Goal: Information Seeking & Learning: Learn about a topic

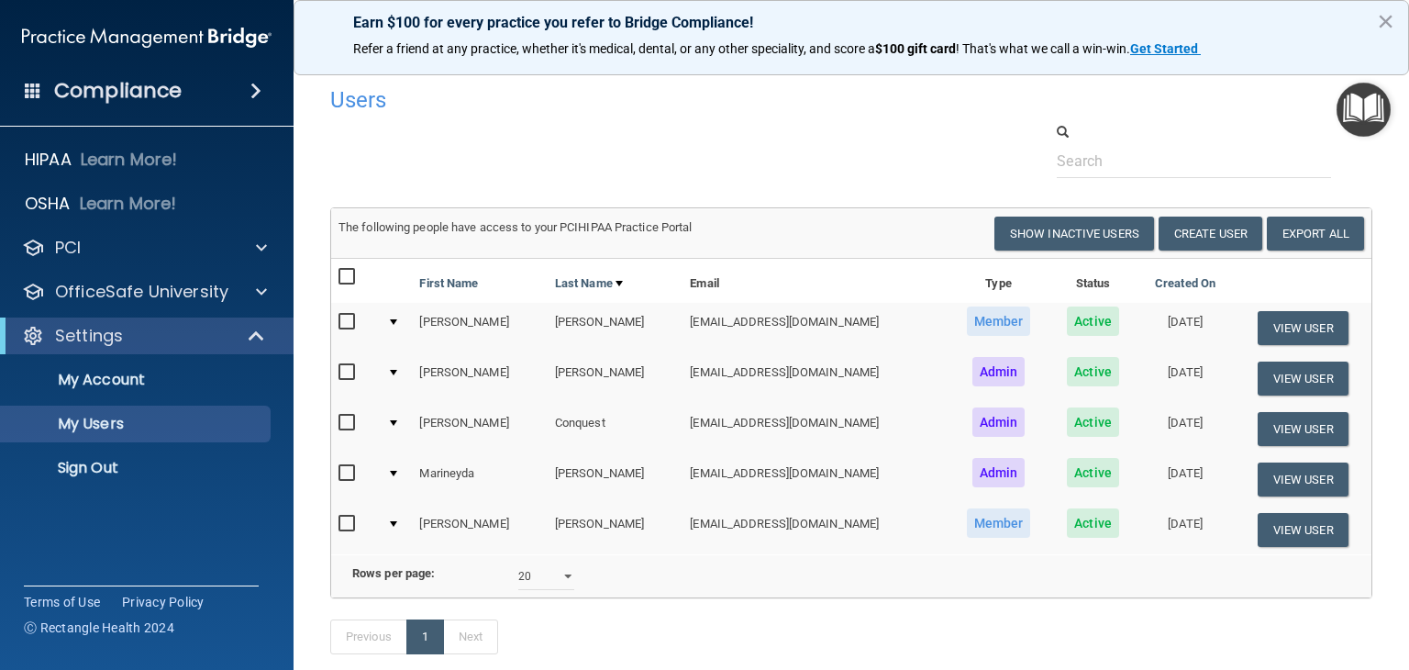
select select "20"
click at [1303, 313] on button "View User" at bounding box center [1302, 328] width 91 height 34
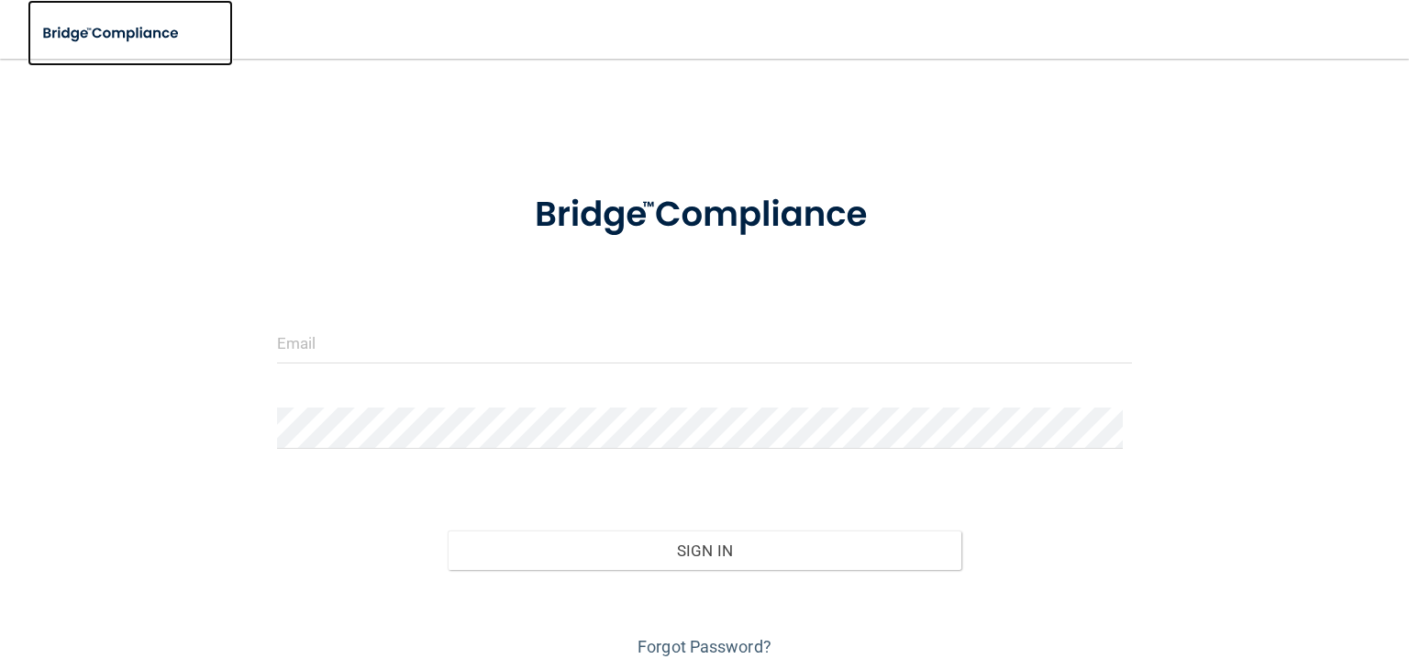
click at [97, 40] on img at bounding box center [112, 34] width 169 height 38
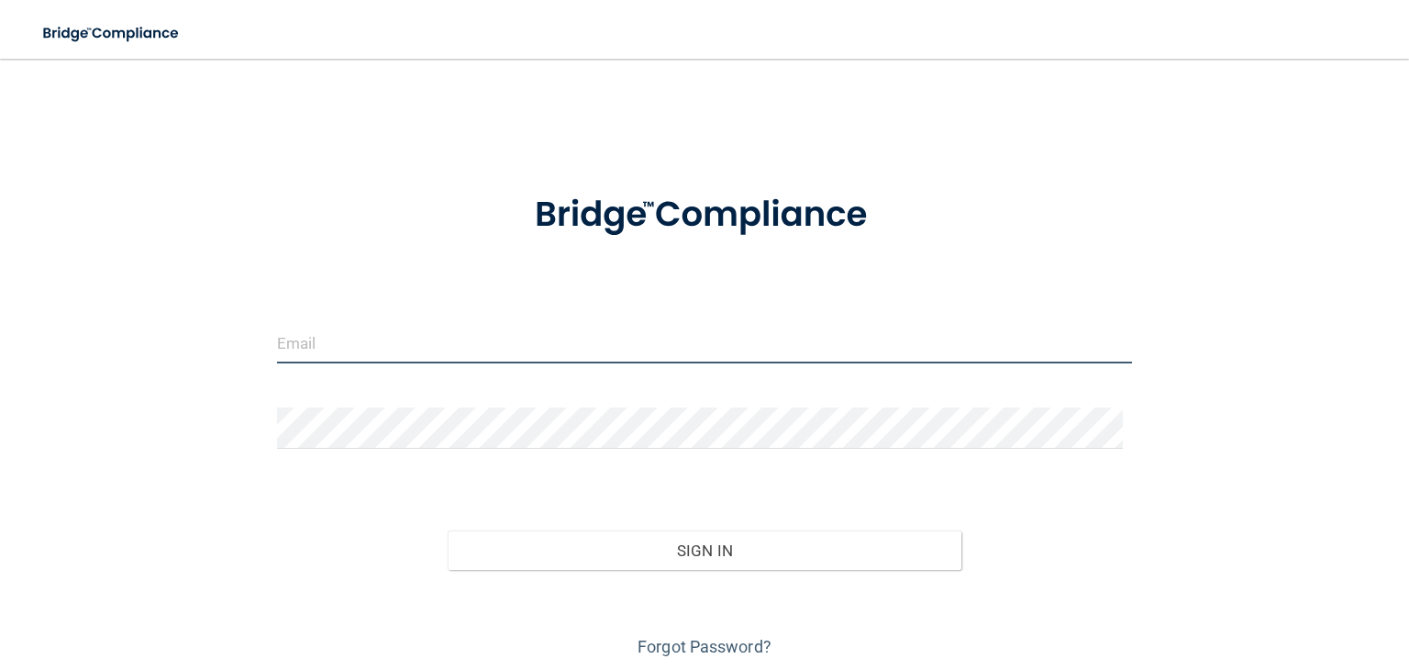
click at [375, 346] on input "email" at bounding box center [704, 342] width 855 height 41
type input "[EMAIL_ADDRESS][DOMAIN_NAME]"
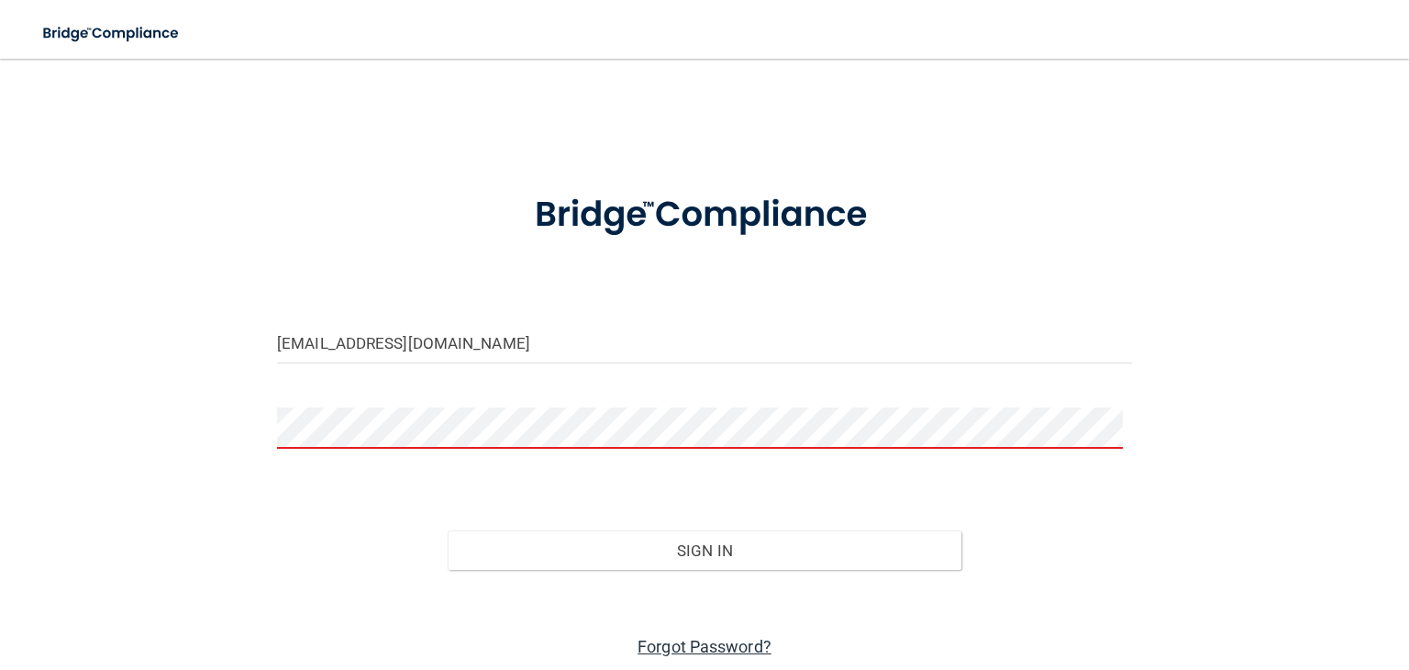
click at [710, 647] on link "Forgot Password?" at bounding box center [704, 645] width 134 height 19
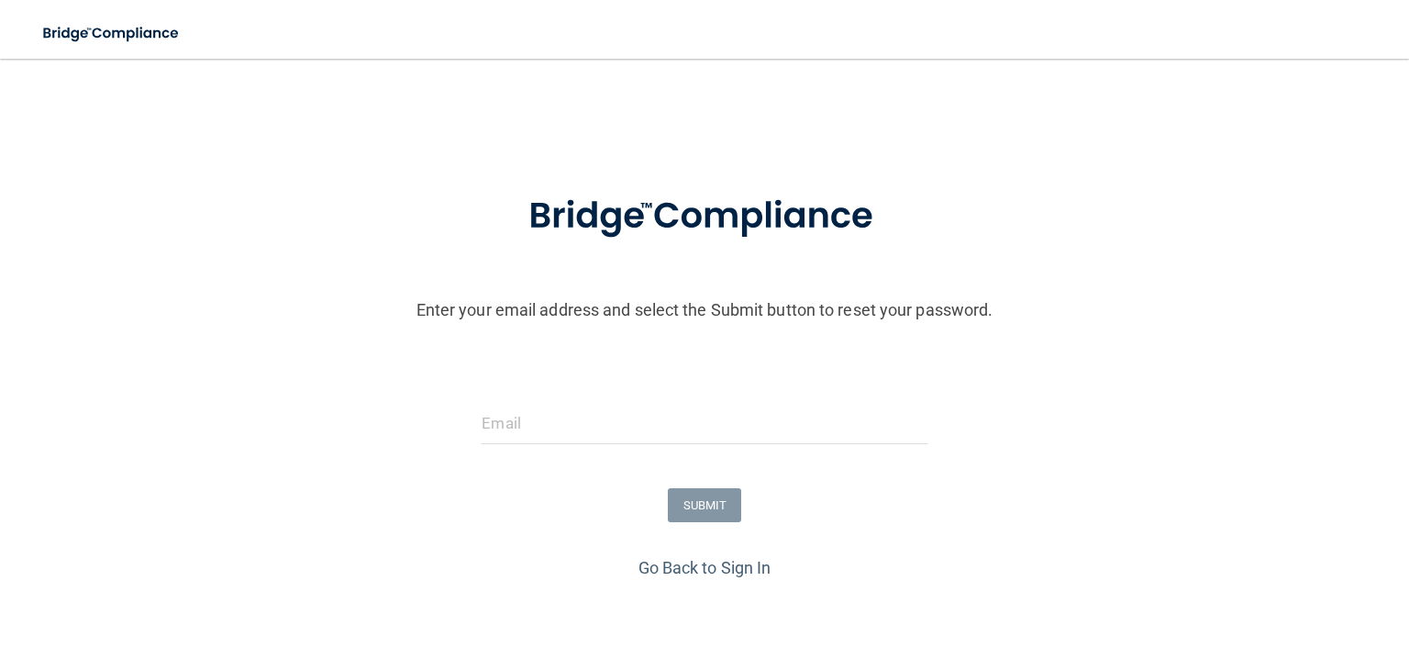
click at [564, 385] on form "Enter your email address and select the Submit button to reset your password. S…" at bounding box center [704, 360] width 1390 height 383
click at [548, 451] on div at bounding box center [704, 430] width 472 height 55
click at [560, 423] on input "email" at bounding box center [703, 423] width 445 height 41
type input "[EMAIL_ADDRESS][DOMAIN_NAME]"
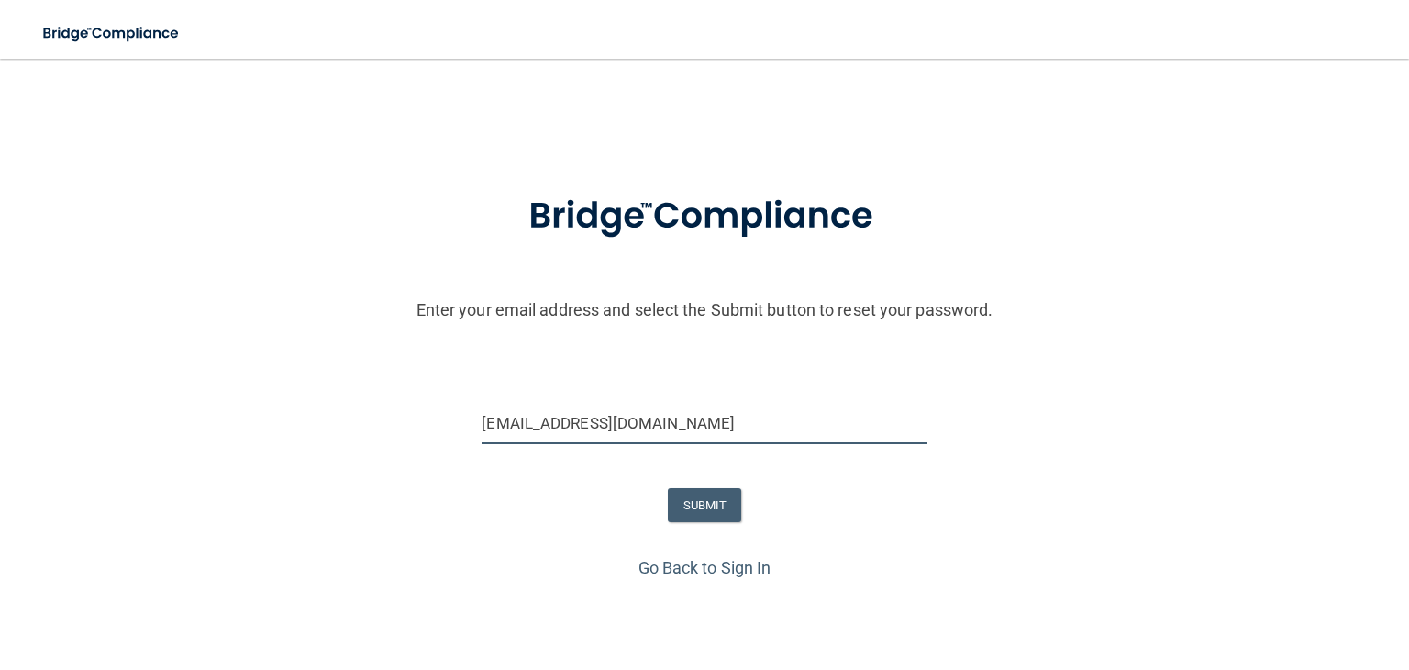
drag, startPoint x: 721, startPoint y: 424, endPoint x: 59, endPoint y: 426, distance: 662.2
click at [59, 426] on div "[EMAIL_ADDRESS][DOMAIN_NAME]" at bounding box center [704, 430] width 1418 height 55
click at [723, 500] on button "SUBMIT" at bounding box center [705, 505] width 74 height 34
click at [588, 419] on input "email" at bounding box center [703, 423] width 445 height 41
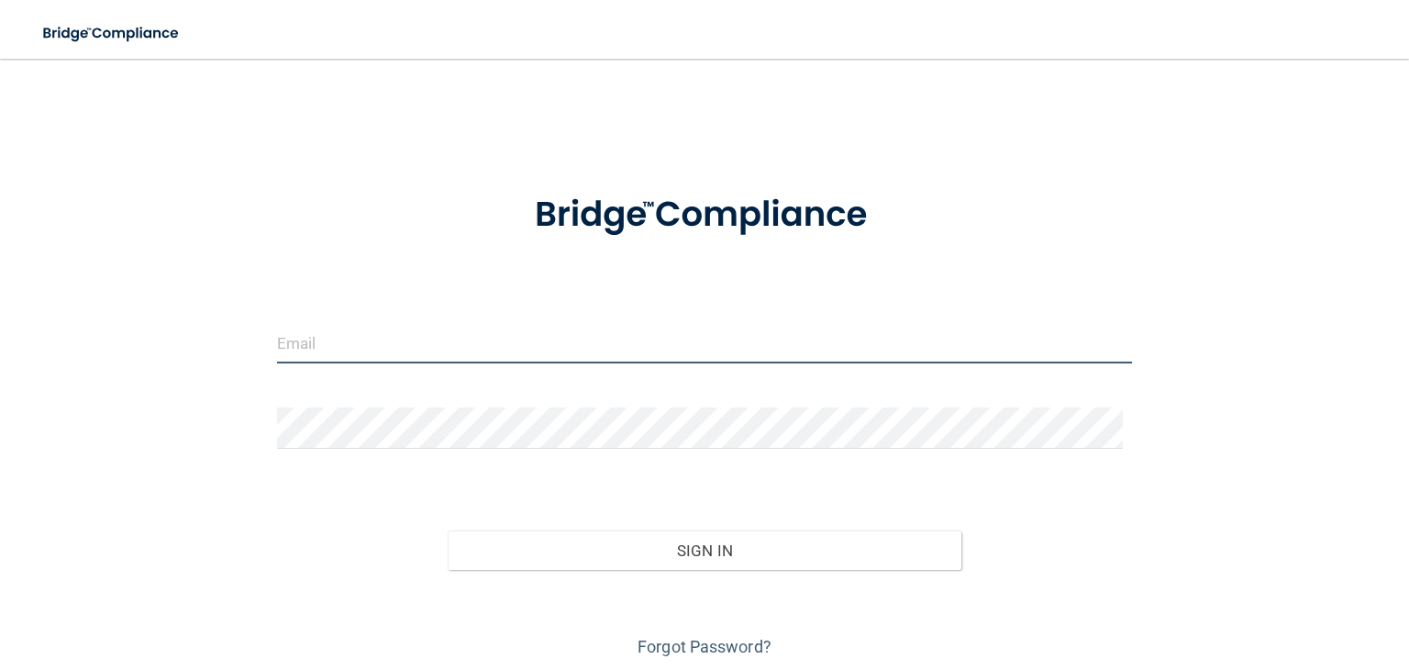
click at [475, 332] on input "email" at bounding box center [704, 342] width 855 height 41
type input "[EMAIL_ADDRESS][DOMAIN_NAME]"
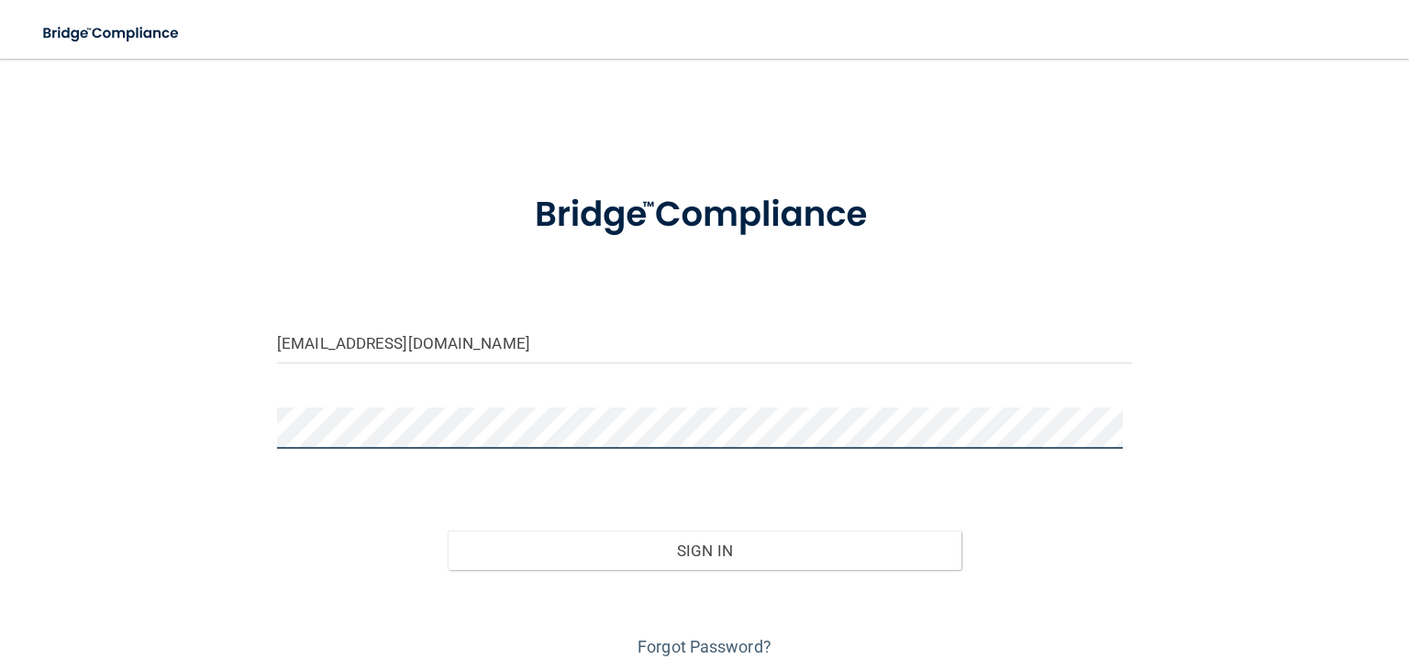
click at [448, 530] on button "Sign In" at bounding box center [704, 550] width 513 height 40
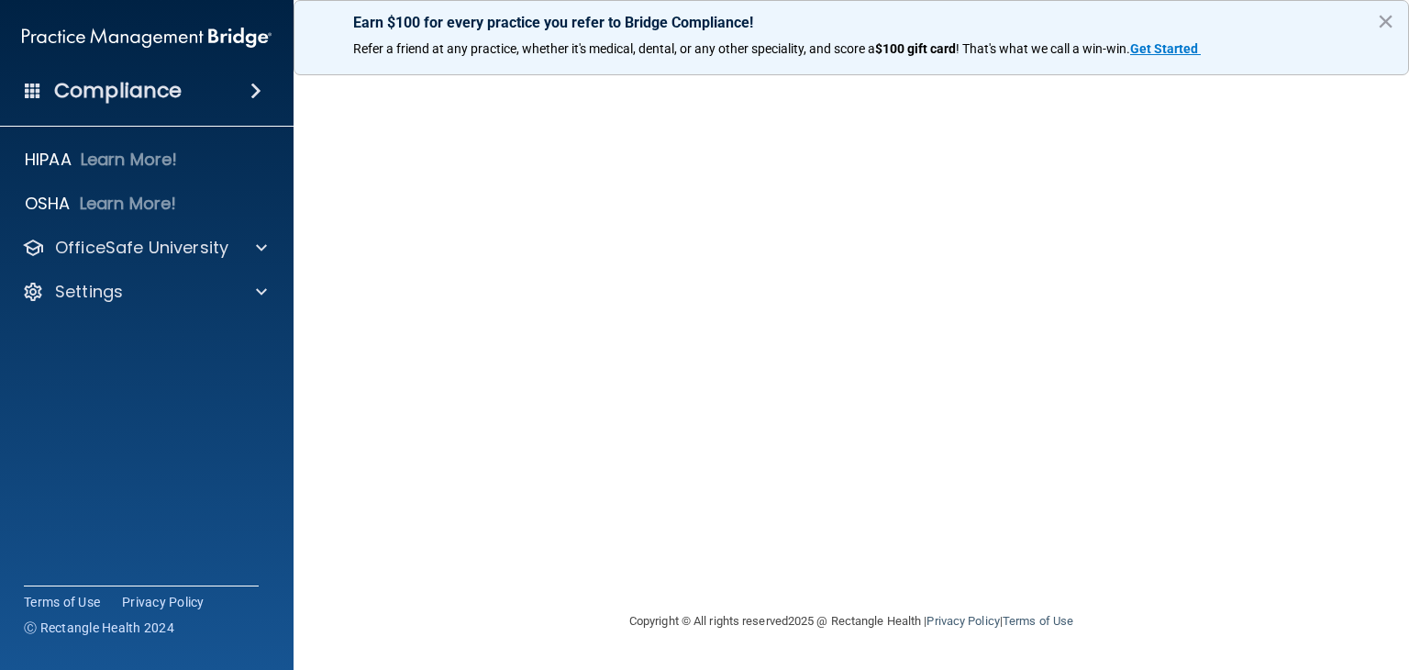
click at [74, 95] on h4 "Compliance" at bounding box center [117, 91] width 127 height 26
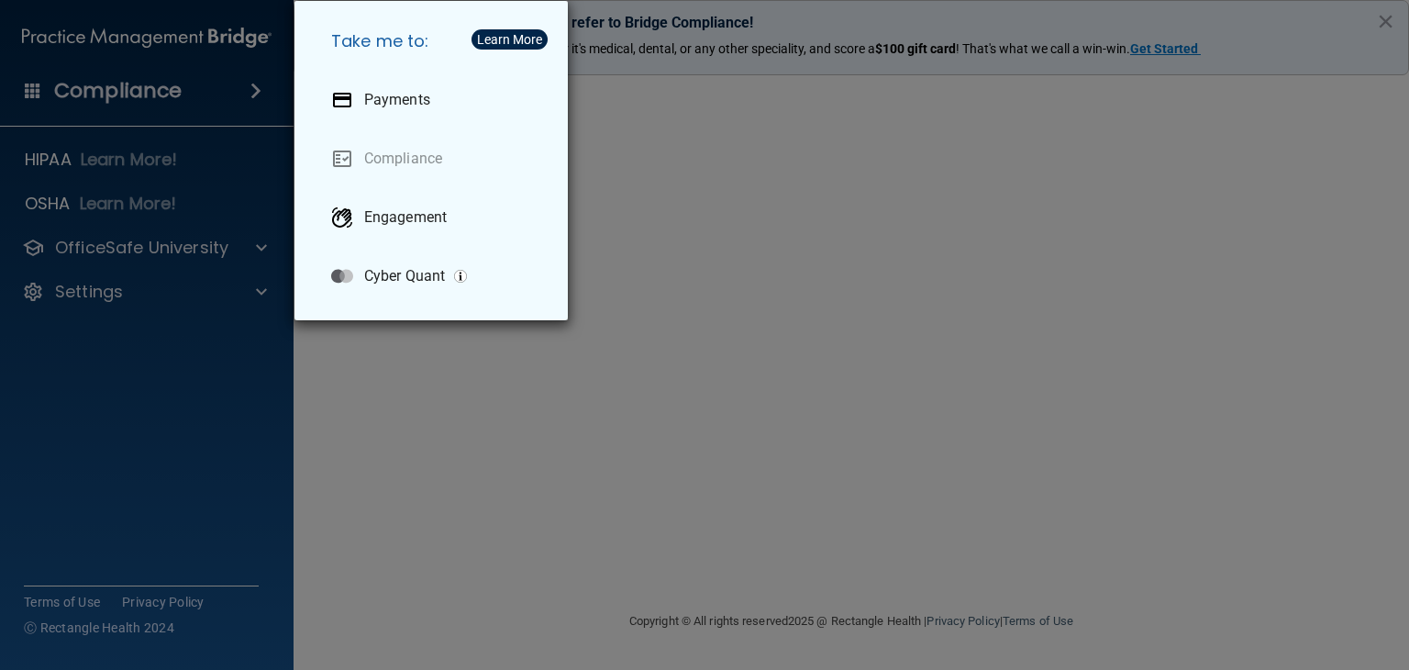
click at [146, 164] on div "Take me to: Payments Compliance Engagement Cyber Quant" at bounding box center [704, 335] width 1409 height 670
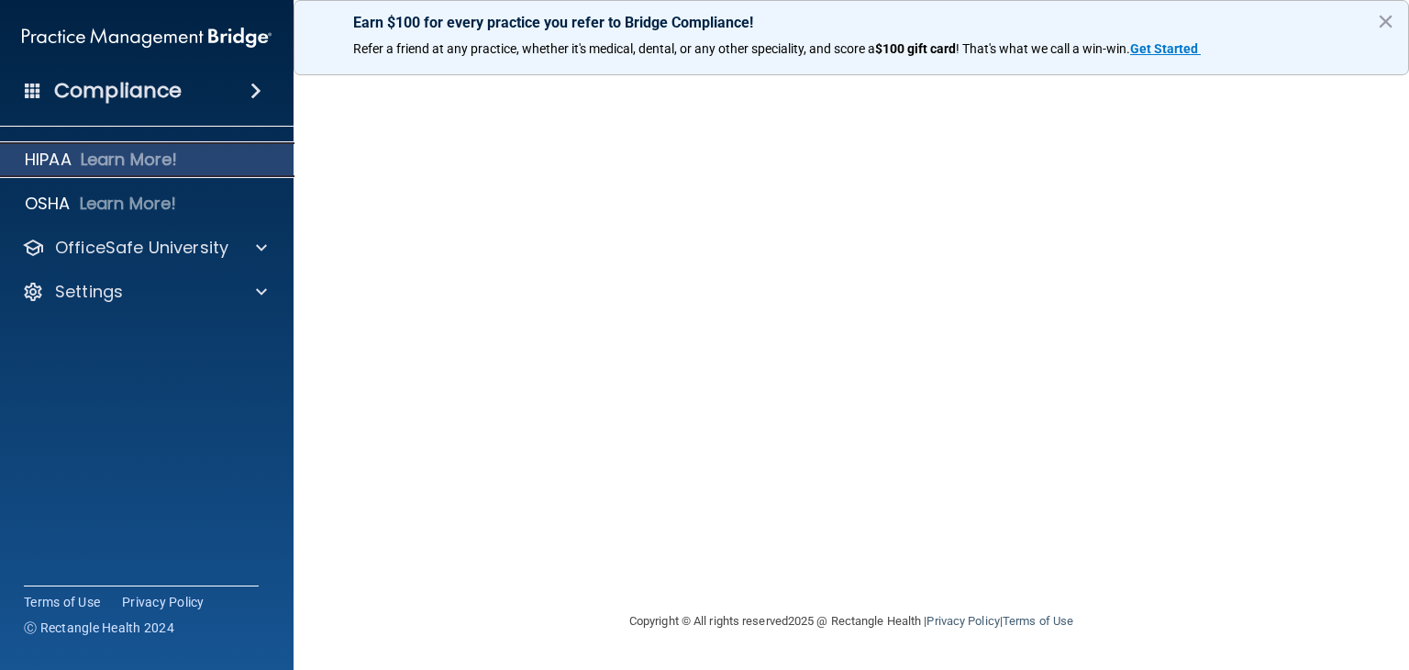
click at [53, 156] on p "HIPAA" at bounding box center [48, 160] width 47 height 22
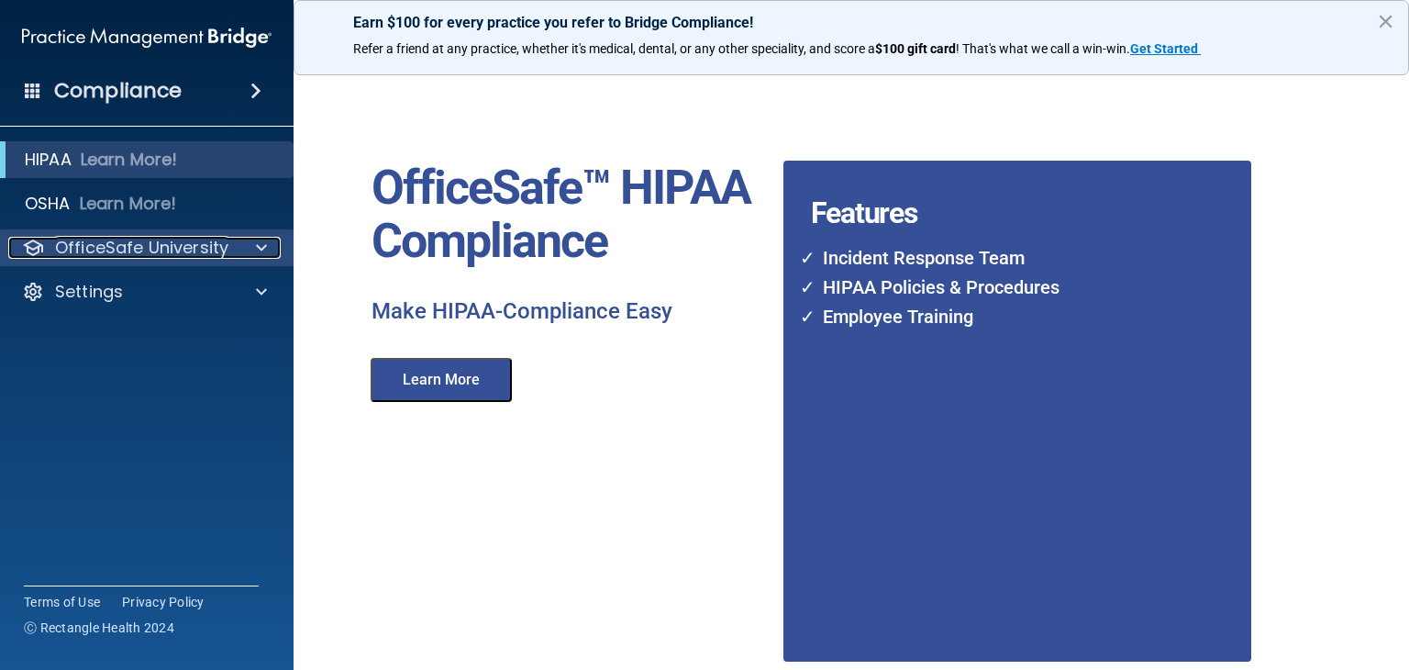
click at [194, 243] on p "OfficeSafe University" at bounding box center [141, 248] width 173 height 22
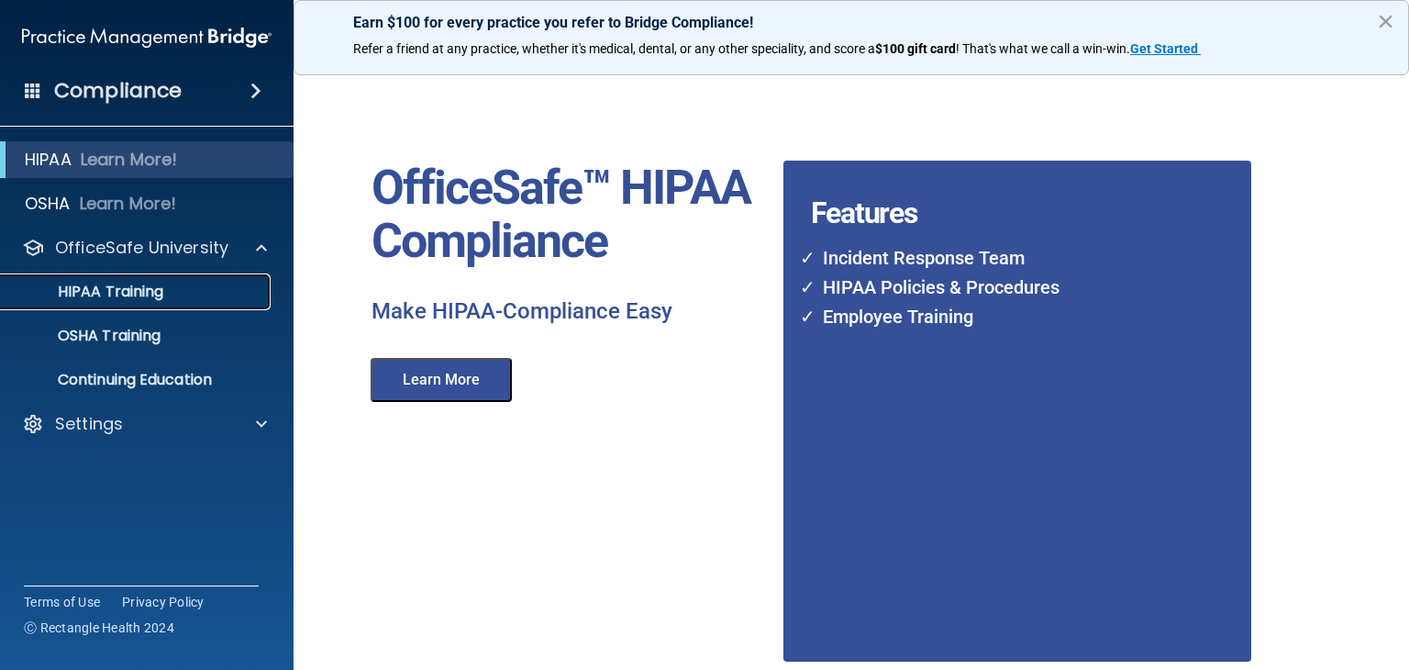
click at [149, 297] on p "HIPAA Training" at bounding box center [87, 291] width 151 height 18
click at [113, 291] on p "HIPAA Training" at bounding box center [87, 291] width 151 height 18
click at [129, 352] on link "OSHA Training" at bounding box center [126, 335] width 289 height 37
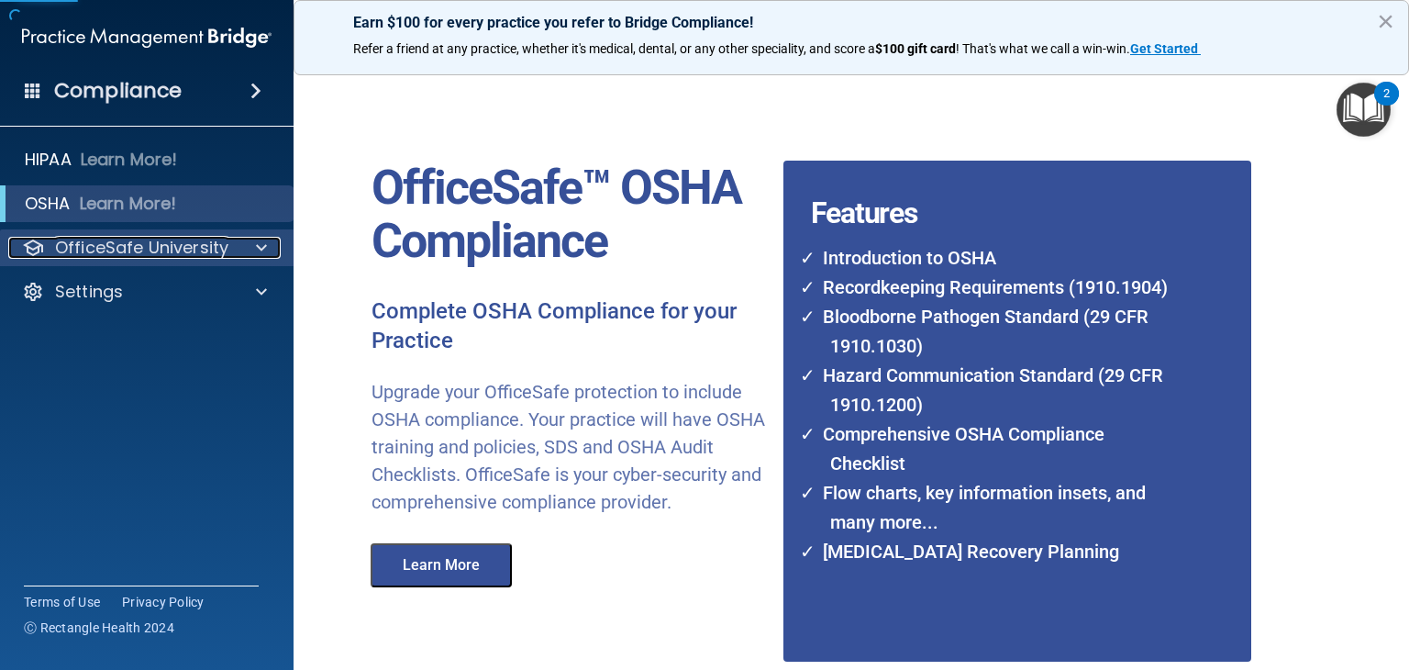
click at [165, 252] on p "OfficeSafe University" at bounding box center [141, 248] width 173 height 22
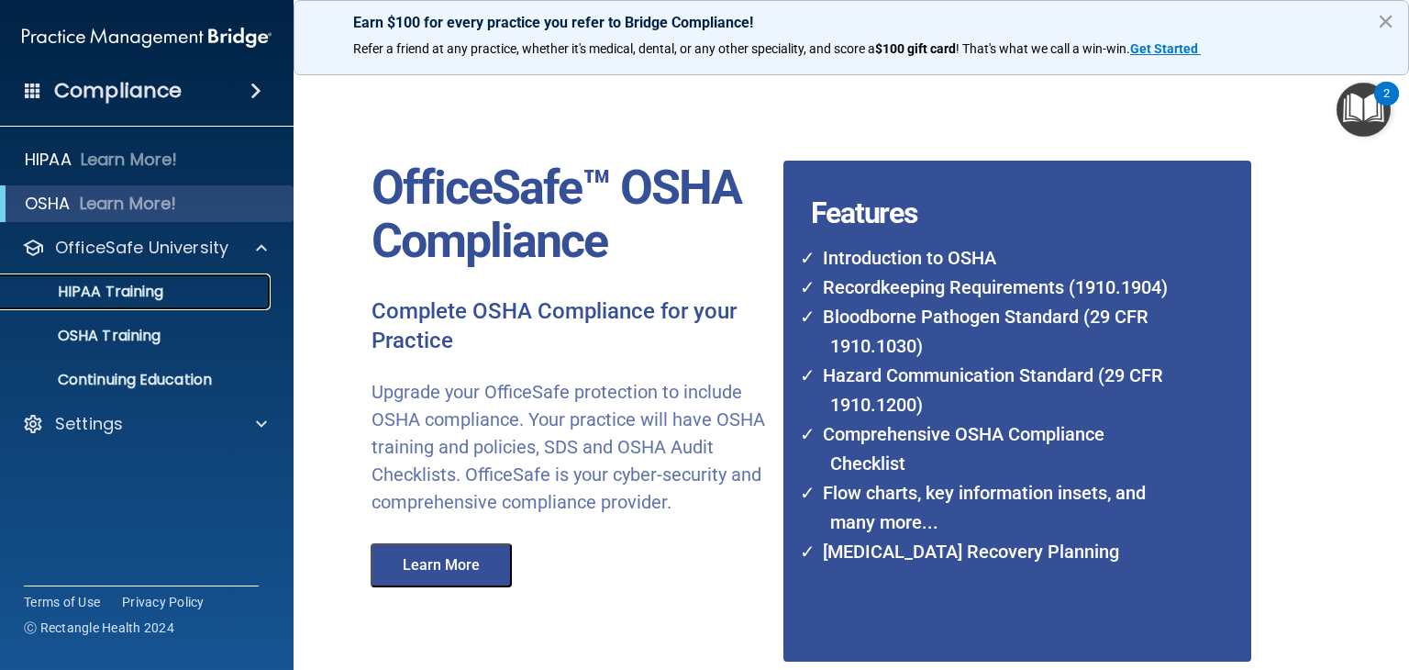
click at [116, 301] on p "HIPAA Training" at bounding box center [87, 291] width 151 height 18
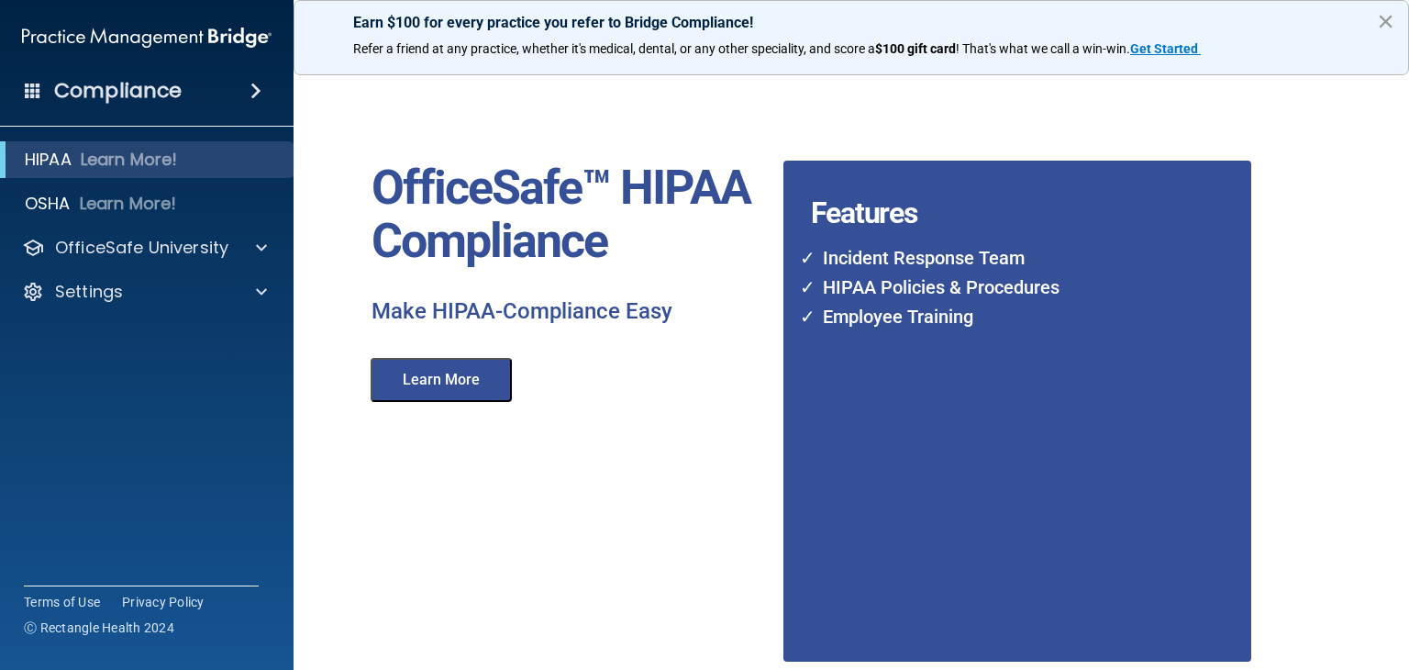
click at [1387, 22] on button "×" at bounding box center [1385, 20] width 17 height 29
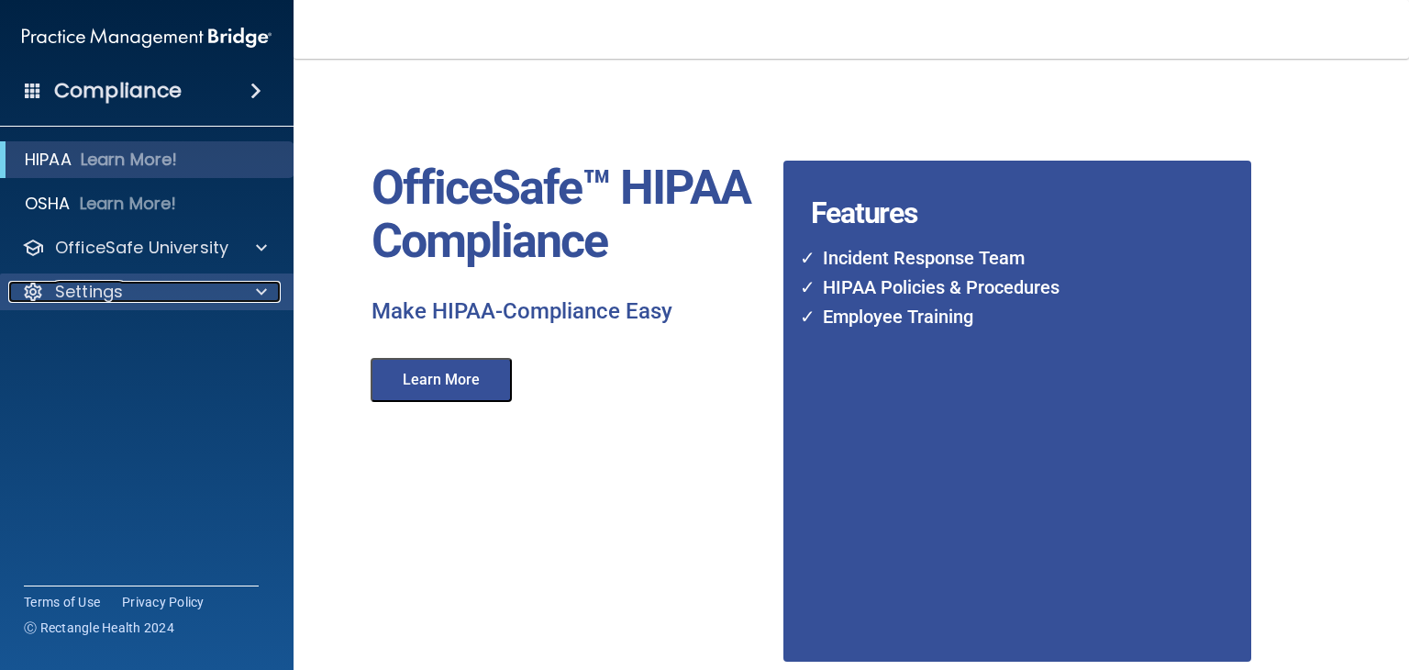
click at [260, 283] on span at bounding box center [261, 292] width 11 height 22
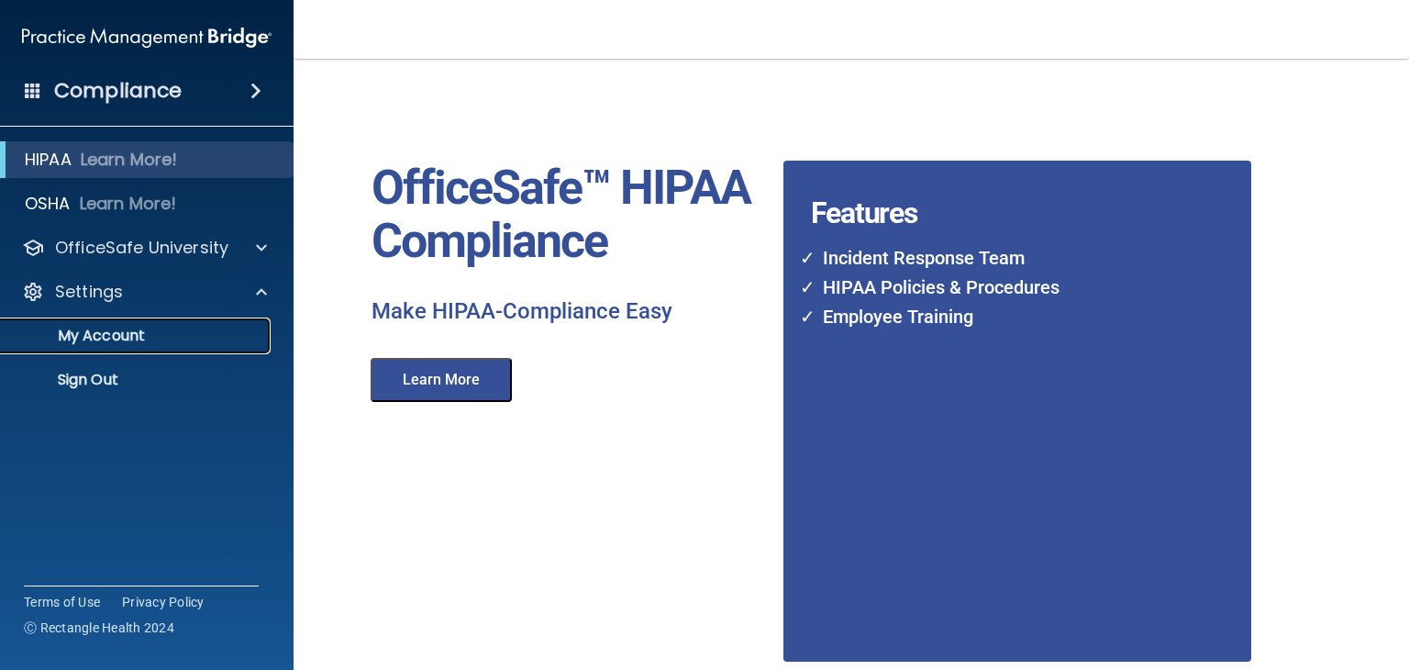
click at [81, 338] on p "My Account" at bounding box center [137, 335] width 250 height 18
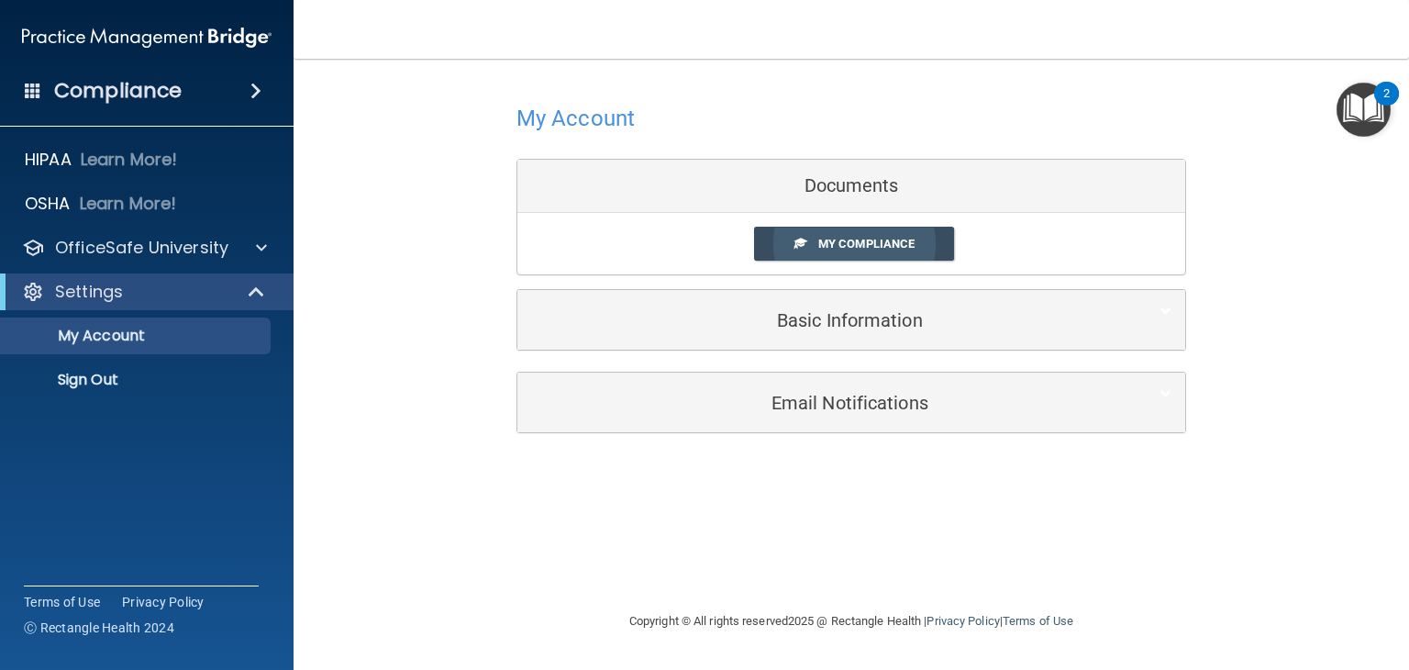
click at [898, 249] on span "My Compliance" at bounding box center [866, 244] width 96 height 14
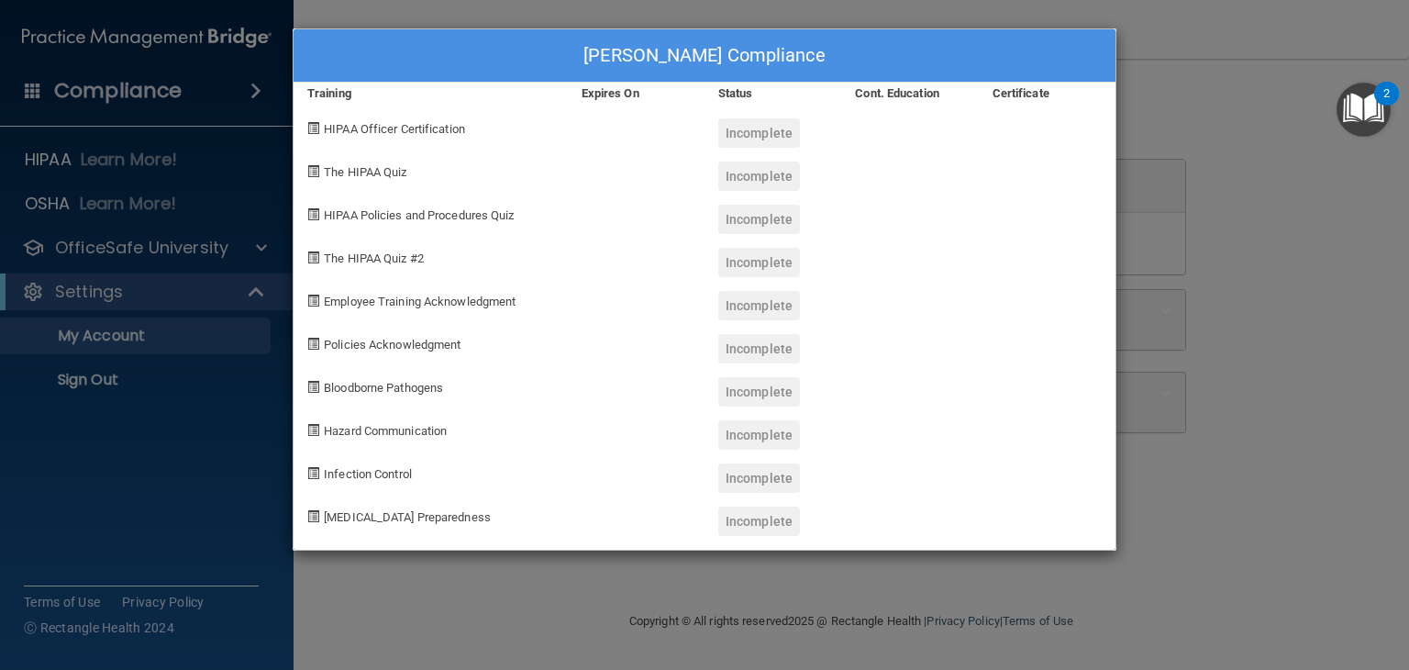
click at [311, 126] on span at bounding box center [313, 128] width 12 height 12
click at [370, 133] on span "HIPAA Officer Certification" at bounding box center [394, 129] width 141 height 14
click at [349, 172] on span "The HIPAA Quiz" at bounding box center [365, 172] width 83 height 14
click at [307, 167] on span at bounding box center [313, 171] width 12 height 12
click at [338, 216] on span "HIPAA Policies and Procedures Quiz" at bounding box center [419, 215] width 190 height 14
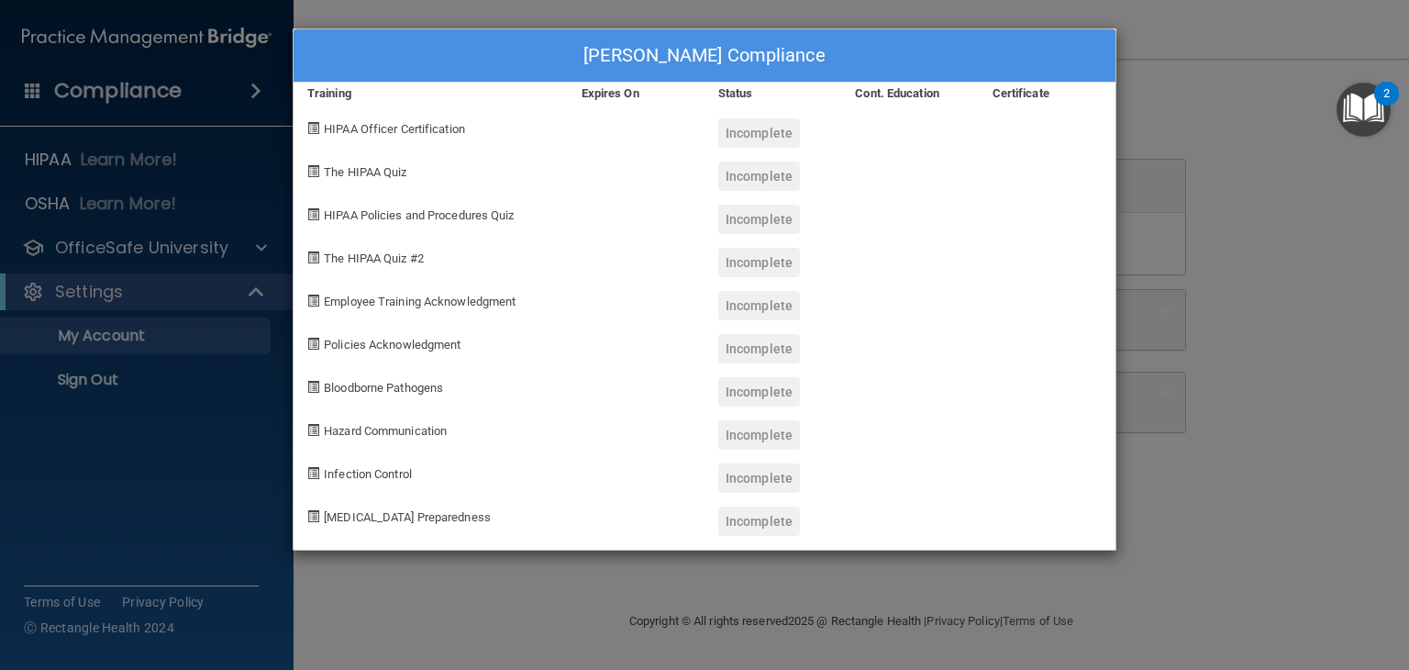
click at [315, 214] on span at bounding box center [313, 214] width 12 height 12
click at [310, 254] on span at bounding box center [313, 257] width 12 height 12
click at [313, 300] on span at bounding box center [313, 300] width 12 height 12
click at [1365, 104] on img "Open Resource Center, 2 new notifications" at bounding box center [1363, 110] width 54 height 54
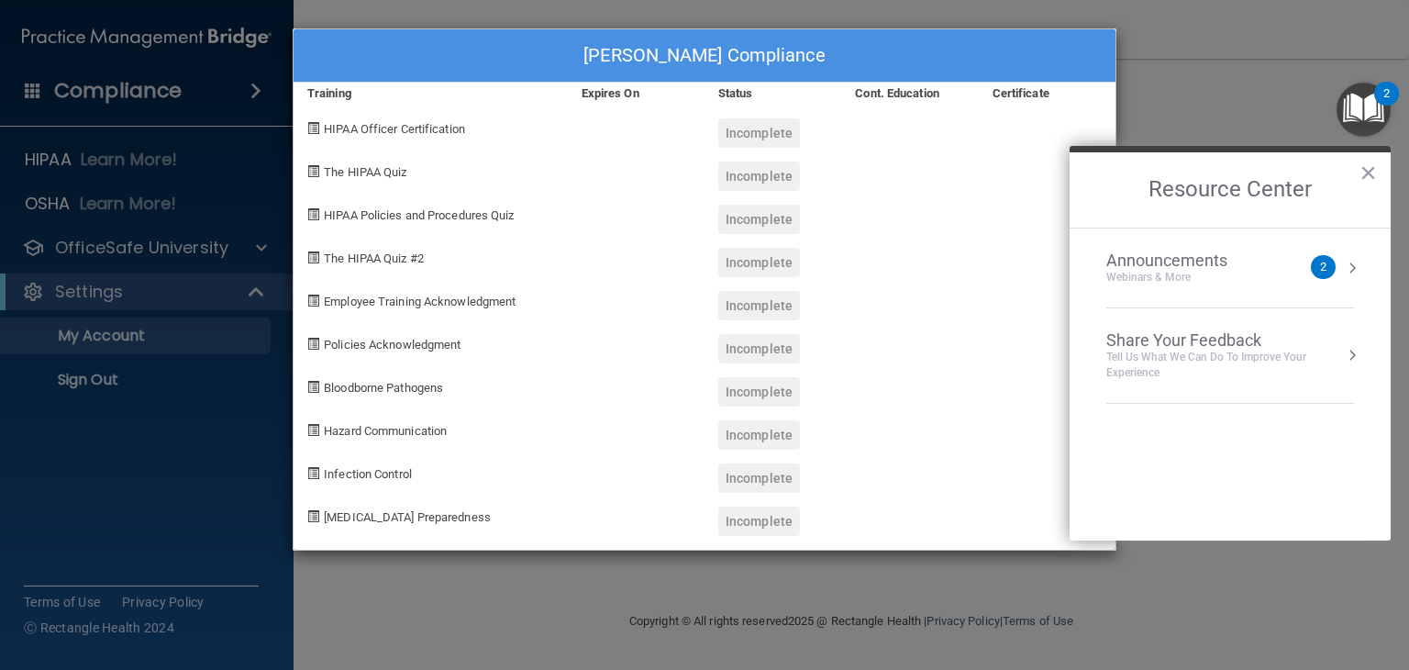
click at [1331, 259] on div "2" at bounding box center [1323, 267] width 25 height 24
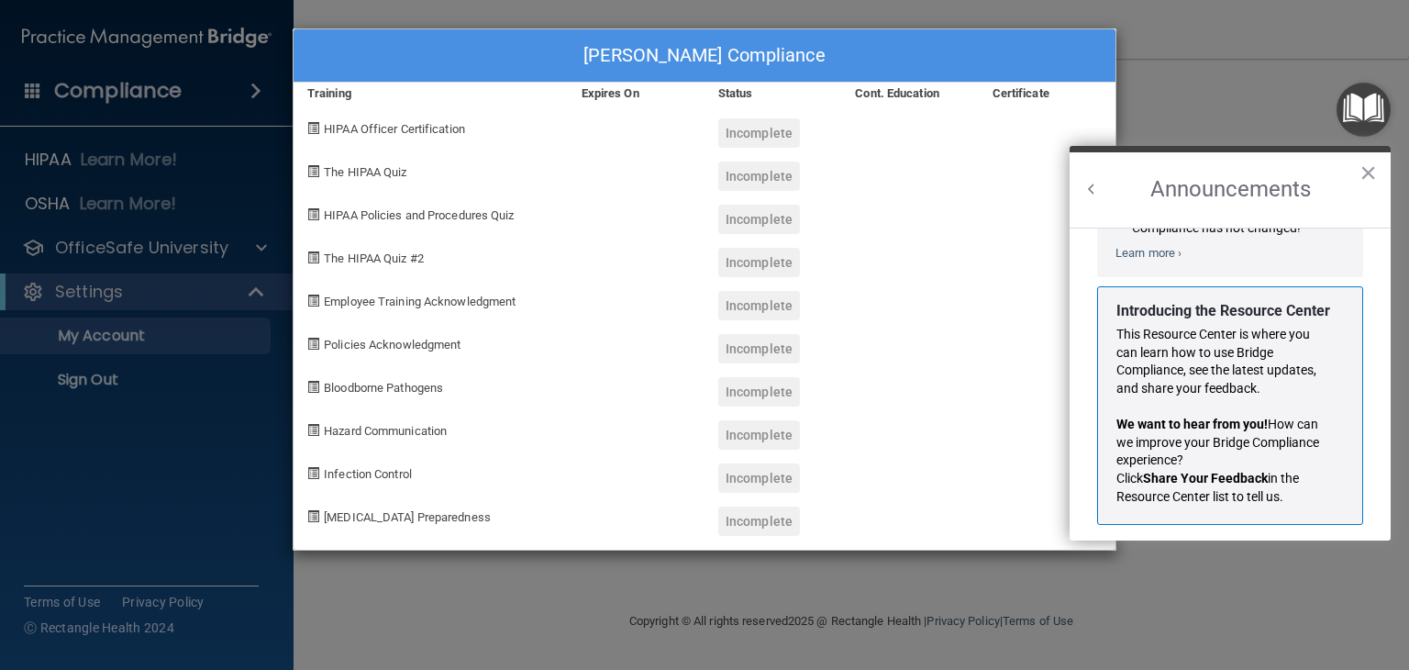
scroll to position [300, 0]
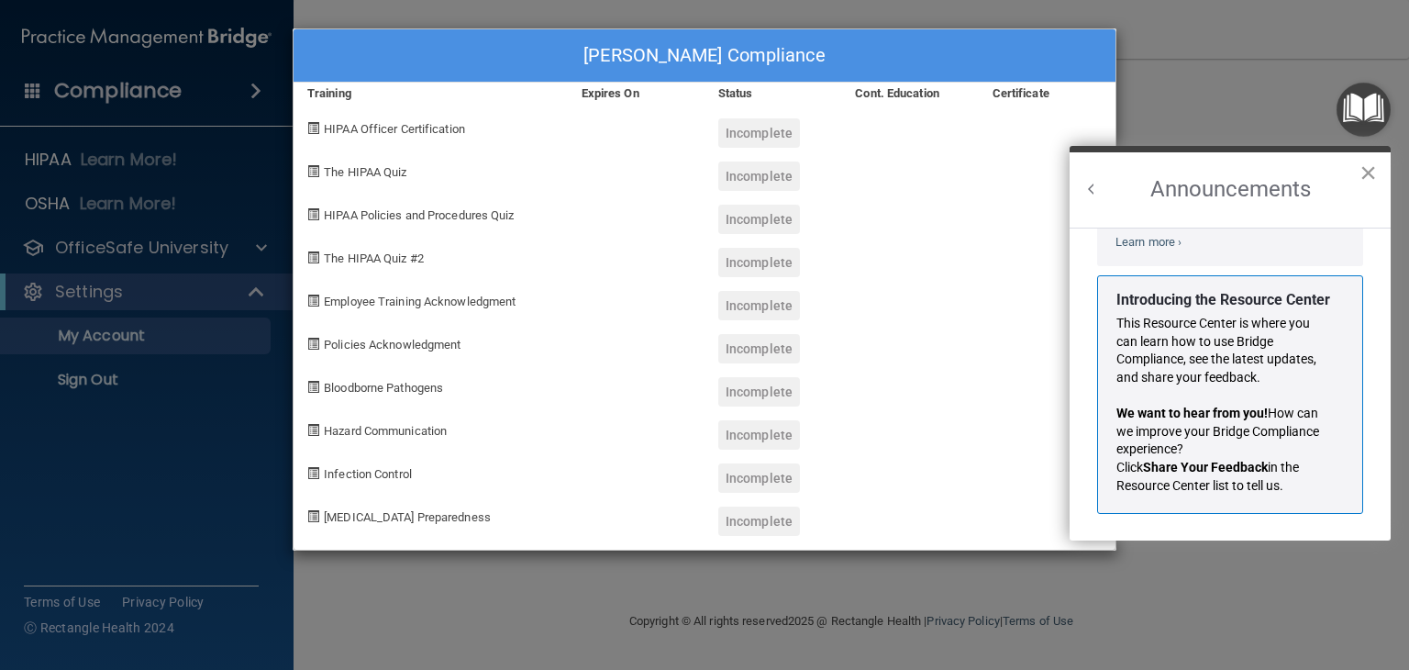
click at [1365, 170] on button "×" at bounding box center [1367, 172] width 17 height 29
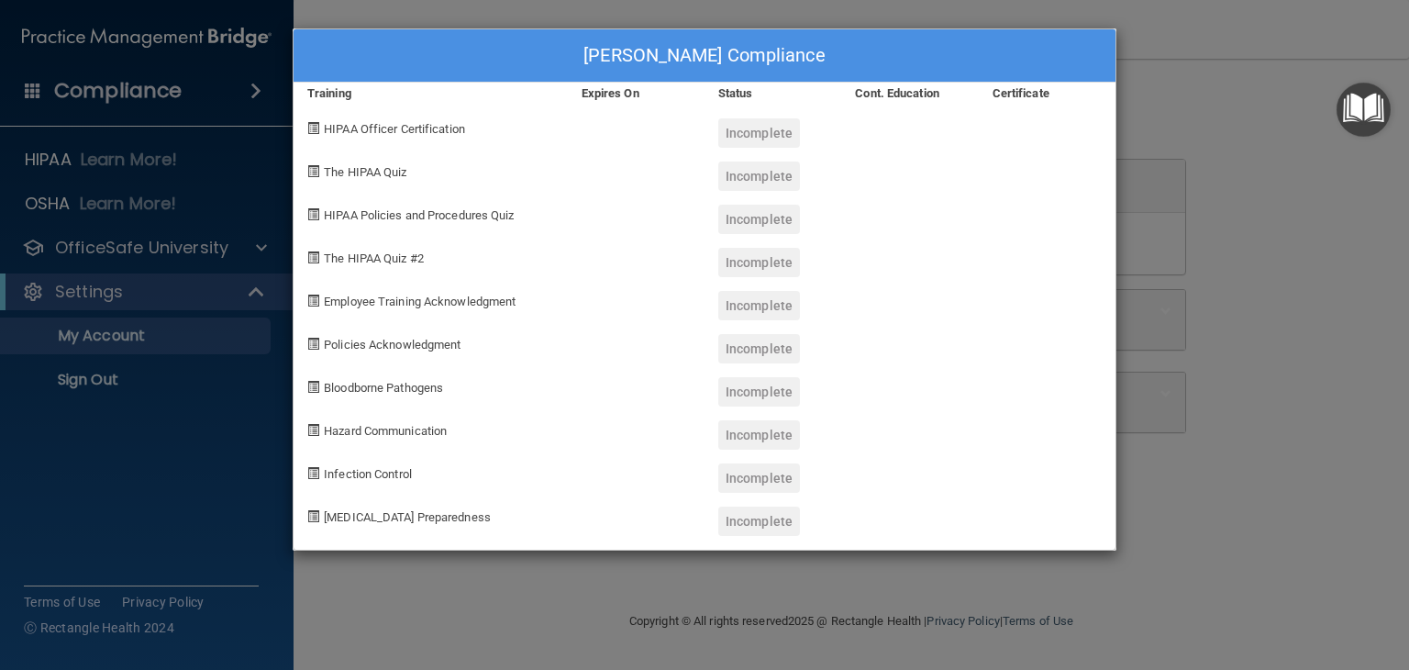
click at [1363, 123] on img "Open Resource Center" at bounding box center [1363, 110] width 54 height 54
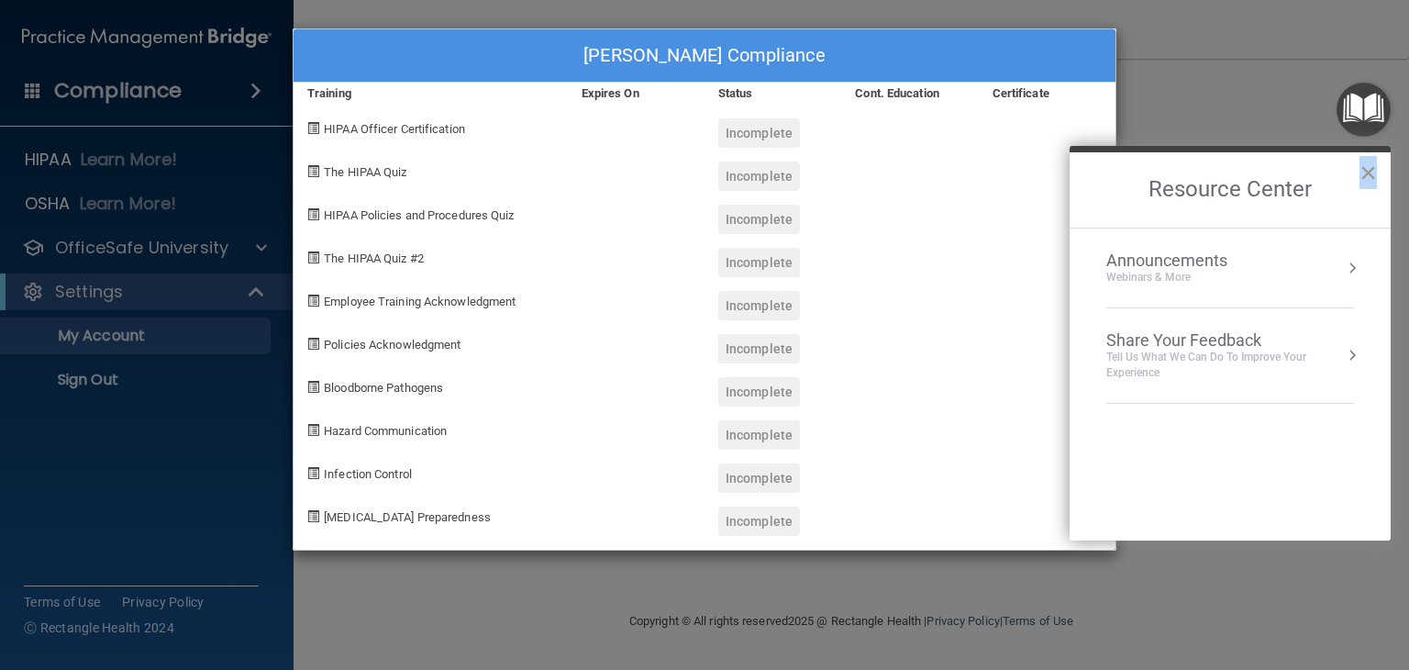
click at [1372, 171] on div "Resource Center ×" at bounding box center [1229, 187] width 321 height 82
click at [1379, 168] on h2 "Resource Center" at bounding box center [1229, 189] width 321 height 75
click at [1375, 170] on button "×" at bounding box center [1367, 172] width 17 height 29
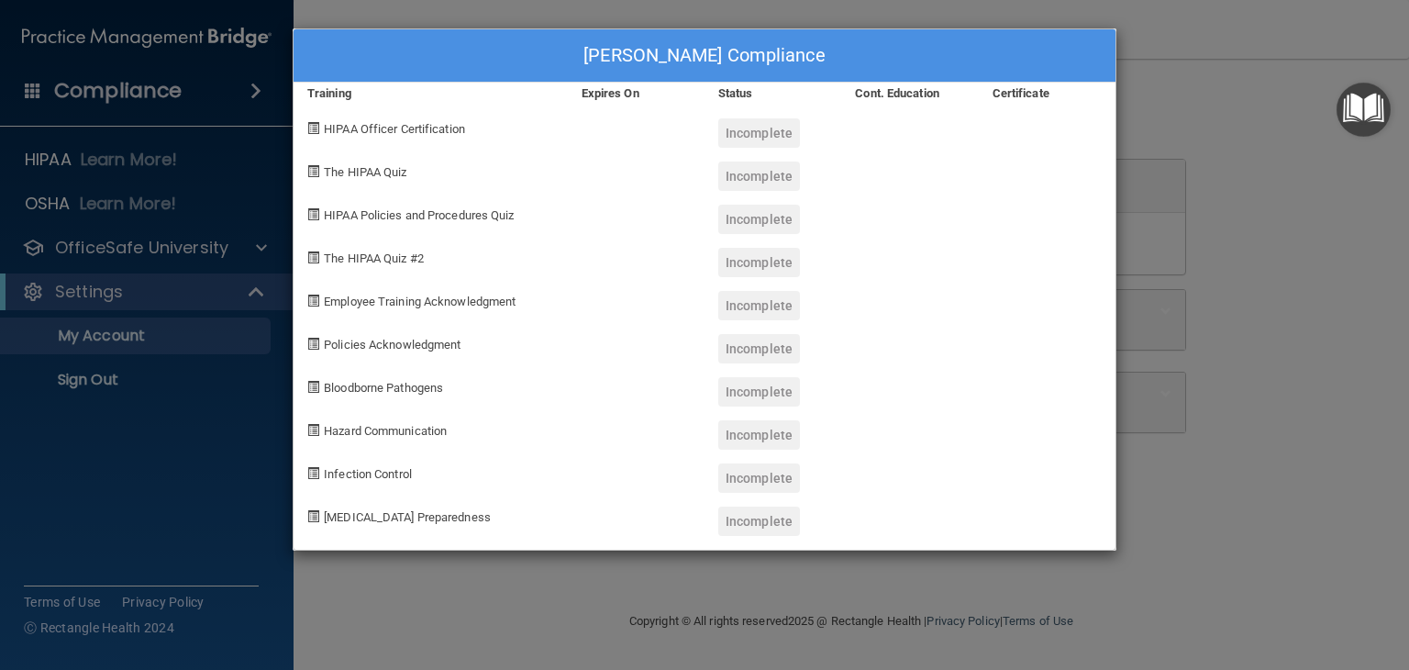
drag, startPoint x: 1390, startPoint y: 138, endPoint x: 1163, endPoint y: 169, distance: 229.5
click at [1375, 132] on body "Compliance HIPAA Learn More! OSHA Learn More! PCI PCI Compliance Merchant Savin…" at bounding box center [704, 335] width 1409 height 670
click at [1198, 155] on div "[PERSON_NAME] Compliance Training Expires On Status Cont. Education Certificate…" at bounding box center [704, 335] width 1409 height 670
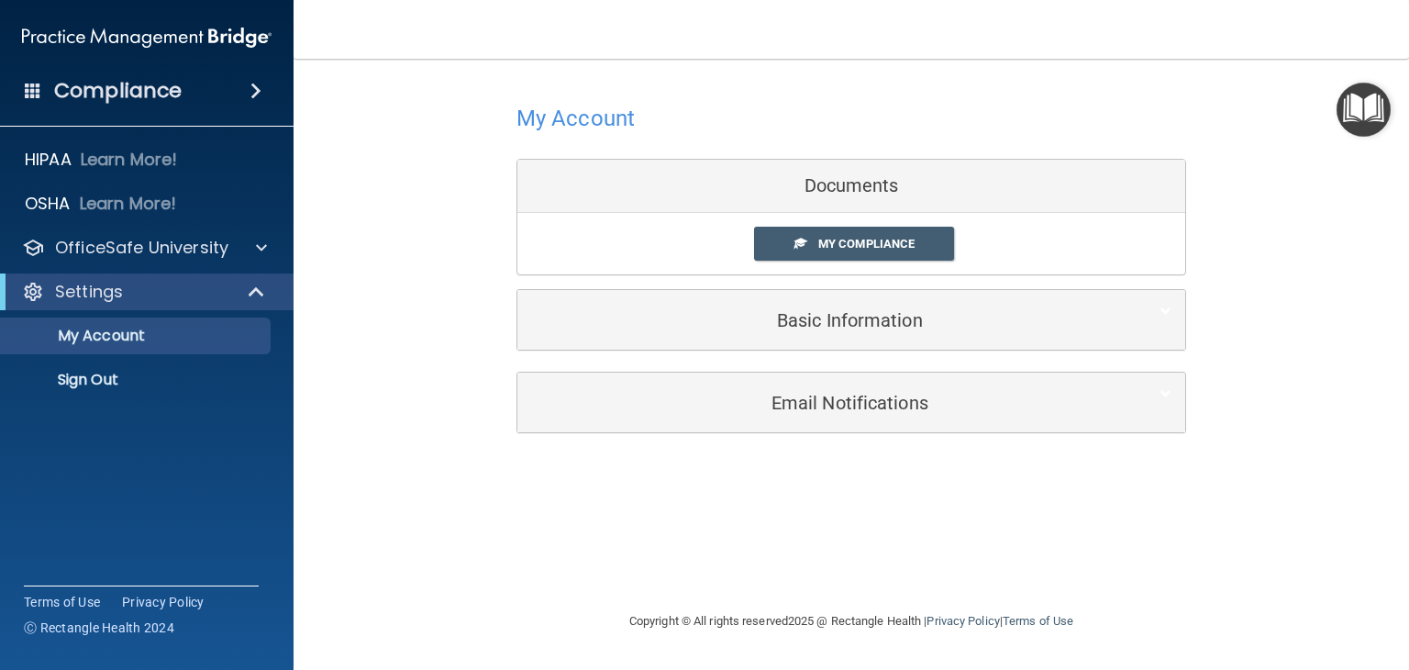
click at [813, 177] on div "Documents" at bounding box center [851, 186] width 668 height 53
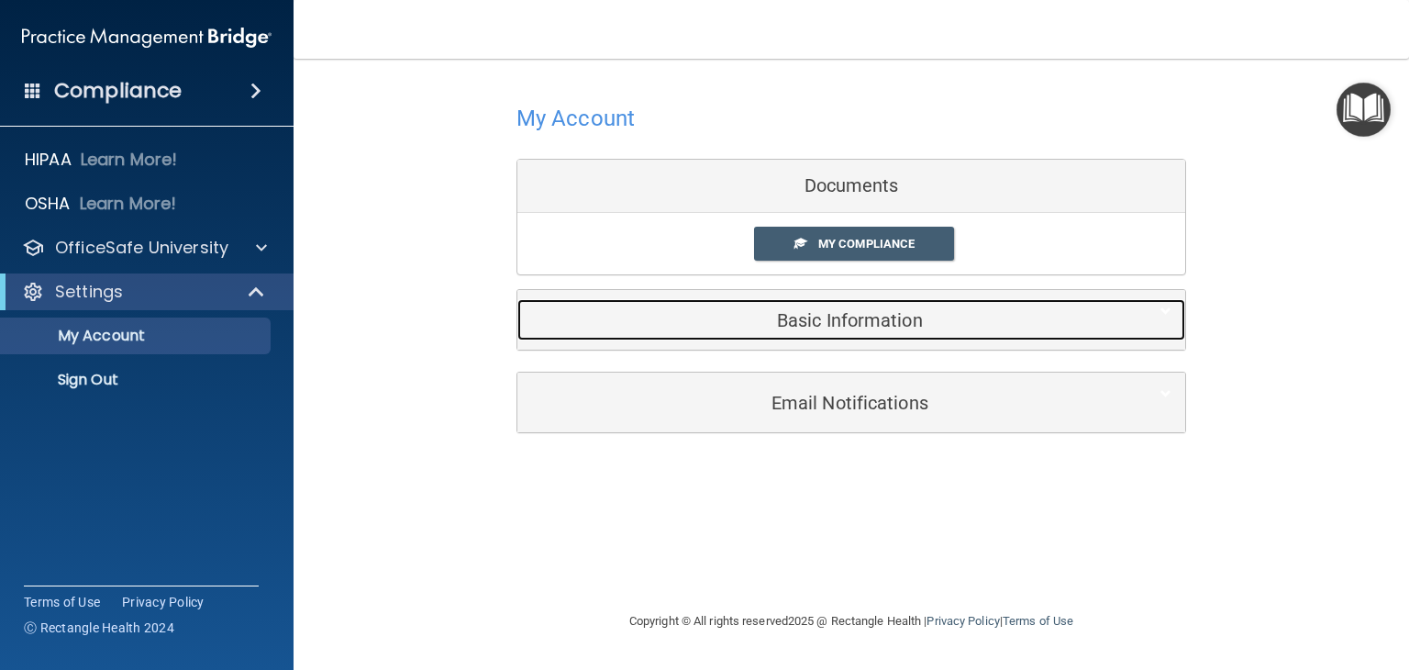
click at [797, 315] on h5 "Basic Information" at bounding box center [823, 320] width 584 height 20
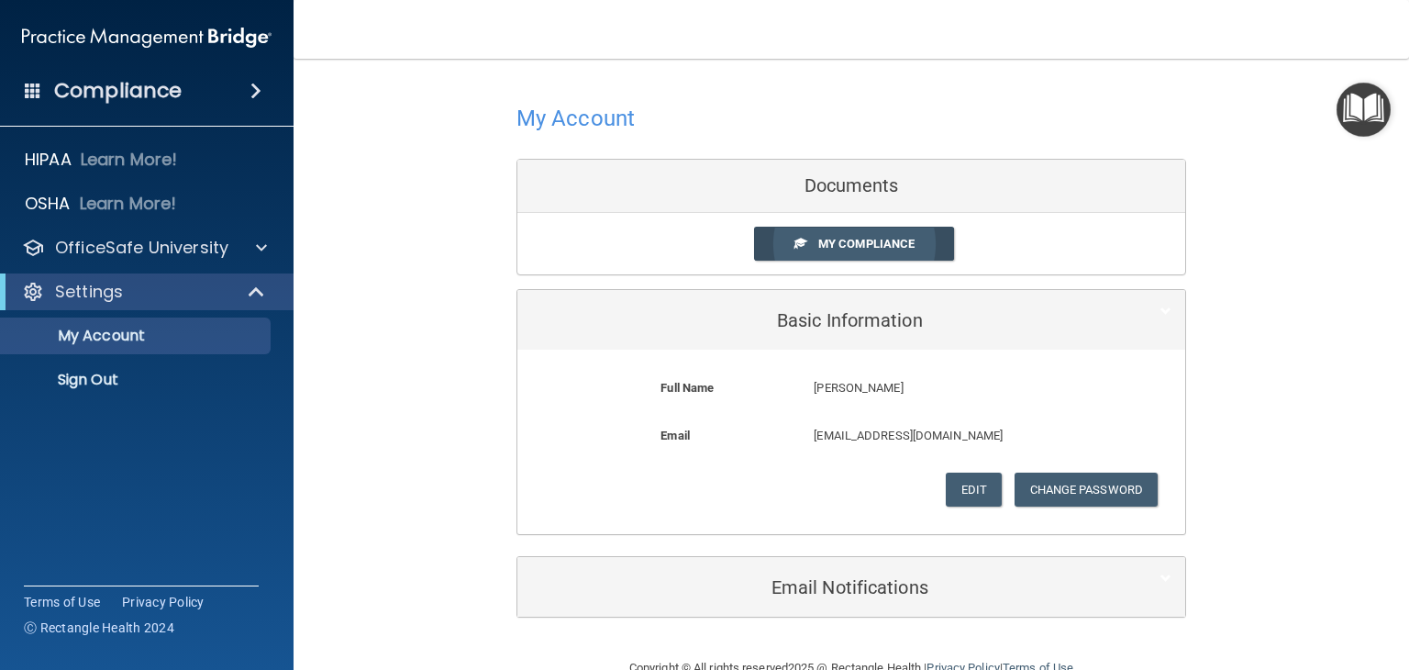
click at [855, 254] on link "My Compliance" at bounding box center [854, 244] width 201 height 34
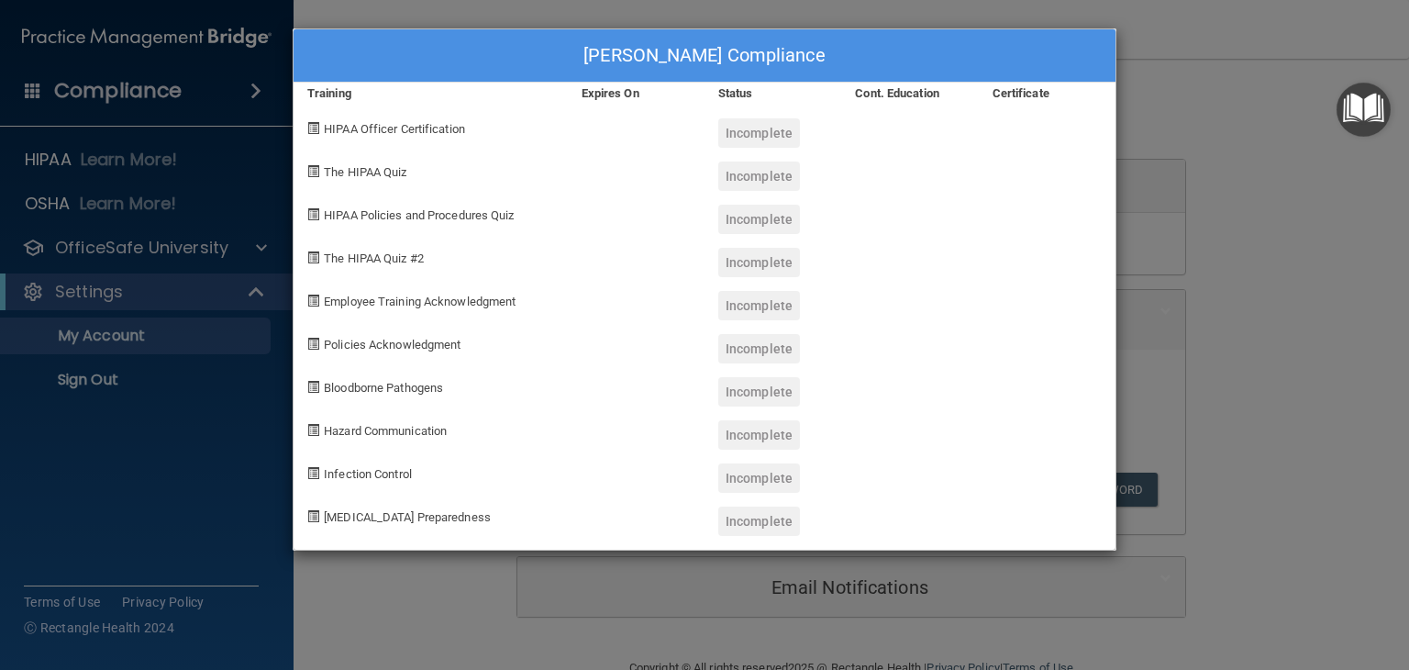
click at [767, 348] on div "Incomplete" at bounding box center [759, 348] width 82 height 29
click at [309, 125] on span at bounding box center [313, 128] width 12 height 12
click at [349, 124] on span "HIPAA Officer Certification" at bounding box center [394, 129] width 141 height 14
click at [138, 333] on div "[PERSON_NAME] Compliance Training Expires On Status Cont. Education Certificate…" at bounding box center [704, 335] width 1409 height 670
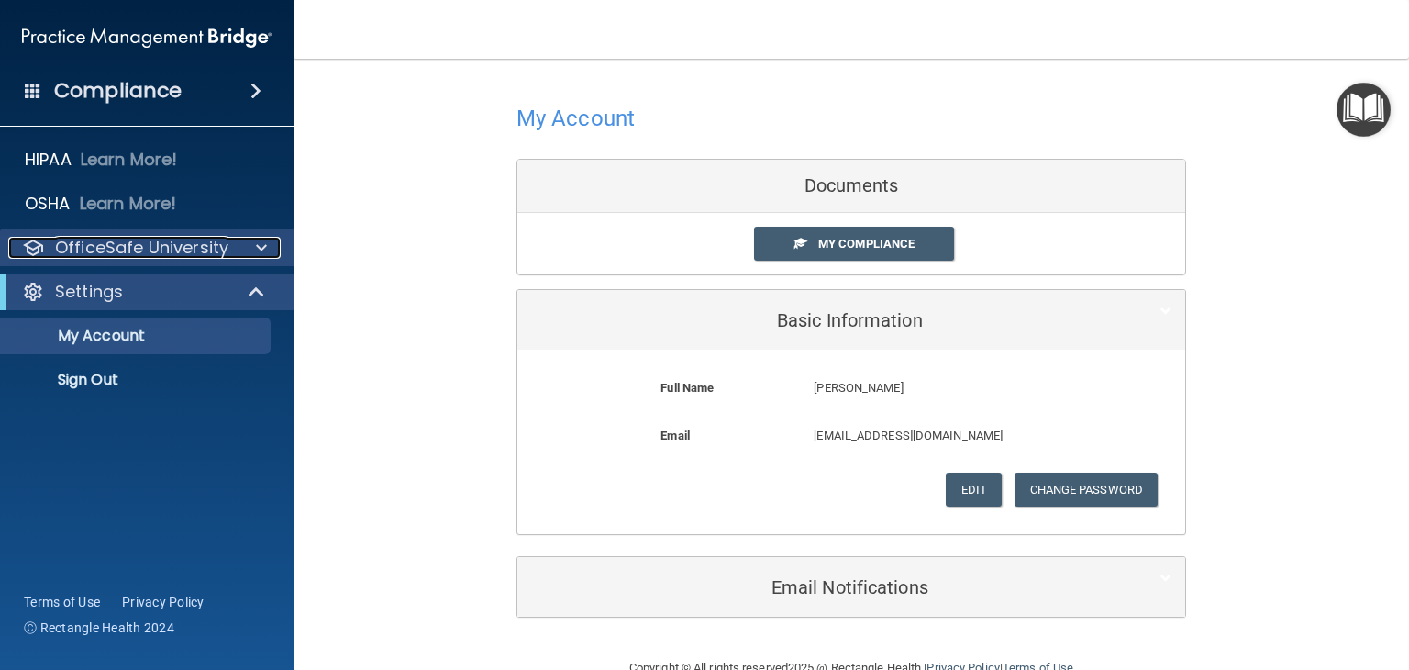
click at [143, 255] on p "OfficeSafe University" at bounding box center [141, 248] width 173 height 22
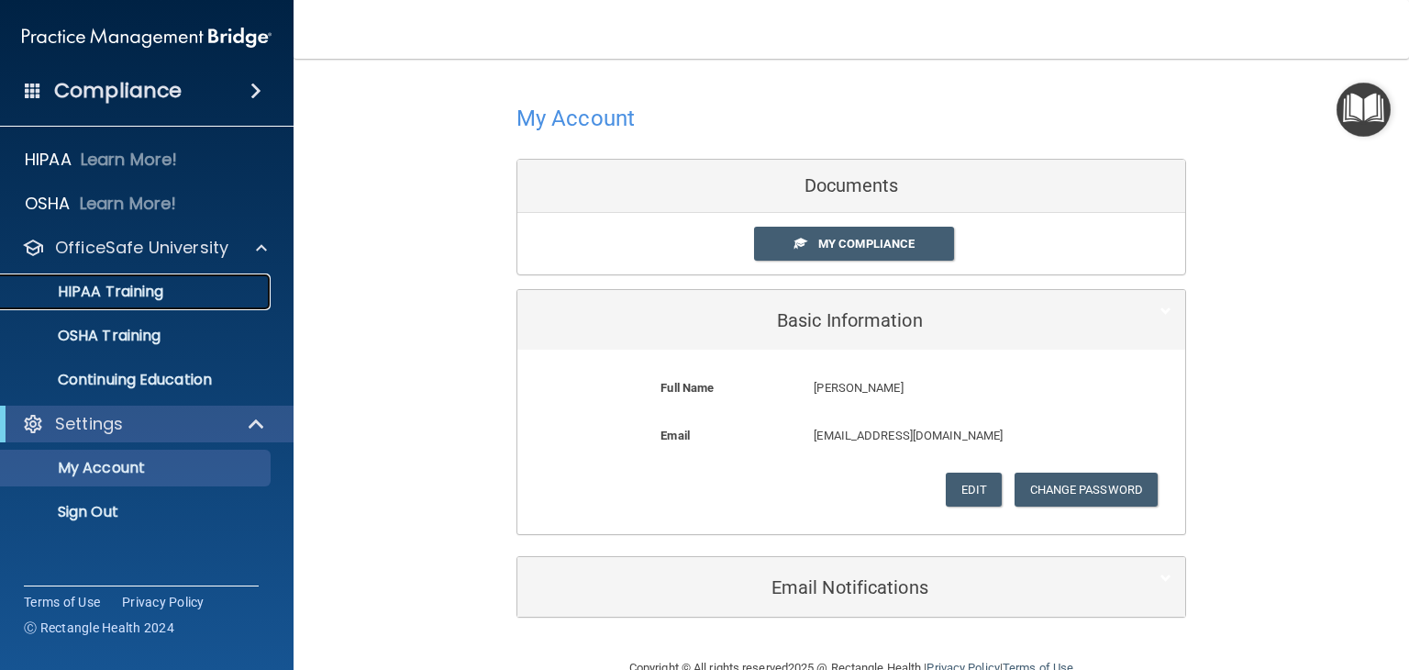
click at [142, 291] on p "HIPAA Training" at bounding box center [87, 291] width 151 height 18
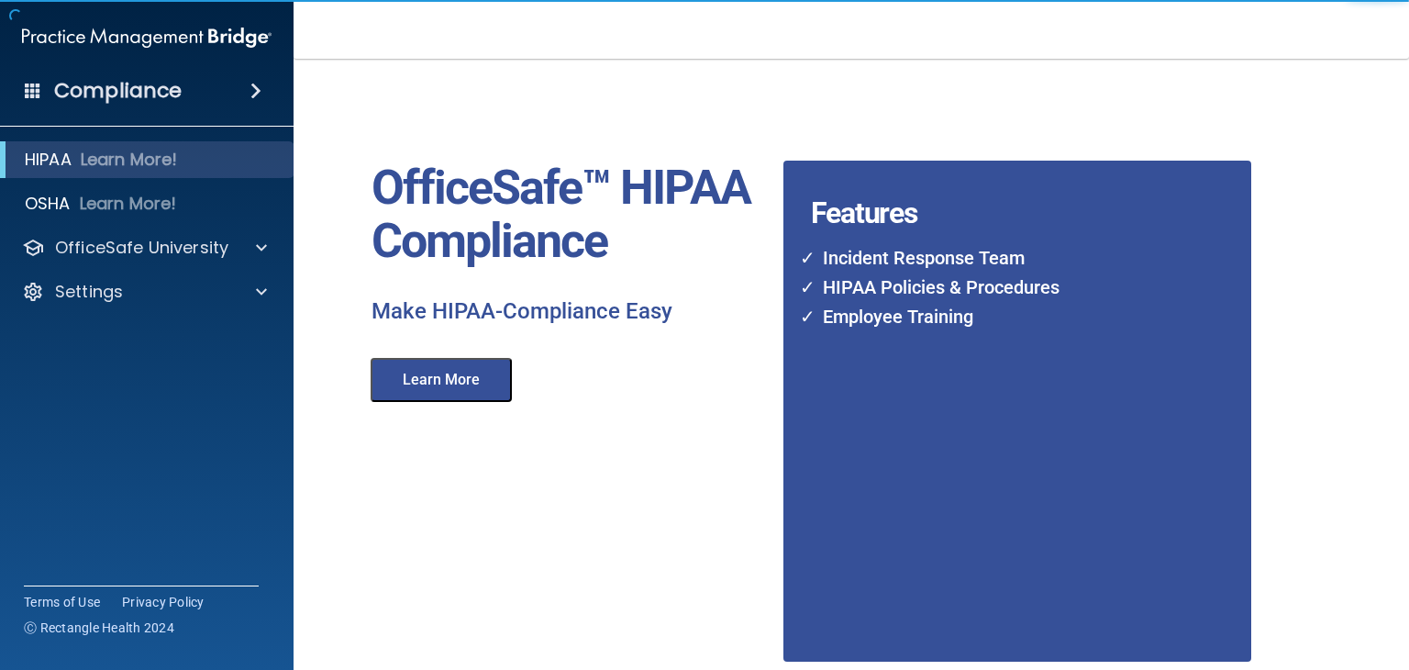
click at [397, 373] on button "Learn More" at bounding box center [441, 380] width 141 height 44
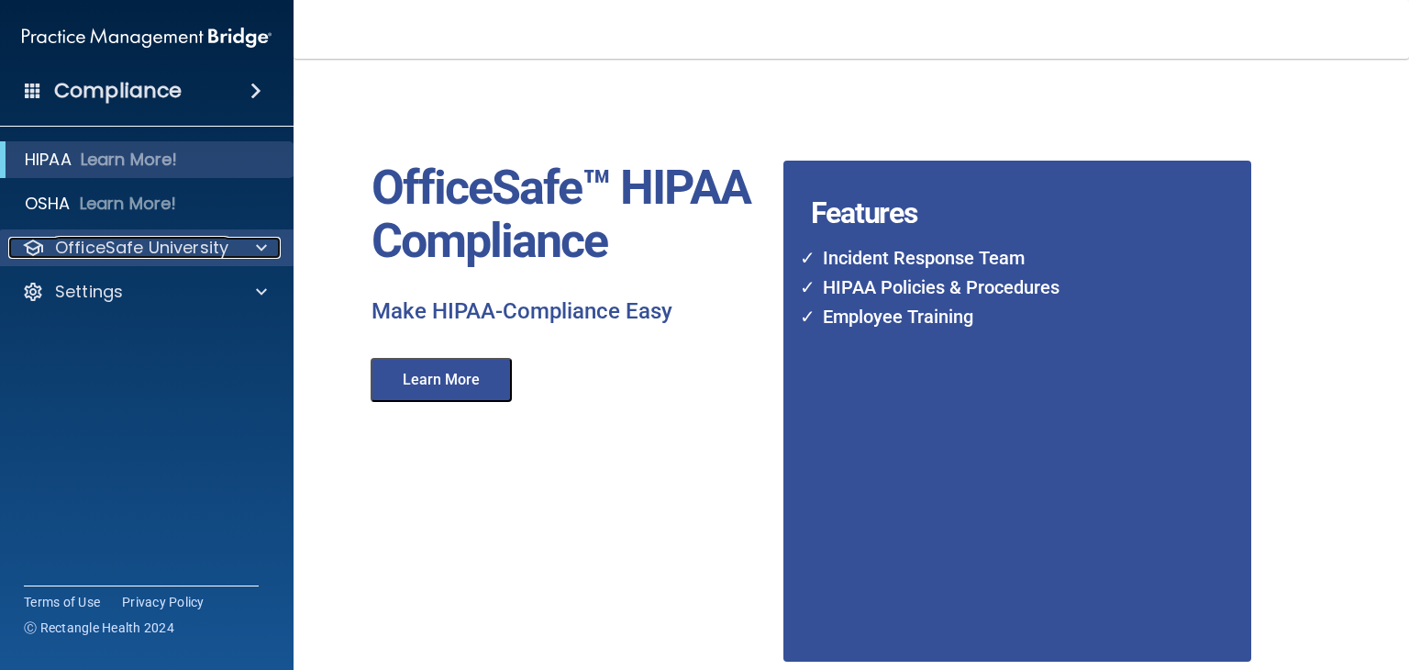
click at [148, 241] on p "OfficeSafe University" at bounding box center [141, 248] width 173 height 22
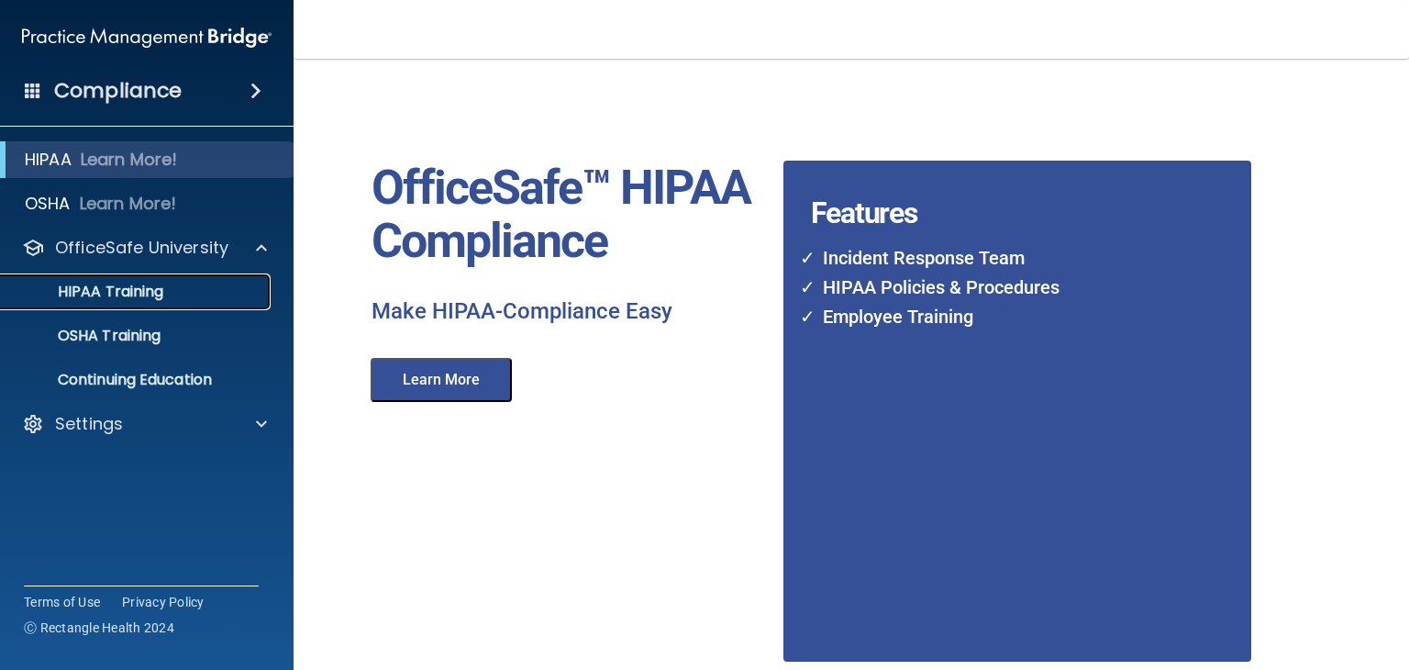
click at [135, 282] on p "HIPAA Training" at bounding box center [87, 291] width 151 height 18
click at [434, 375] on button "Learn More" at bounding box center [441, 380] width 141 height 44
click at [142, 338] on p "OSHA Training" at bounding box center [86, 335] width 149 height 18
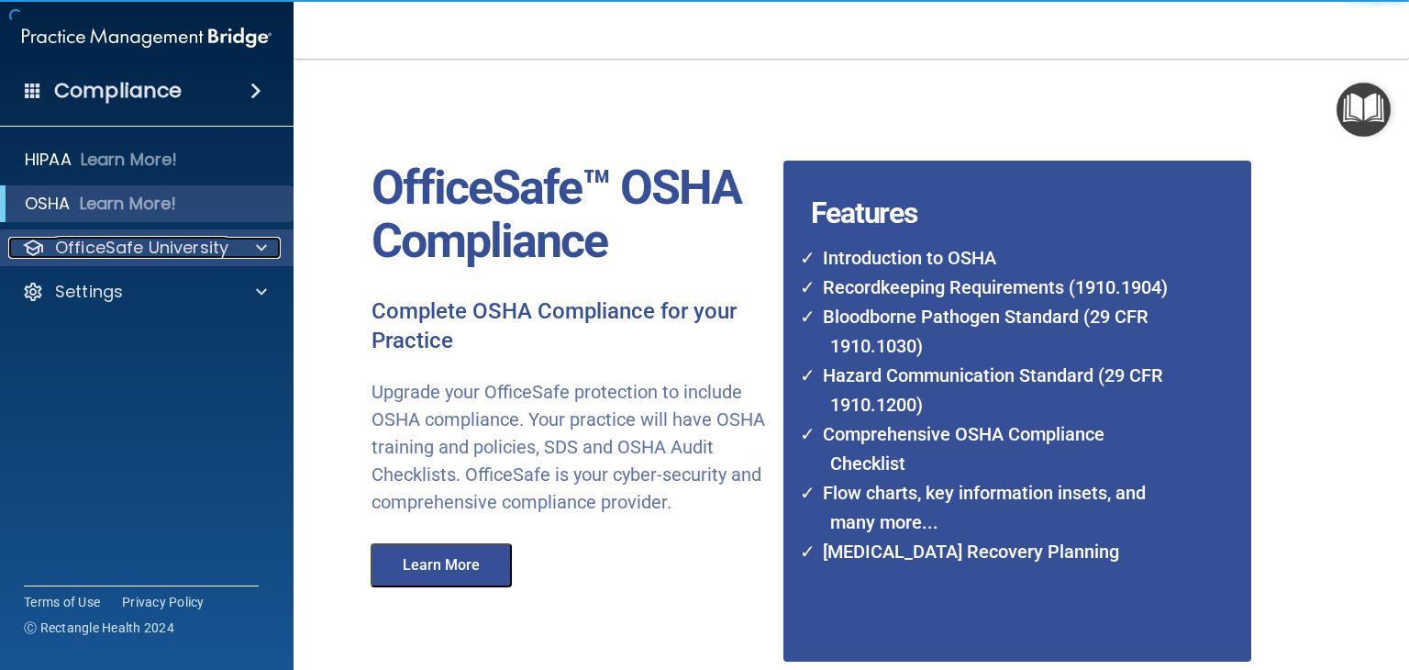
click at [191, 251] on p "OfficeSafe University" at bounding box center [141, 248] width 173 height 22
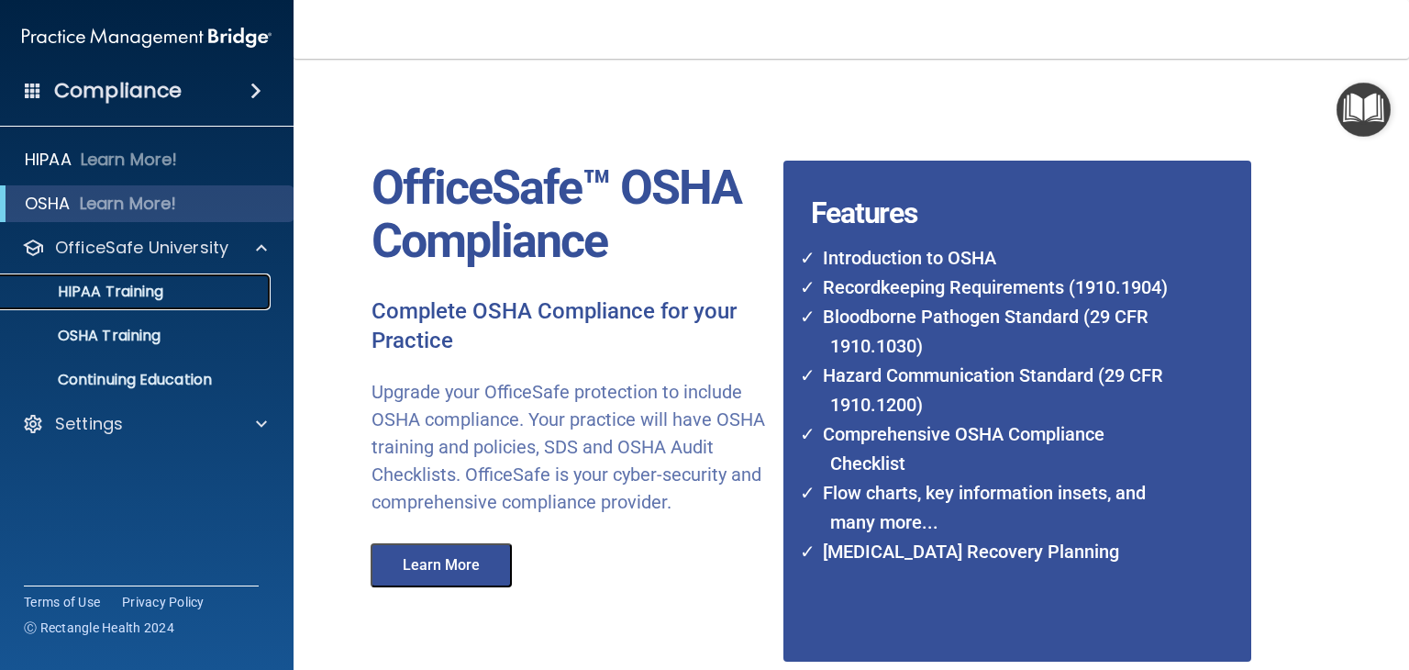
click at [137, 291] on p "HIPAA Training" at bounding box center [87, 291] width 151 height 18
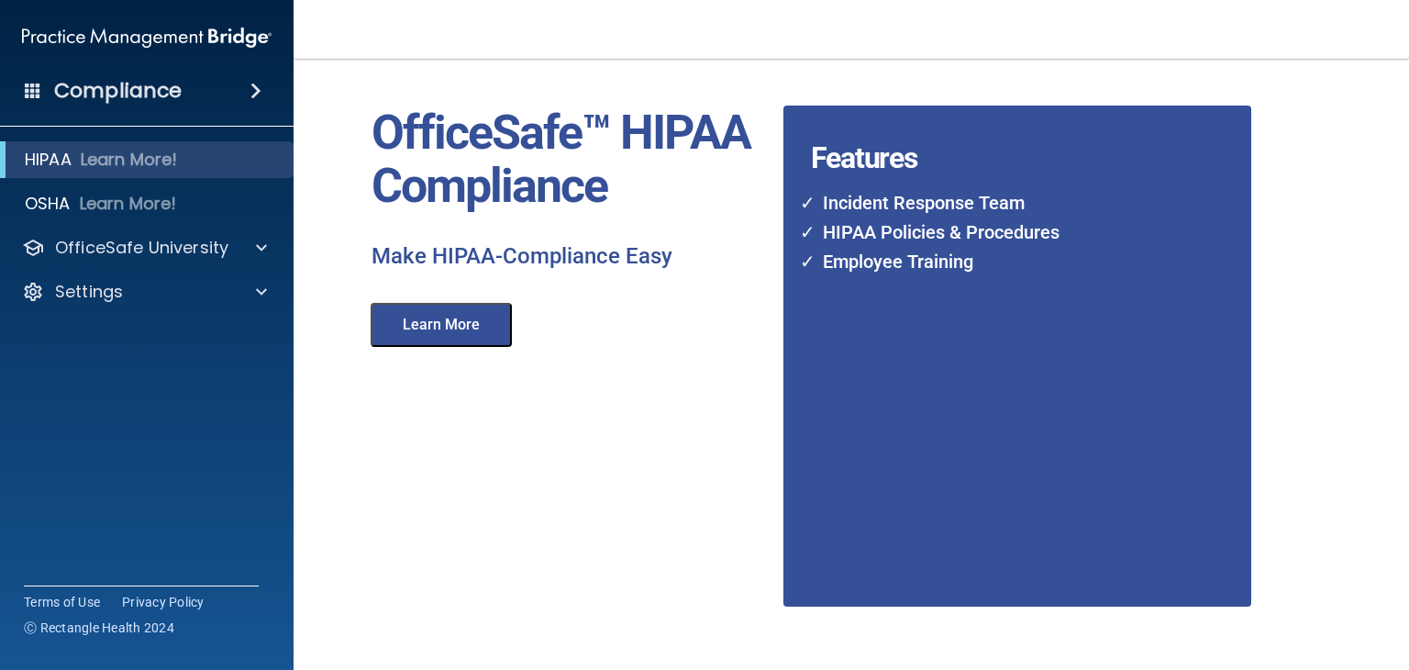
scroll to position [149, 0]
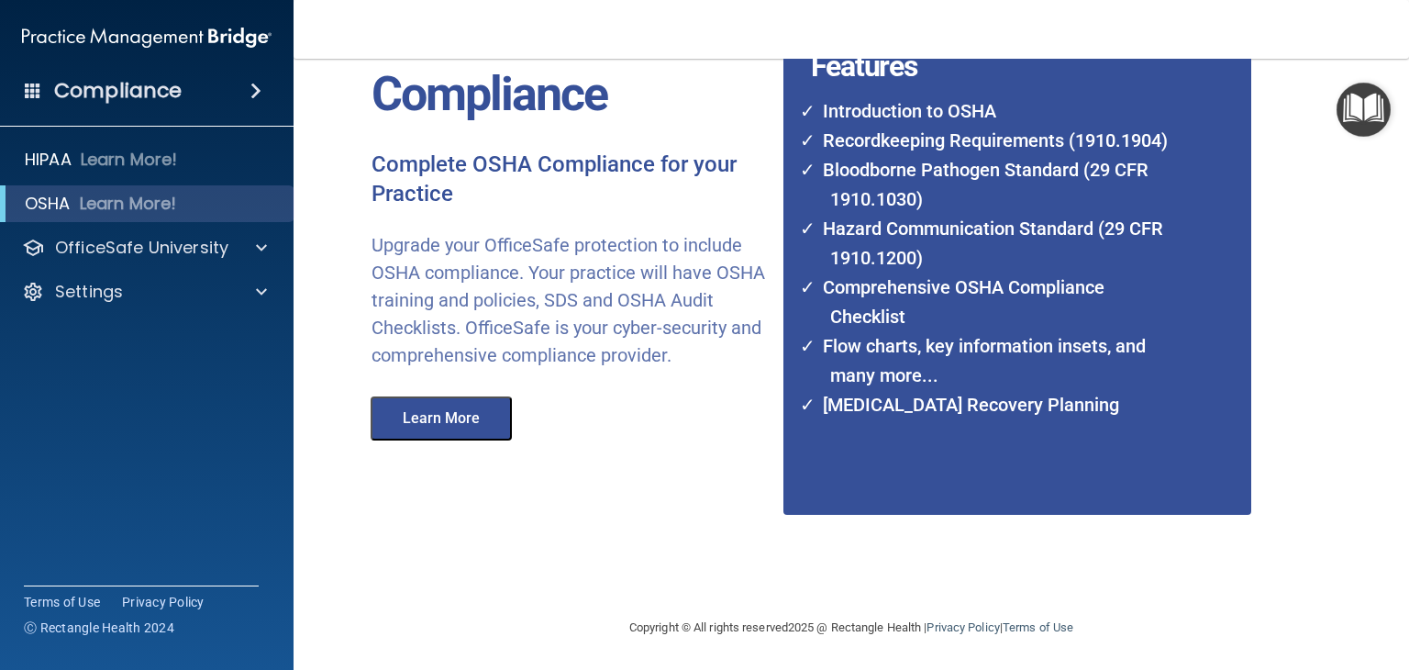
scroll to position [149, 0]
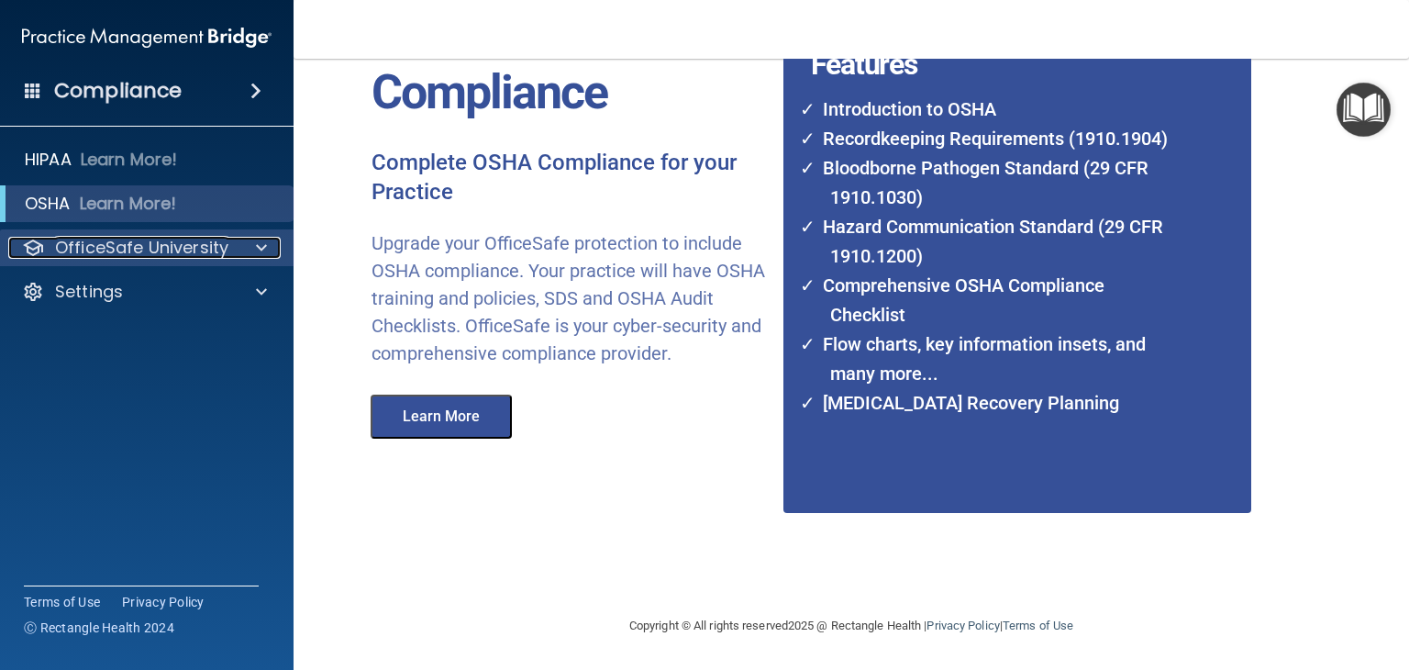
click at [183, 251] on p "OfficeSafe University" at bounding box center [141, 248] width 173 height 22
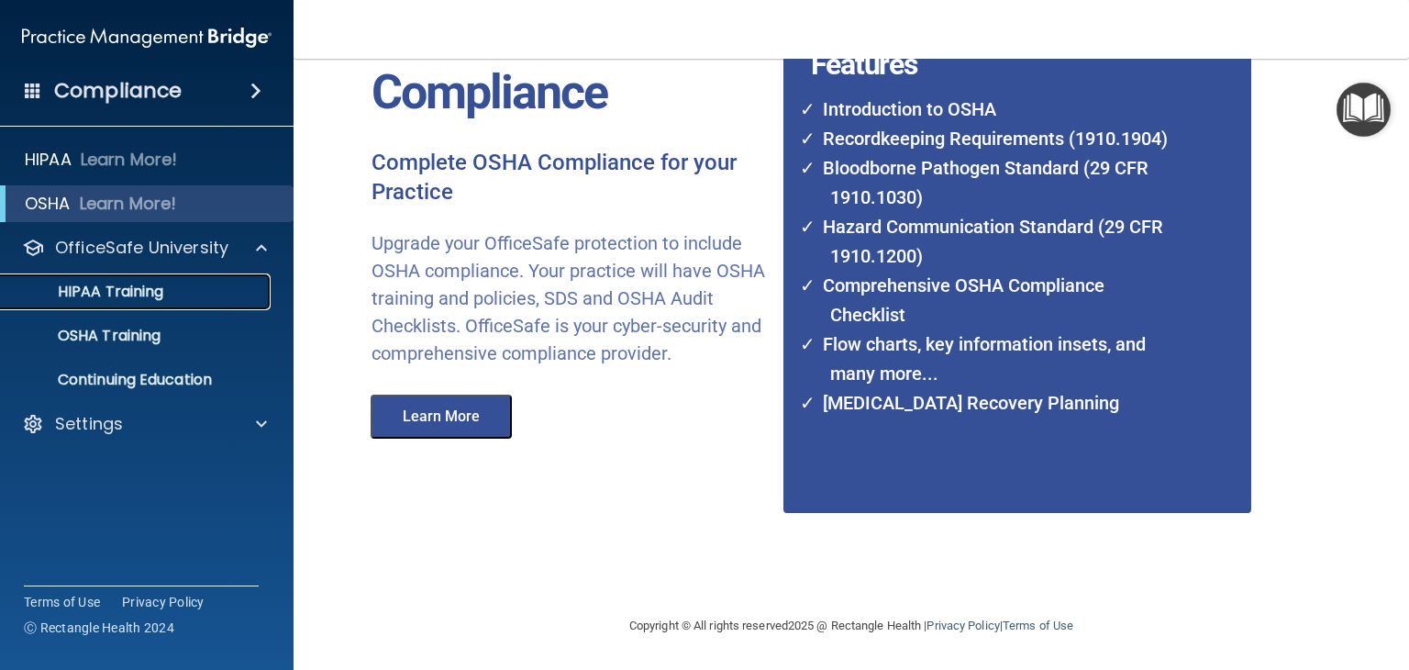
click at [128, 285] on p "HIPAA Training" at bounding box center [87, 291] width 151 height 18
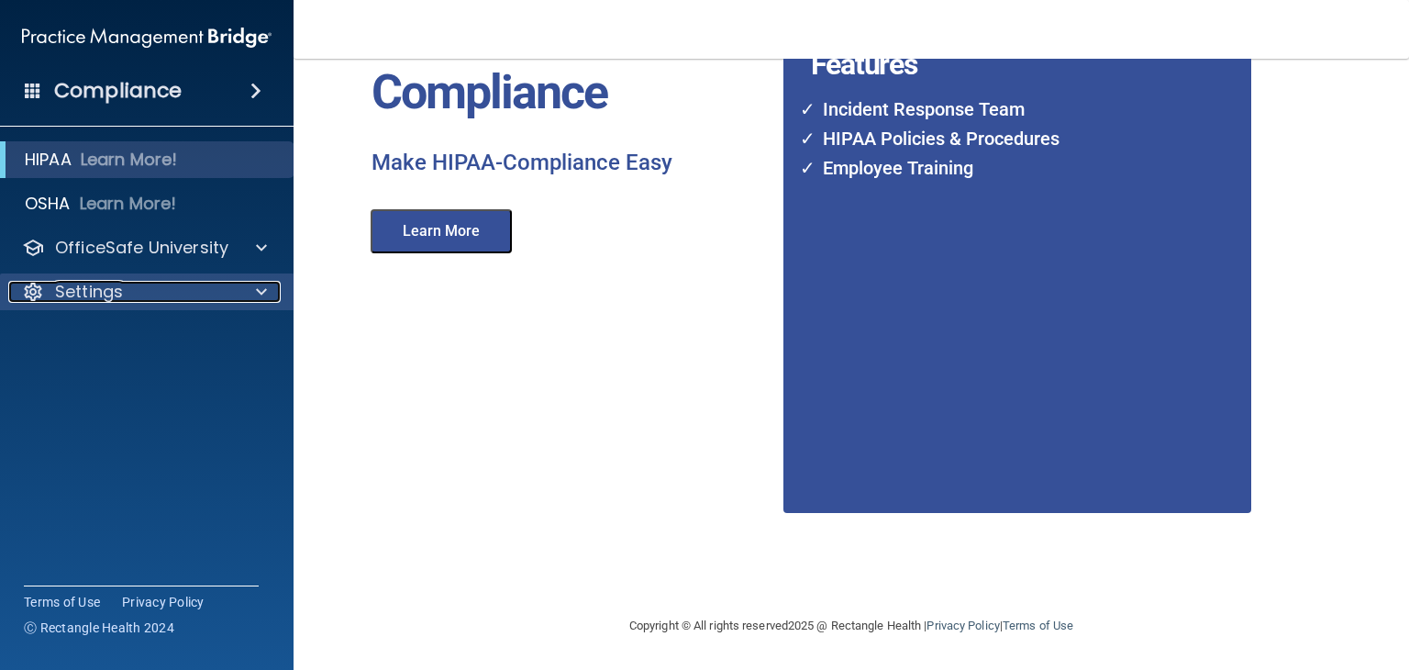
click at [260, 299] on span at bounding box center [261, 292] width 11 height 22
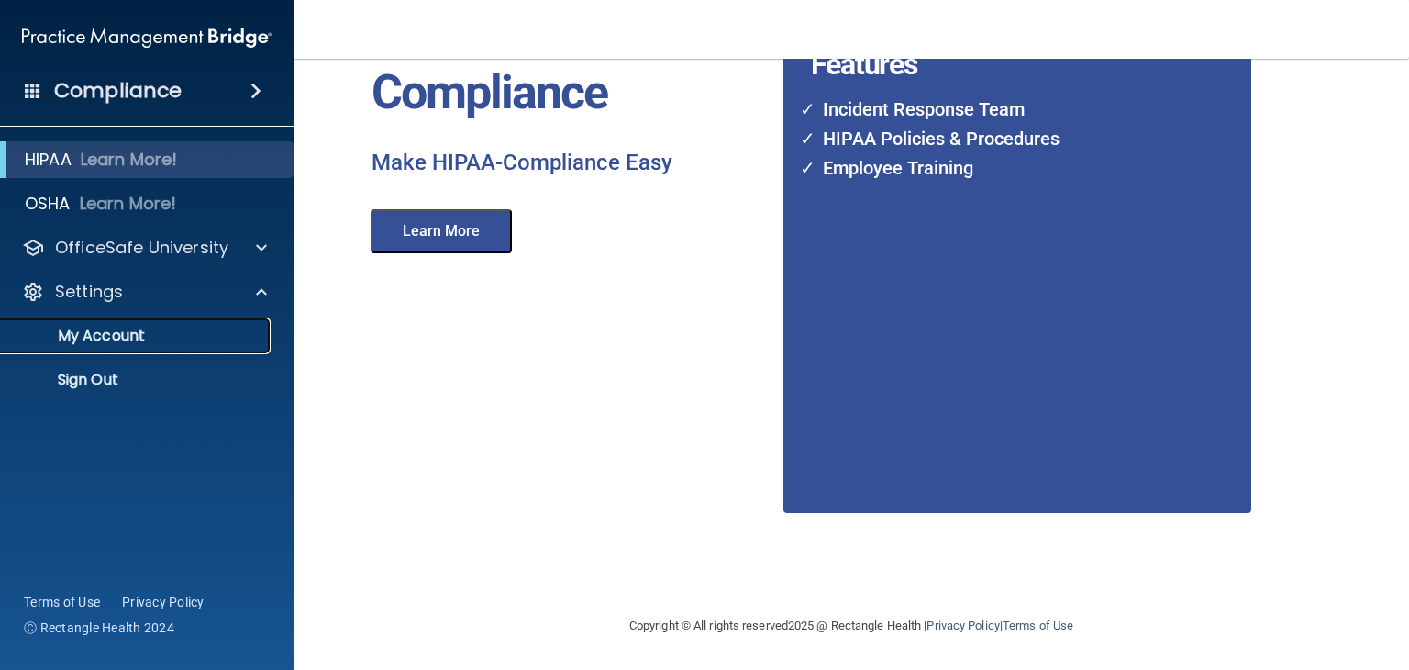
click at [158, 328] on p "My Account" at bounding box center [137, 335] width 250 height 18
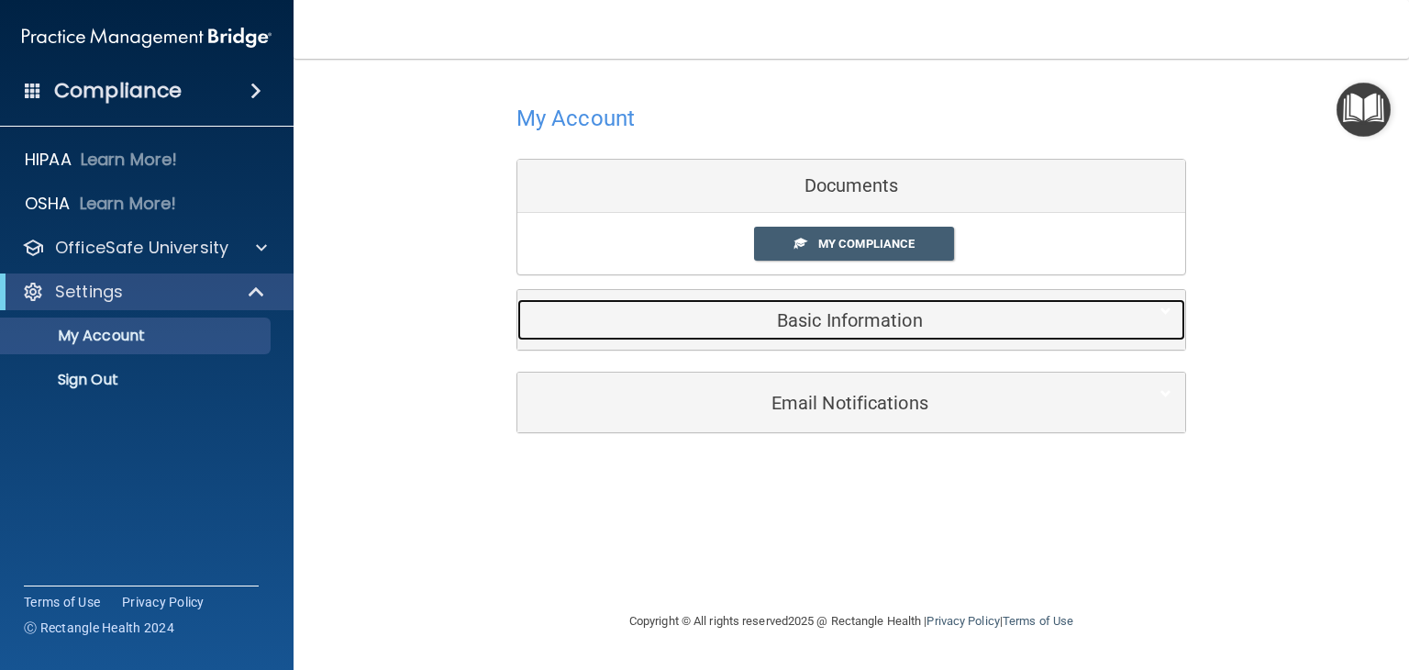
click at [820, 324] on h5 "Basic Information" at bounding box center [823, 320] width 584 height 20
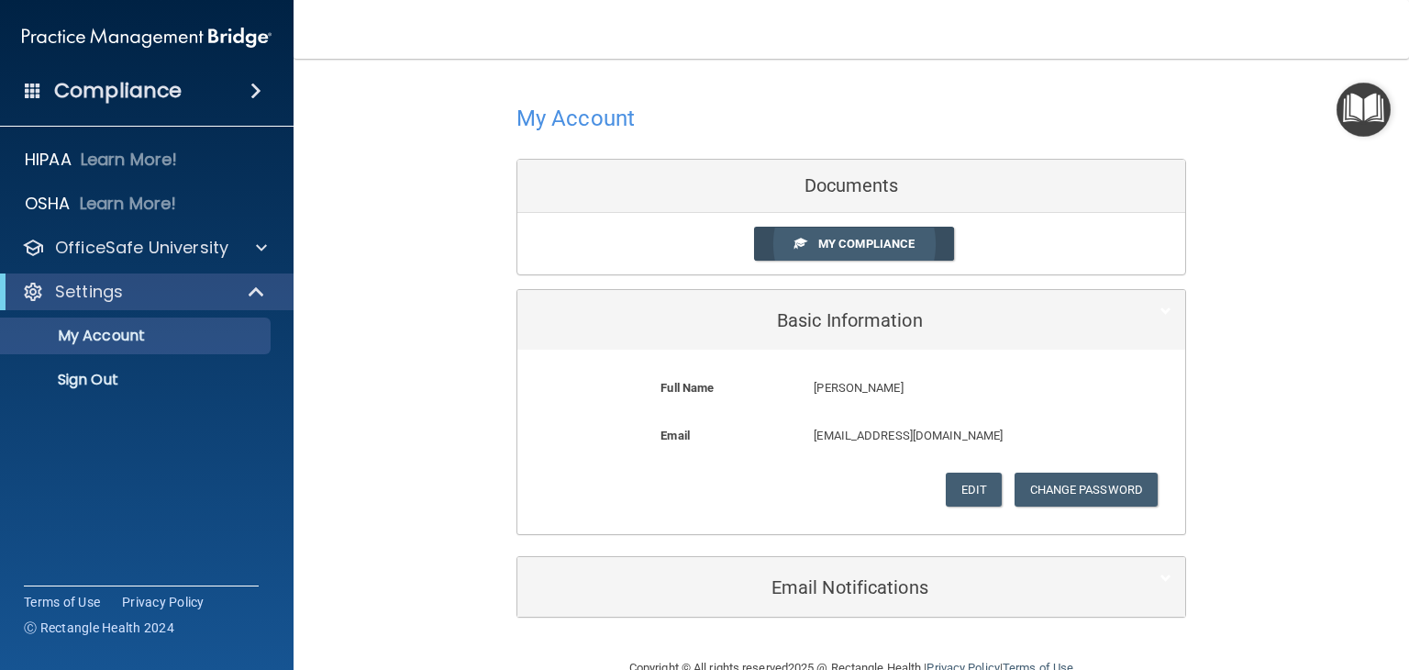
click at [843, 245] on span "My Compliance" at bounding box center [866, 244] width 96 height 14
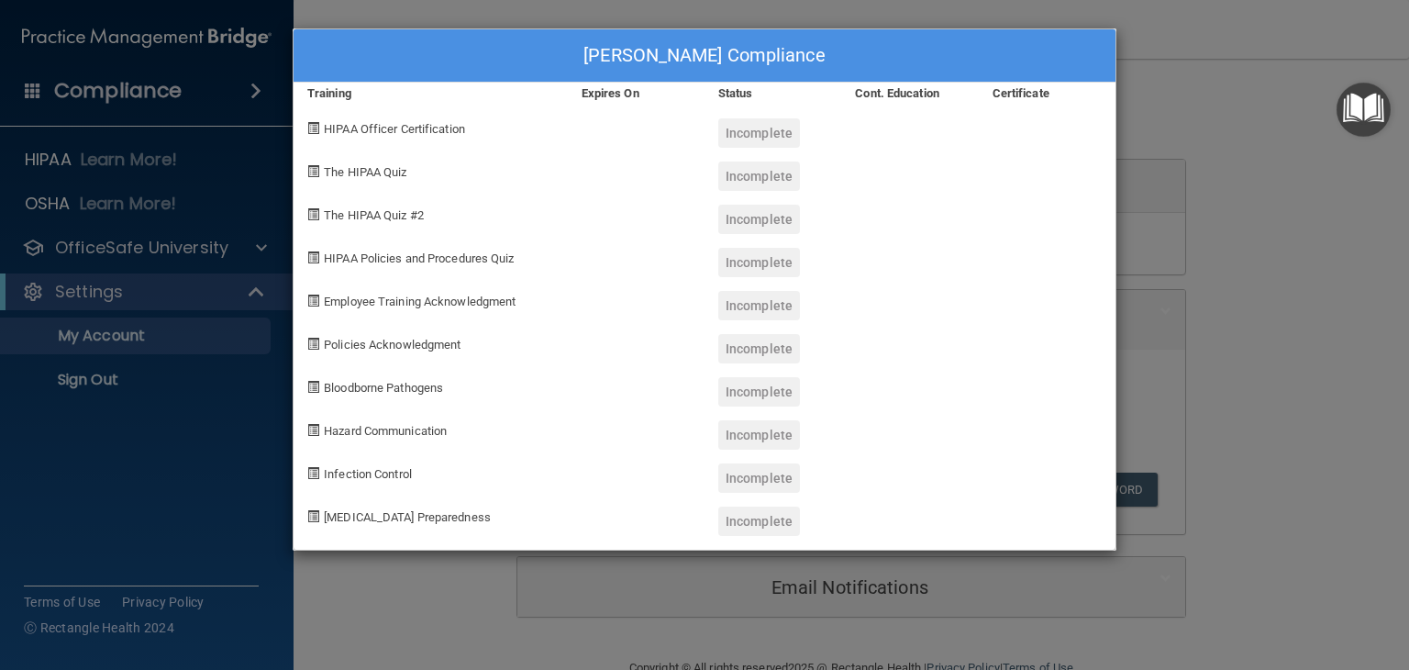
click at [758, 124] on div "Incomplete" at bounding box center [772, 126] width 137 height 43
click at [770, 144] on div "Incomplete" at bounding box center [759, 132] width 82 height 29
click at [453, 125] on span "HIPAA Officer Certification" at bounding box center [394, 129] width 141 height 14
click at [1224, 302] on div "Sarah Al Karawi's Compliance Training Expires On Status Cont. Education Certifi…" at bounding box center [704, 335] width 1409 height 670
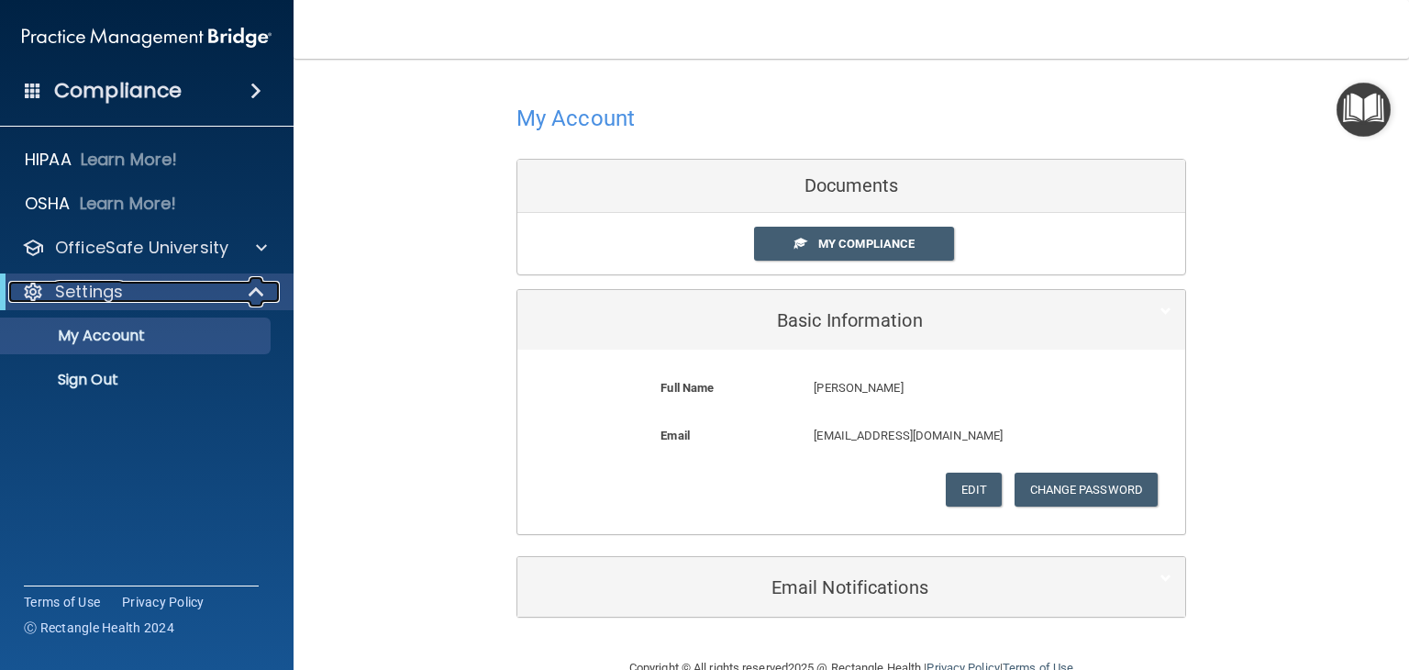
click at [252, 287] on span at bounding box center [258, 292] width 16 height 22
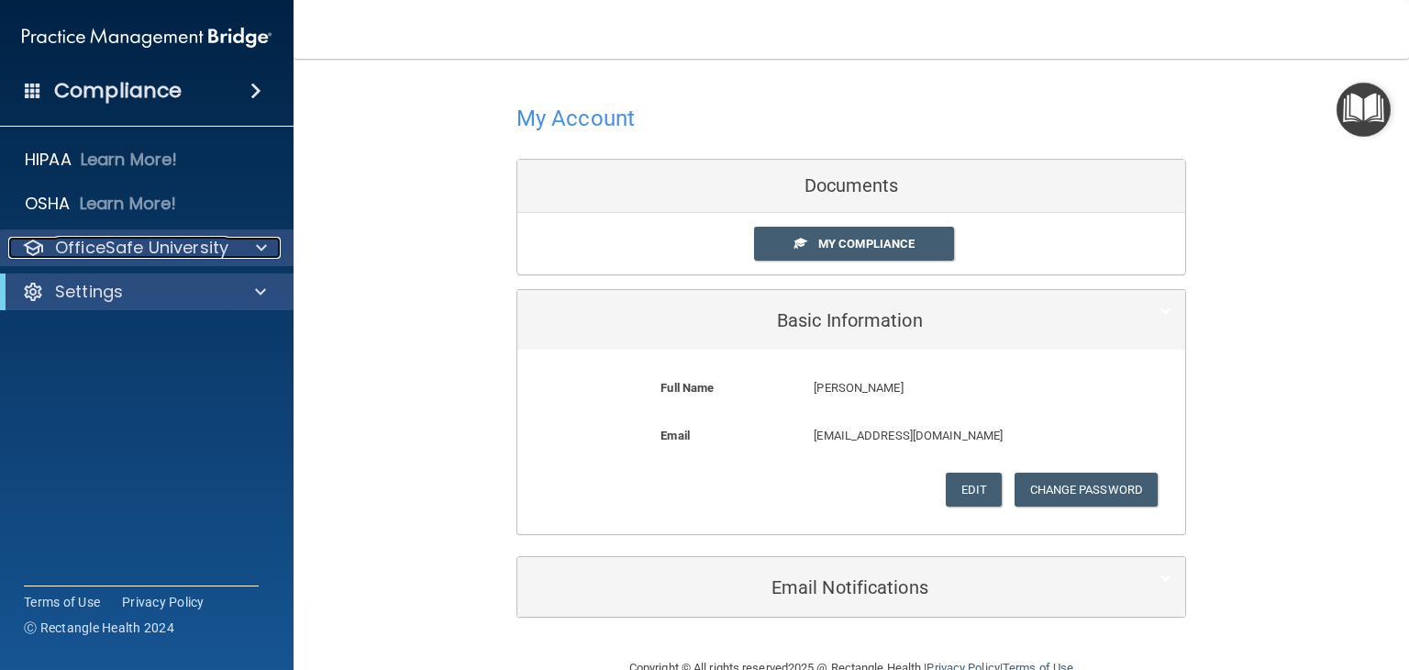
click at [260, 249] on span at bounding box center [261, 248] width 11 height 22
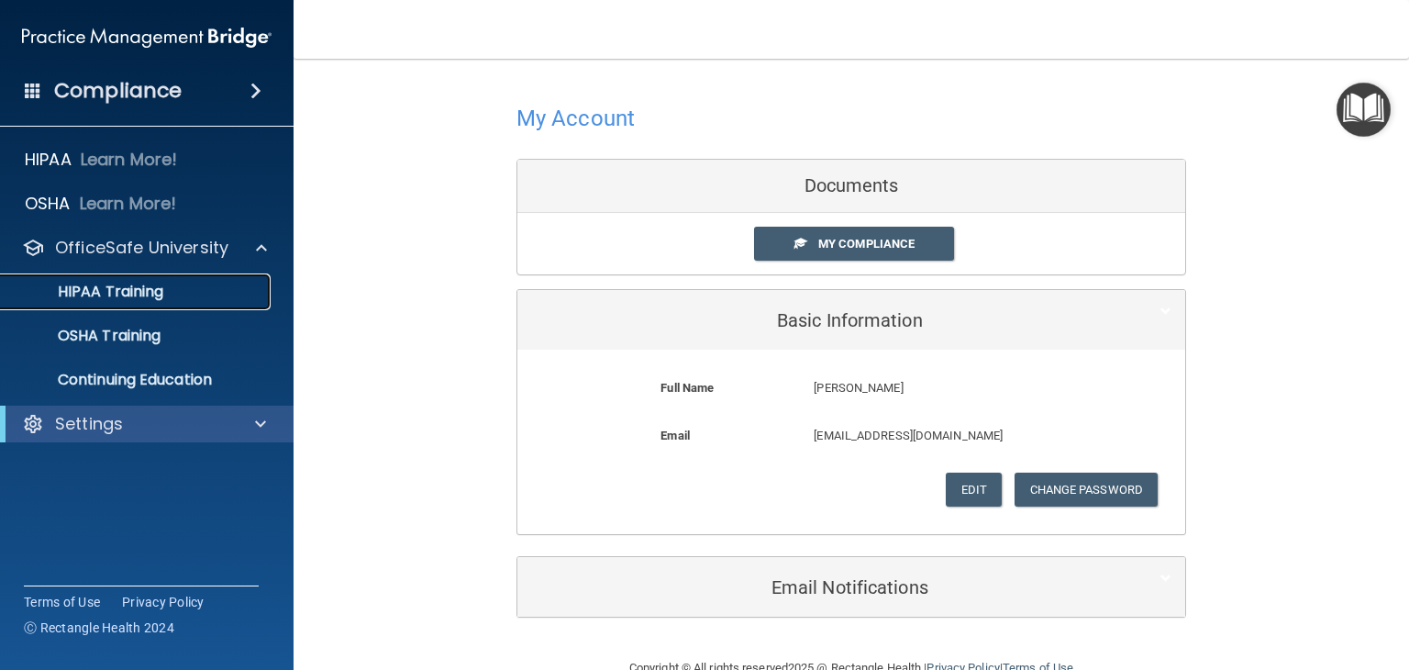
click at [139, 293] on p "HIPAA Training" at bounding box center [87, 291] width 151 height 18
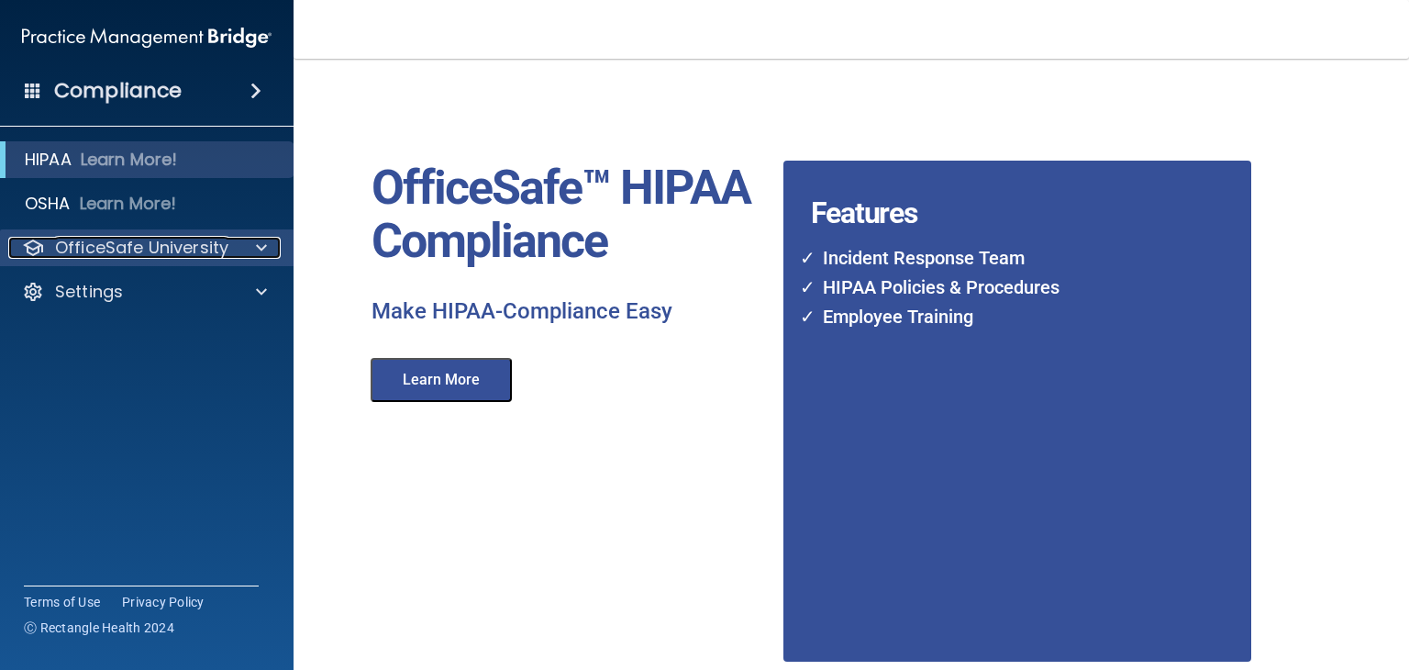
click at [139, 255] on p "OfficeSafe University" at bounding box center [141, 248] width 173 height 22
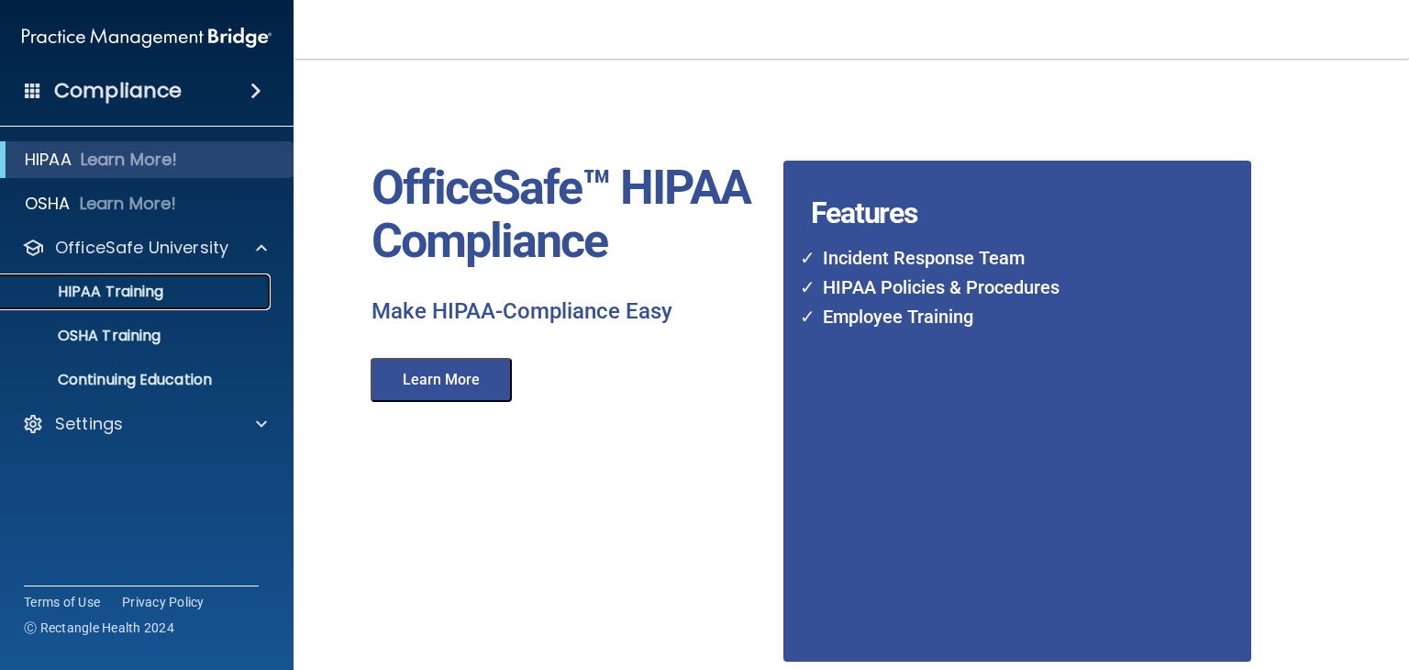
click at [125, 299] on p "HIPAA Training" at bounding box center [87, 291] width 151 height 18
click at [131, 287] on p "HIPAA Training" at bounding box center [87, 291] width 151 height 18
click at [100, 334] on p "OSHA Training" at bounding box center [86, 335] width 149 height 18
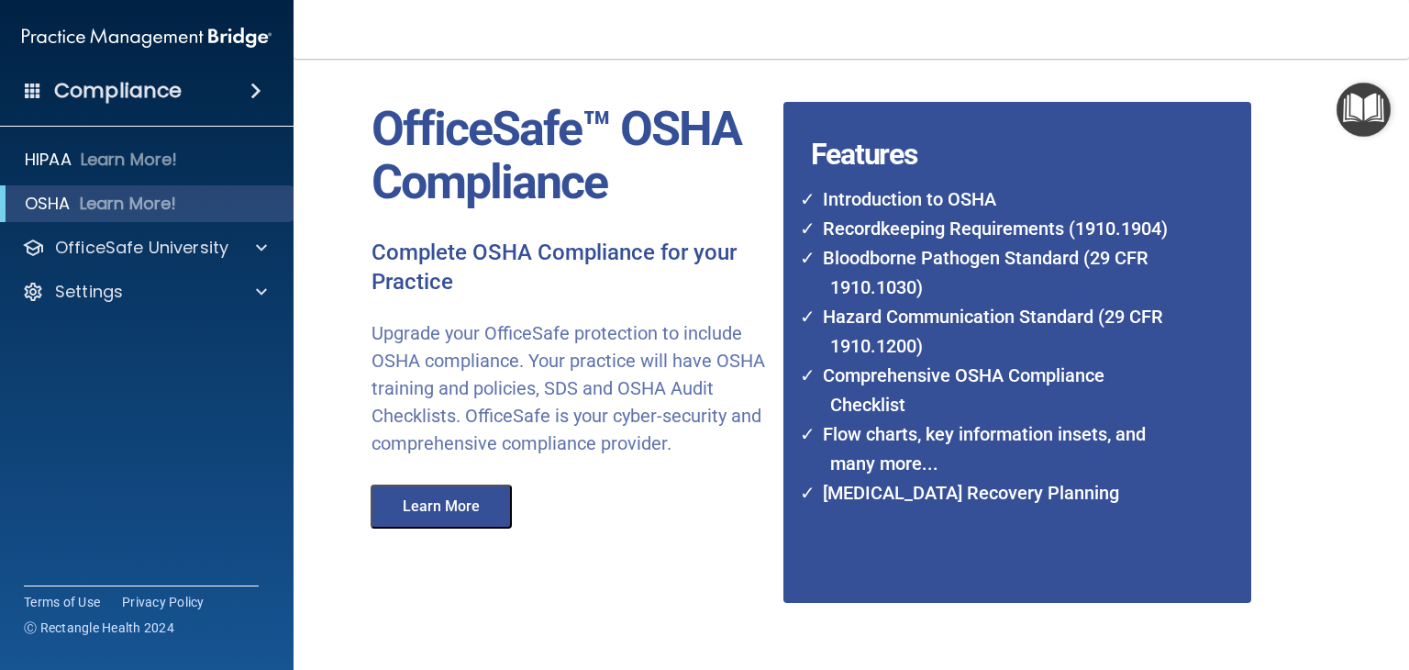
scroll to position [92, 0]
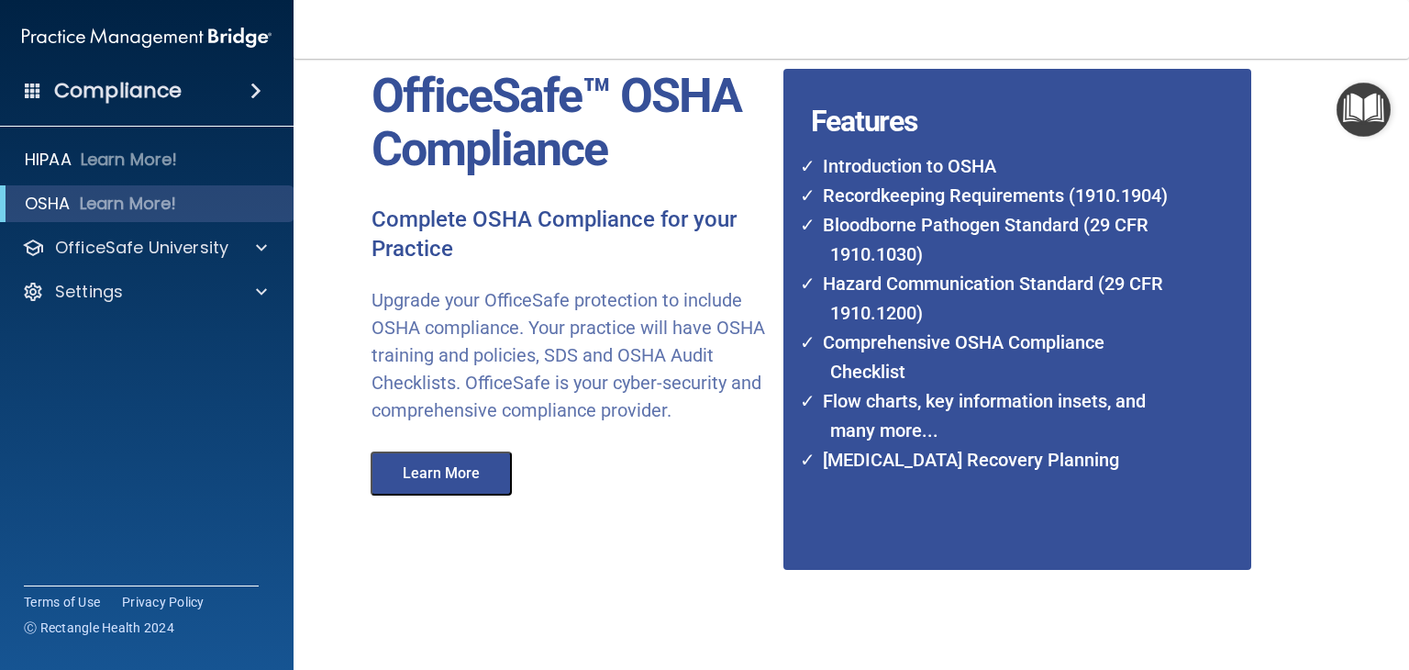
click at [492, 495] on button "Learn More" at bounding box center [441, 473] width 141 height 44
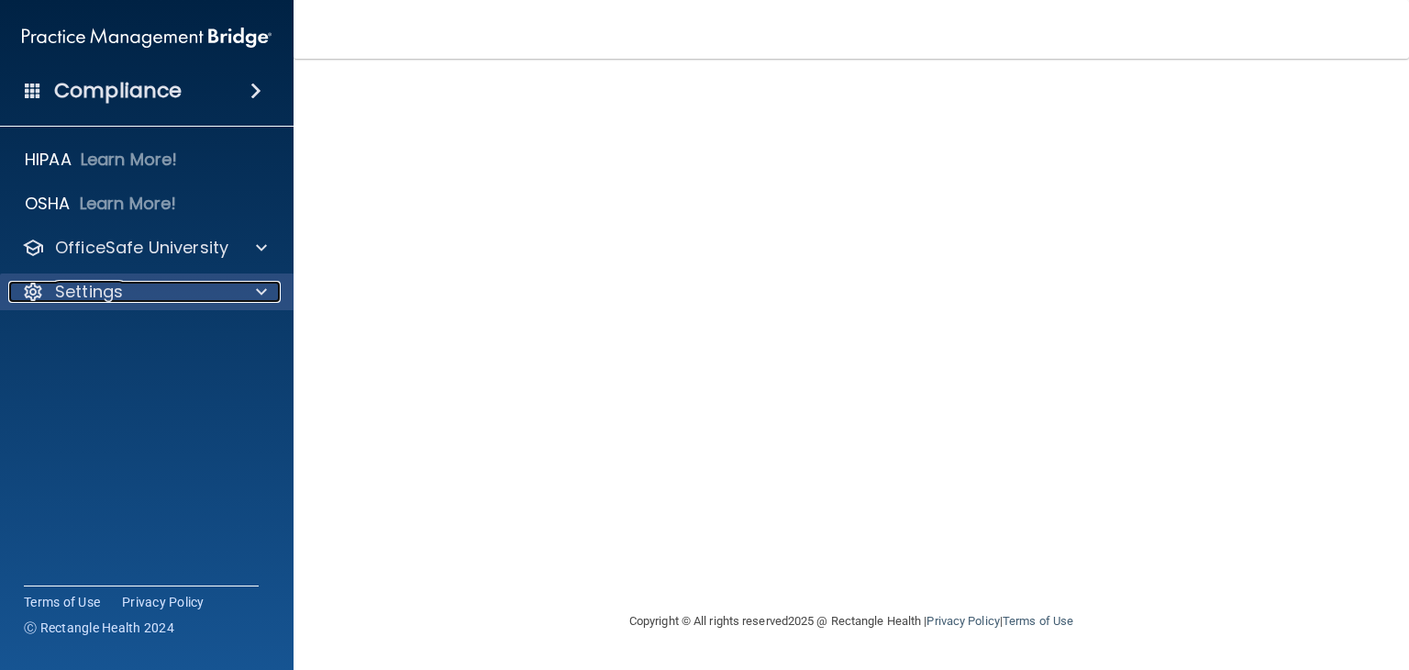
click at [242, 286] on div at bounding box center [259, 292] width 46 height 22
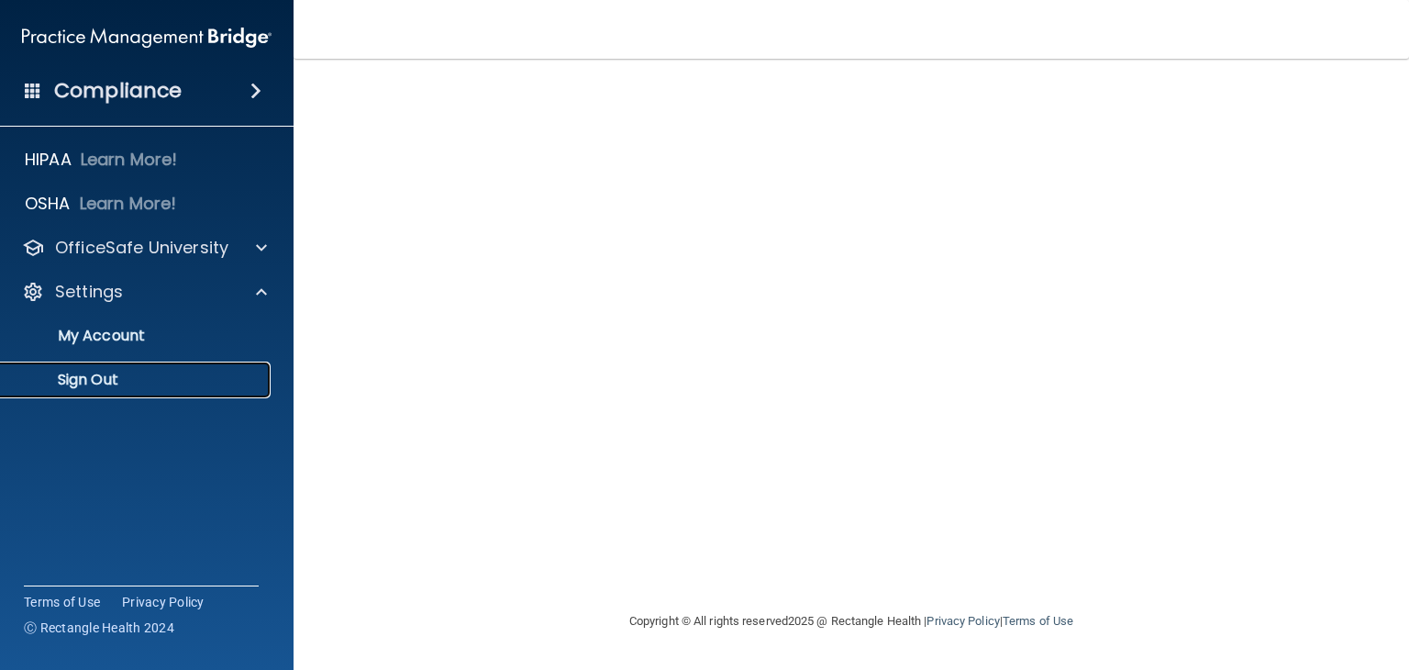
click at [114, 381] on p "Sign Out" at bounding box center [137, 380] width 250 height 18
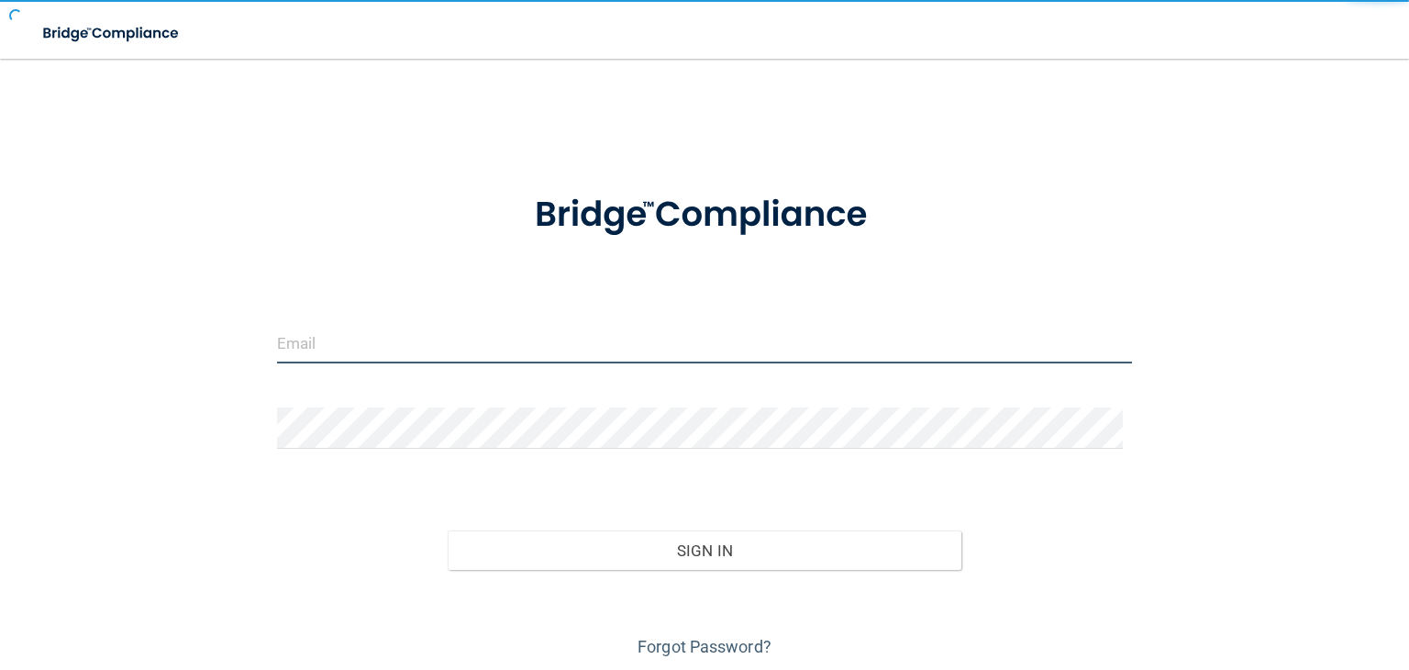
click at [384, 343] on input "email" at bounding box center [704, 342] width 855 height 41
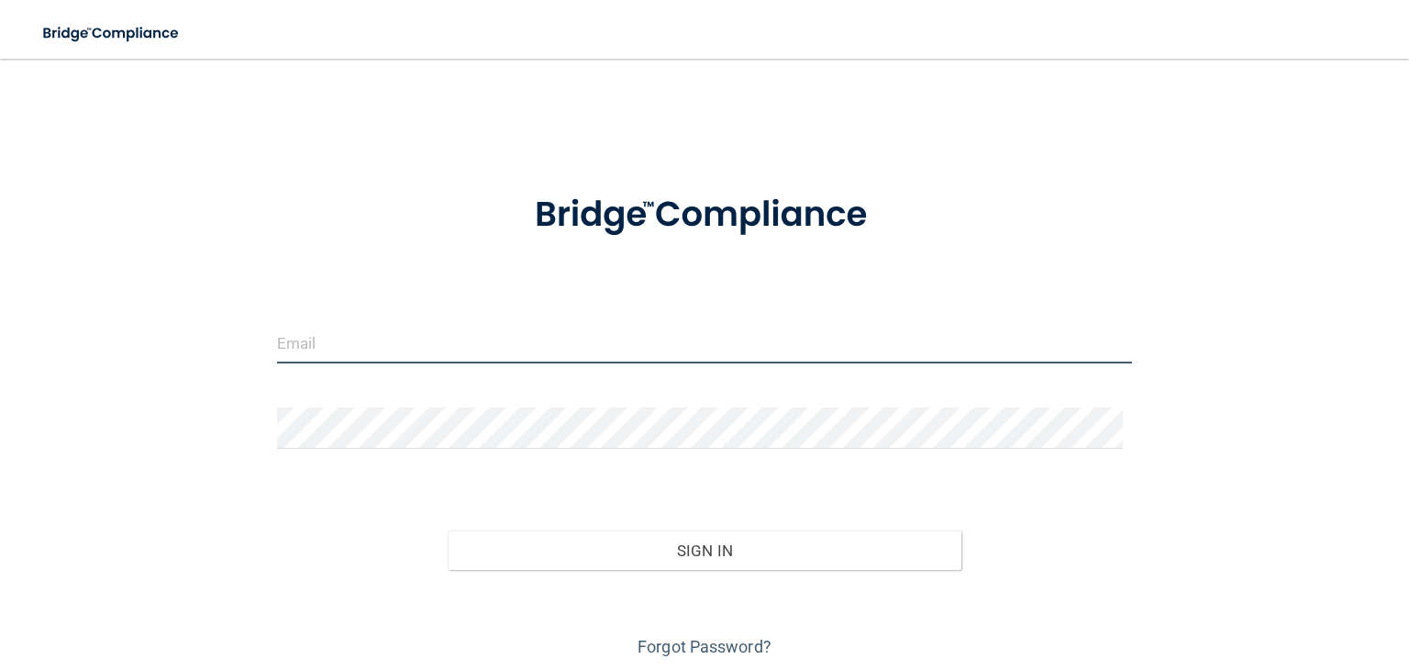
type input "[EMAIL_ADDRESS][DOMAIN_NAME]"
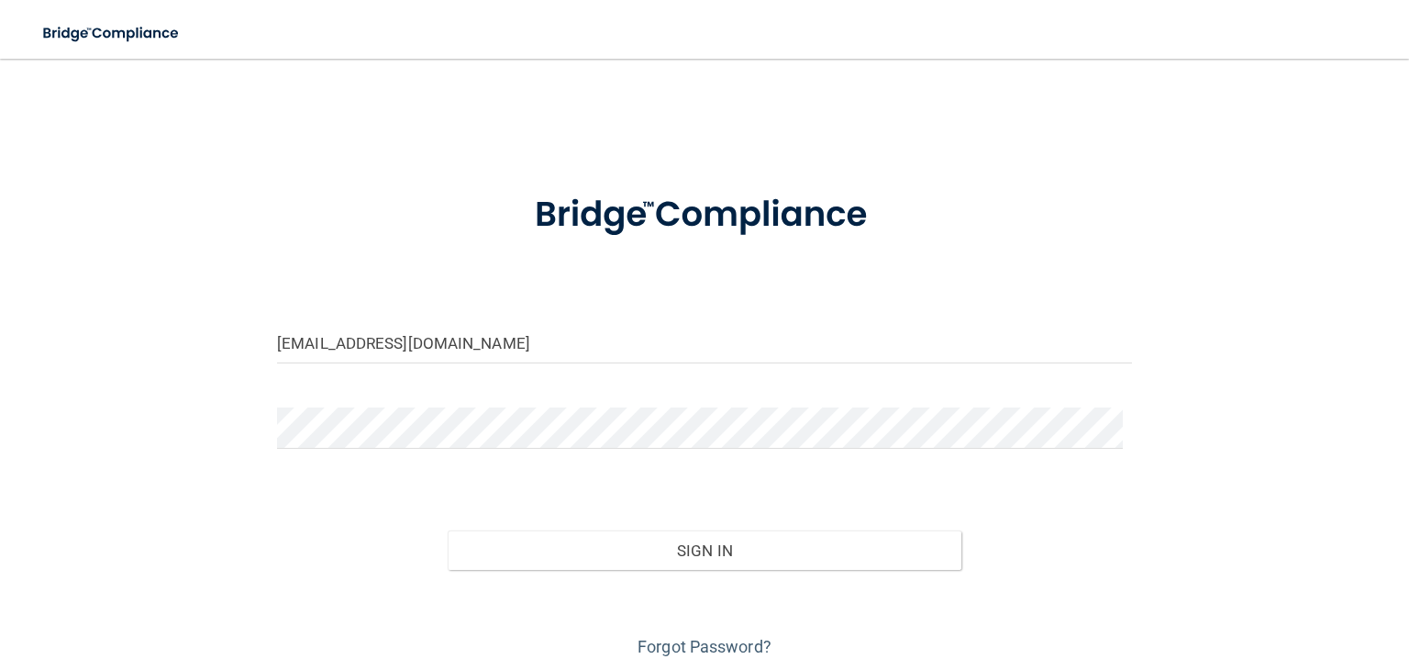
click at [464, 404] on form "[EMAIL_ADDRESS][DOMAIN_NAME] Invalid email/password. You don't have permission …" at bounding box center [704, 415] width 855 height 492
click at [448, 530] on button "Sign In" at bounding box center [704, 550] width 513 height 40
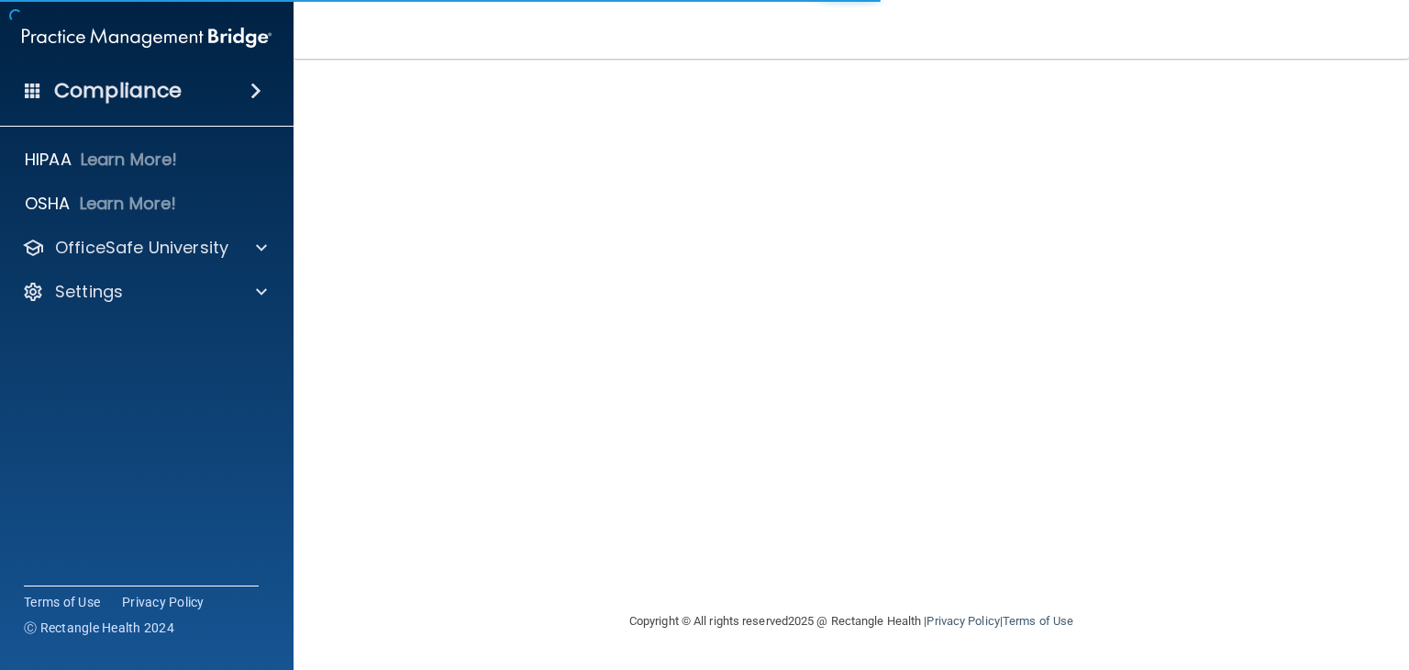
click at [172, 94] on h4 "Compliance" at bounding box center [117, 91] width 127 height 26
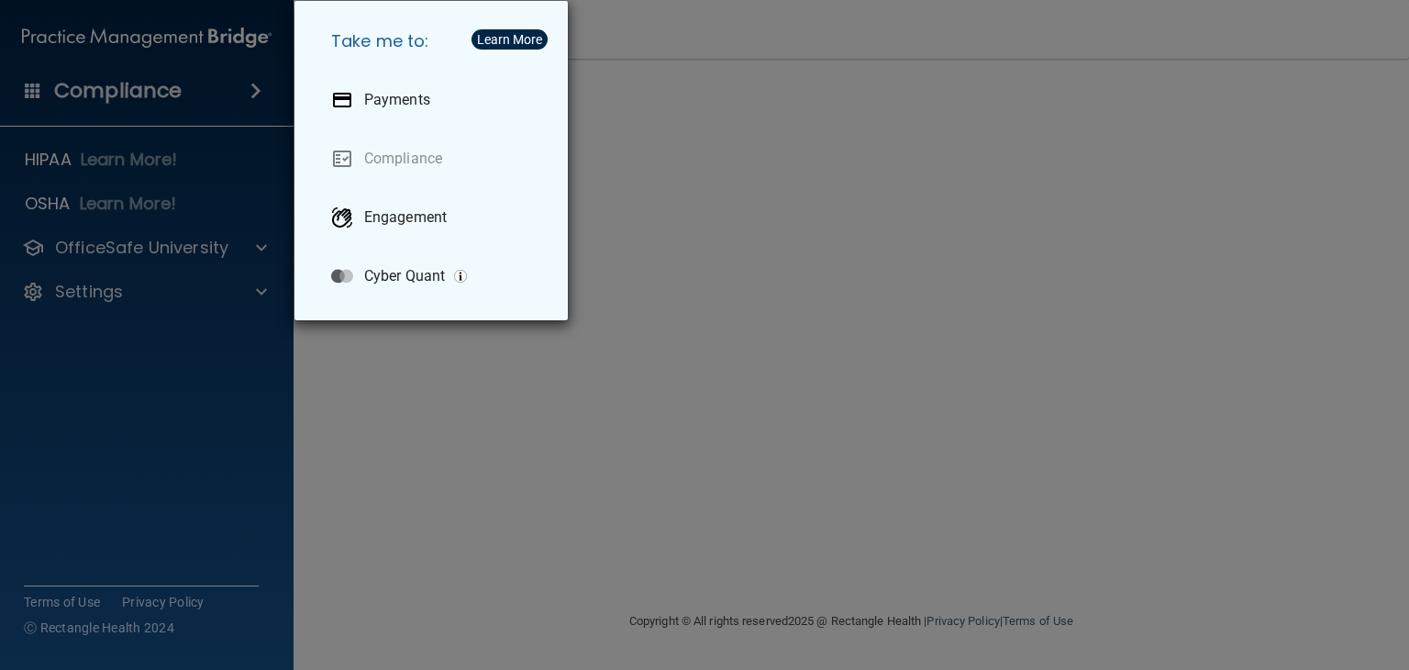
click at [326, 367] on div "Take me to: Payments Compliance Engagement Cyber Quant" at bounding box center [704, 335] width 1409 height 670
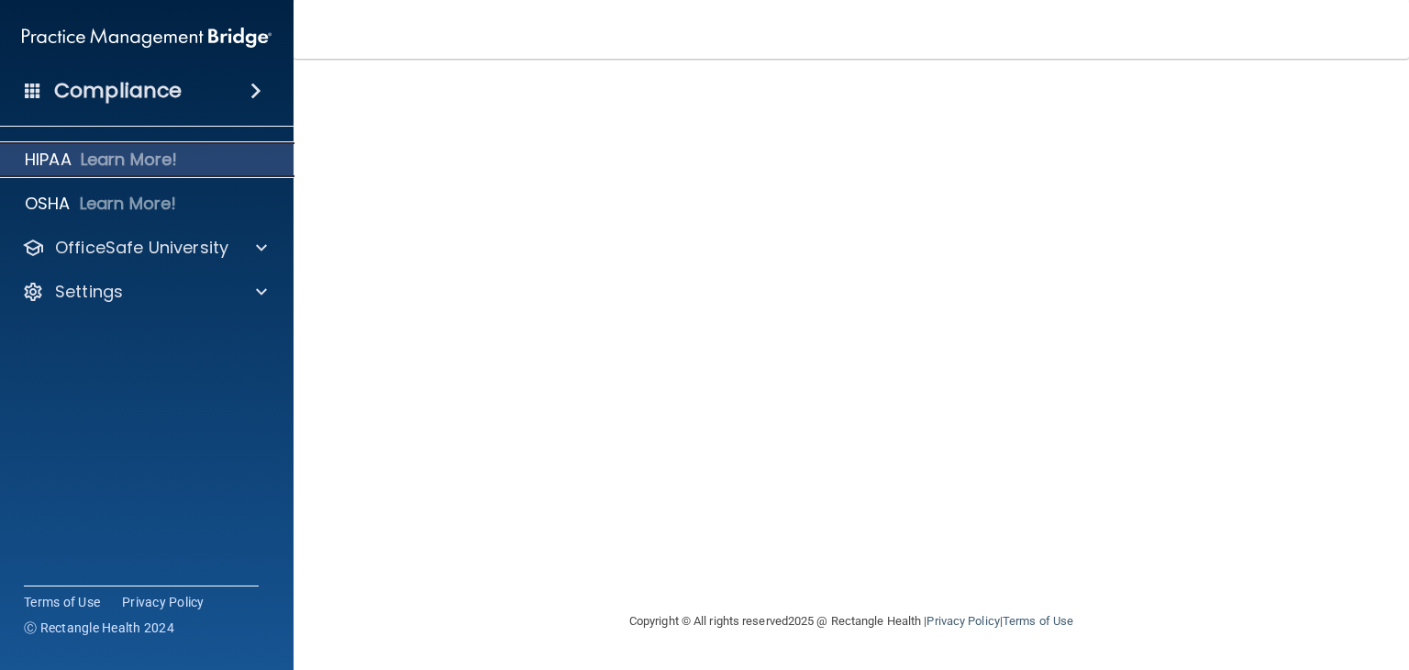
click at [26, 151] on p "HIPAA" at bounding box center [48, 160] width 47 height 22
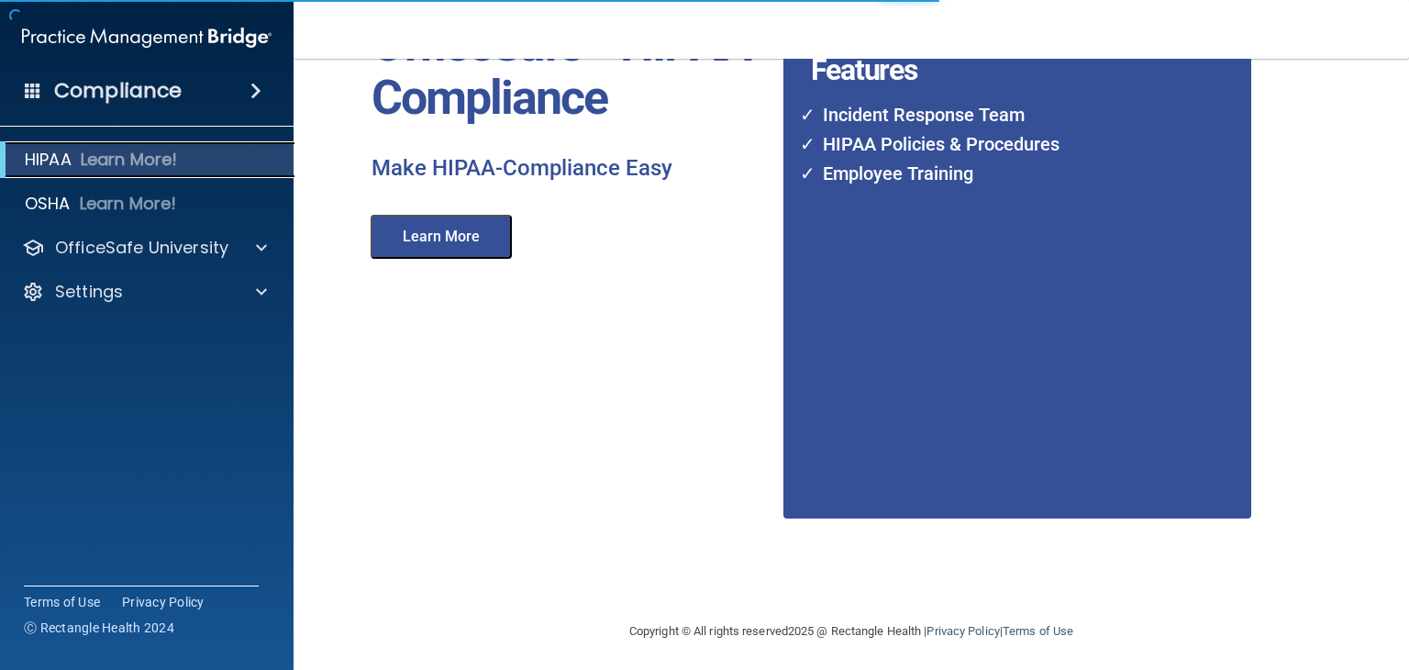
scroll to position [149, 0]
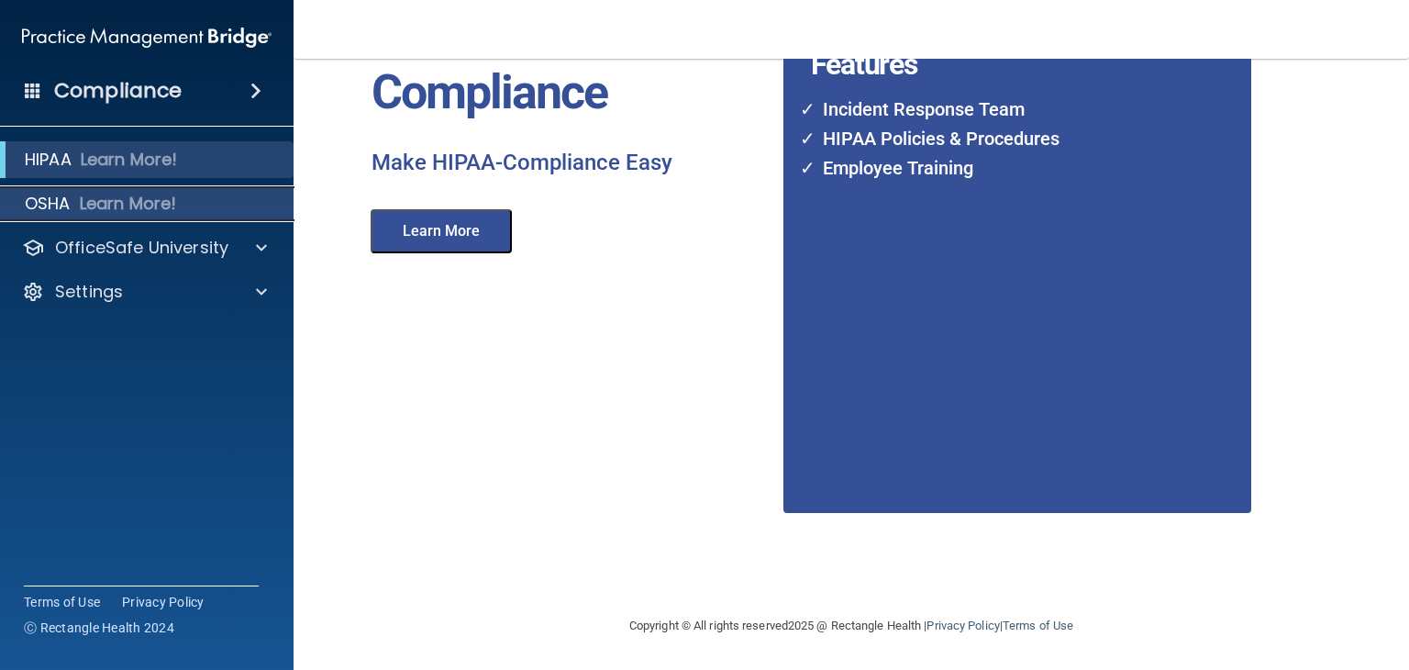
click at [76, 202] on div "OSHA Learn More!" at bounding box center [147, 203] width 322 height 37
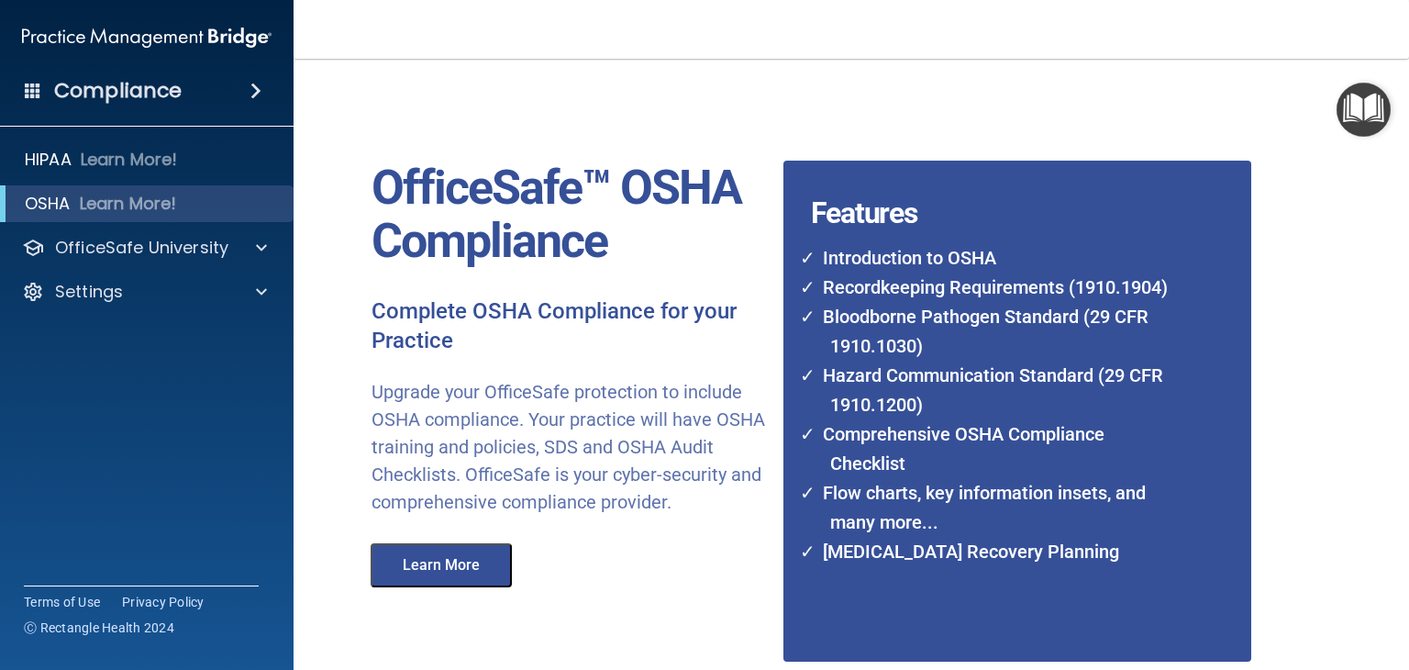
click at [1372, 127] on img "Open Resource Center" at bounding box center [1363, 110] width 54 height 54
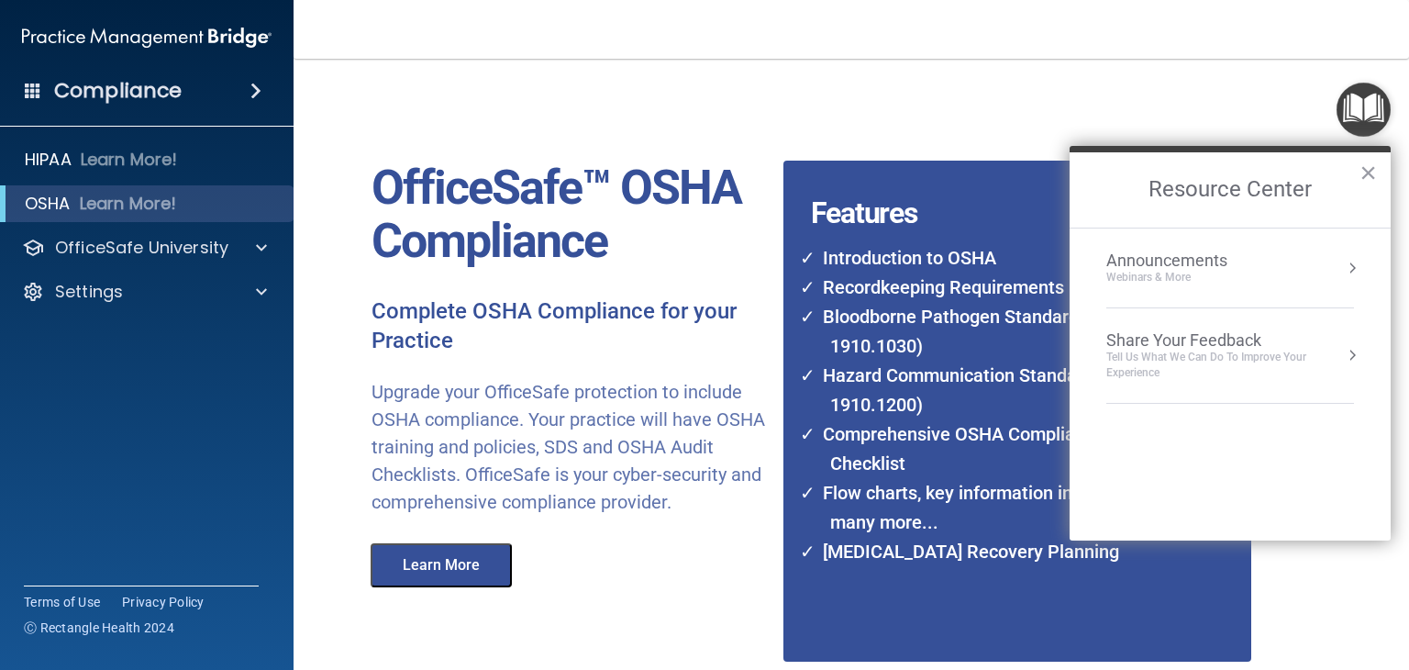
click at [961, 100] on div "Features Introduction to OSHA Recordkeeping Requirements (1910.1904) Bloodborne…" at bounding box center [995, 369] width 453 height 584
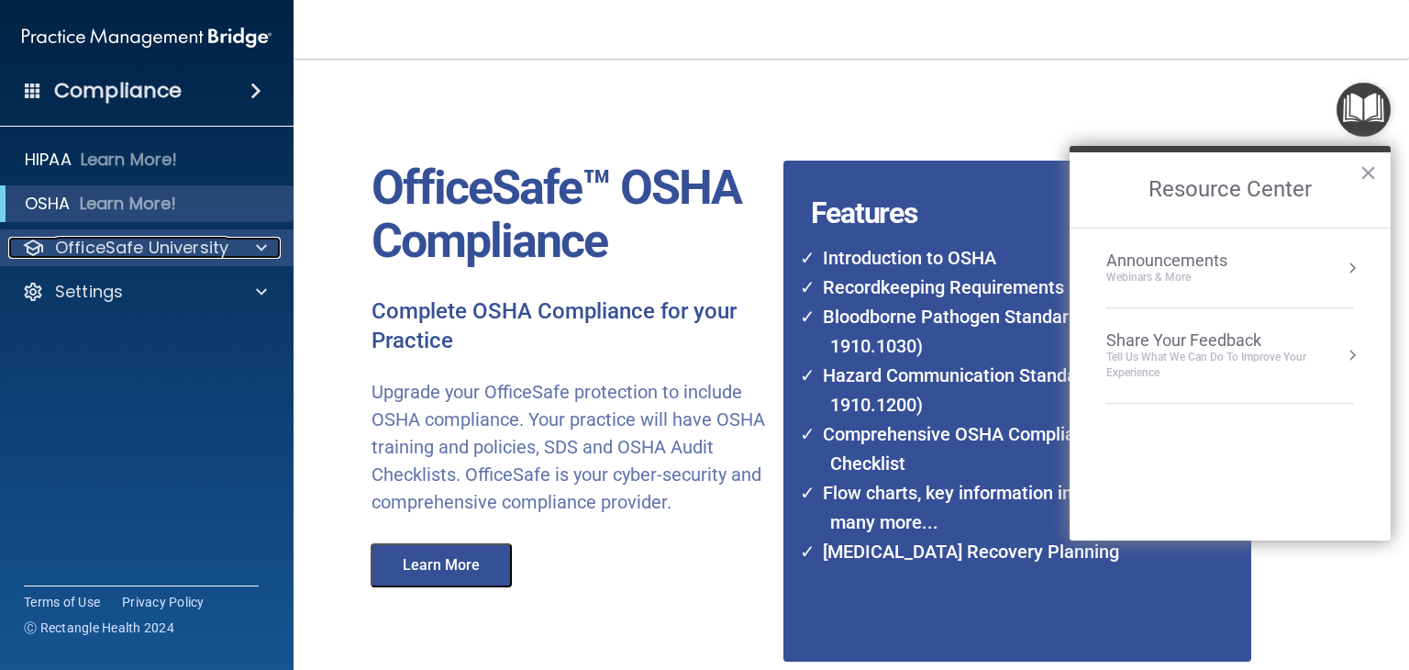
click at [158, 258] on p "OfficeSafe University" at bounding box center [141, 248] width 173 height 22
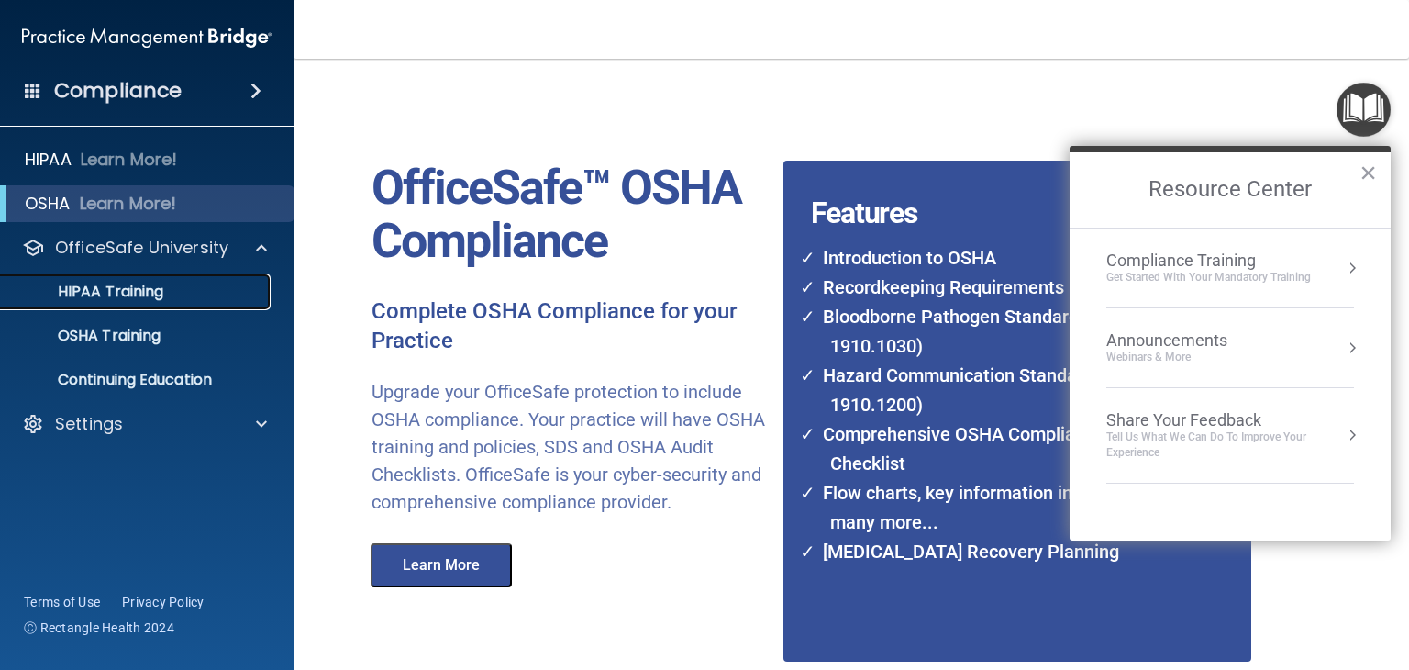
click at [87, 296] on p "HIPAA Training" at bounding box center [87, 291] width 151 height 18
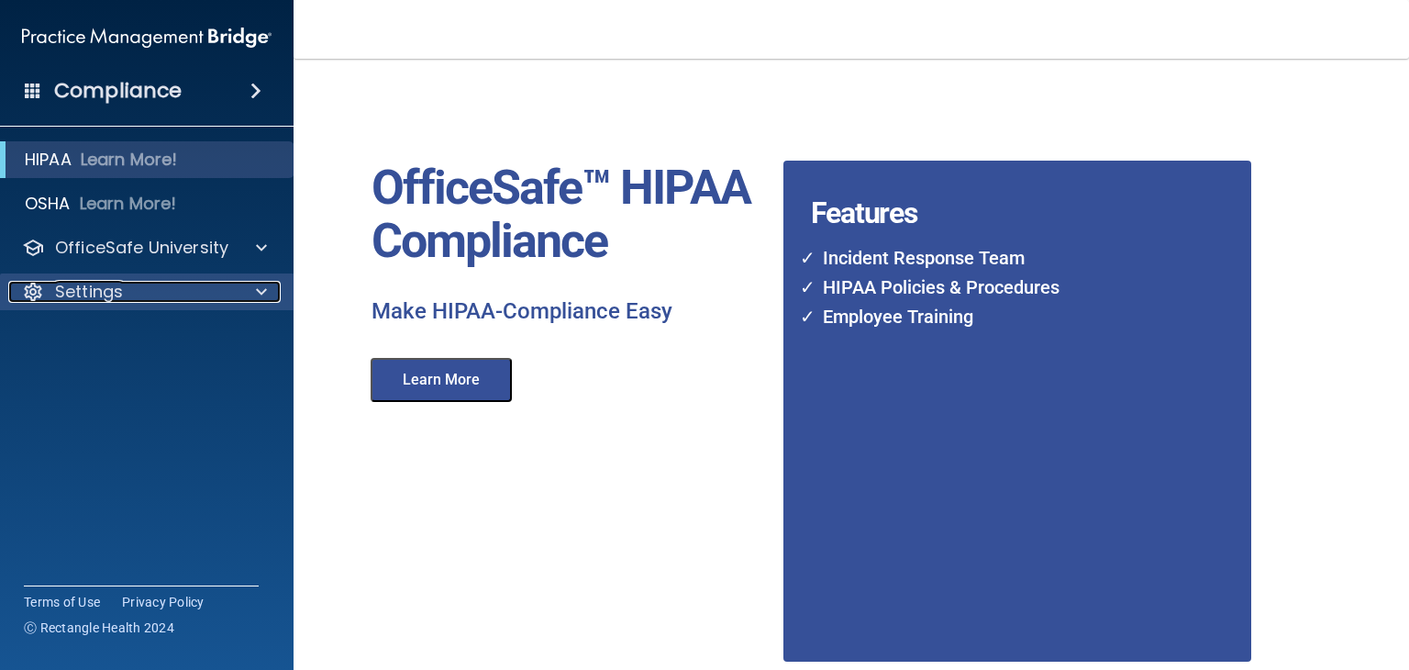
click at [145, 294] on div "Settings" at bounding box center [121, 292] width 227 height 22
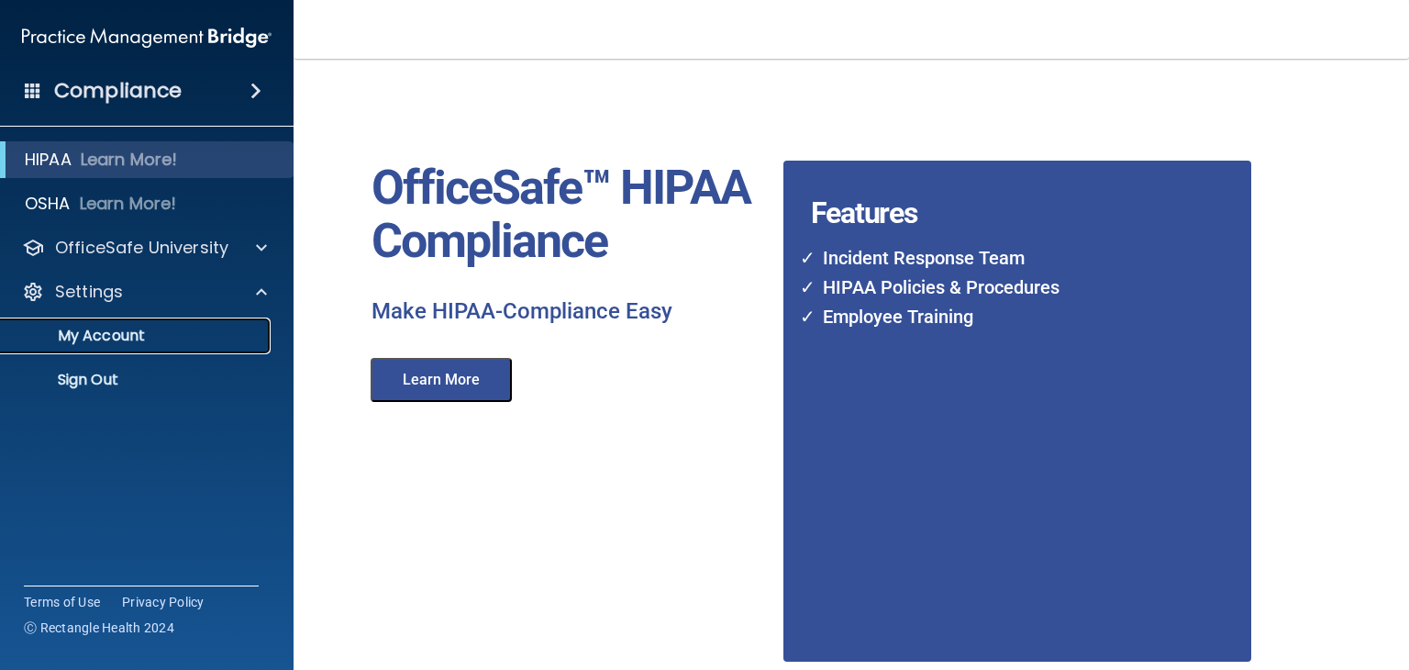
click at [135, 341] on p "My Account" at bounding box center [137, 335] width 250 height 18
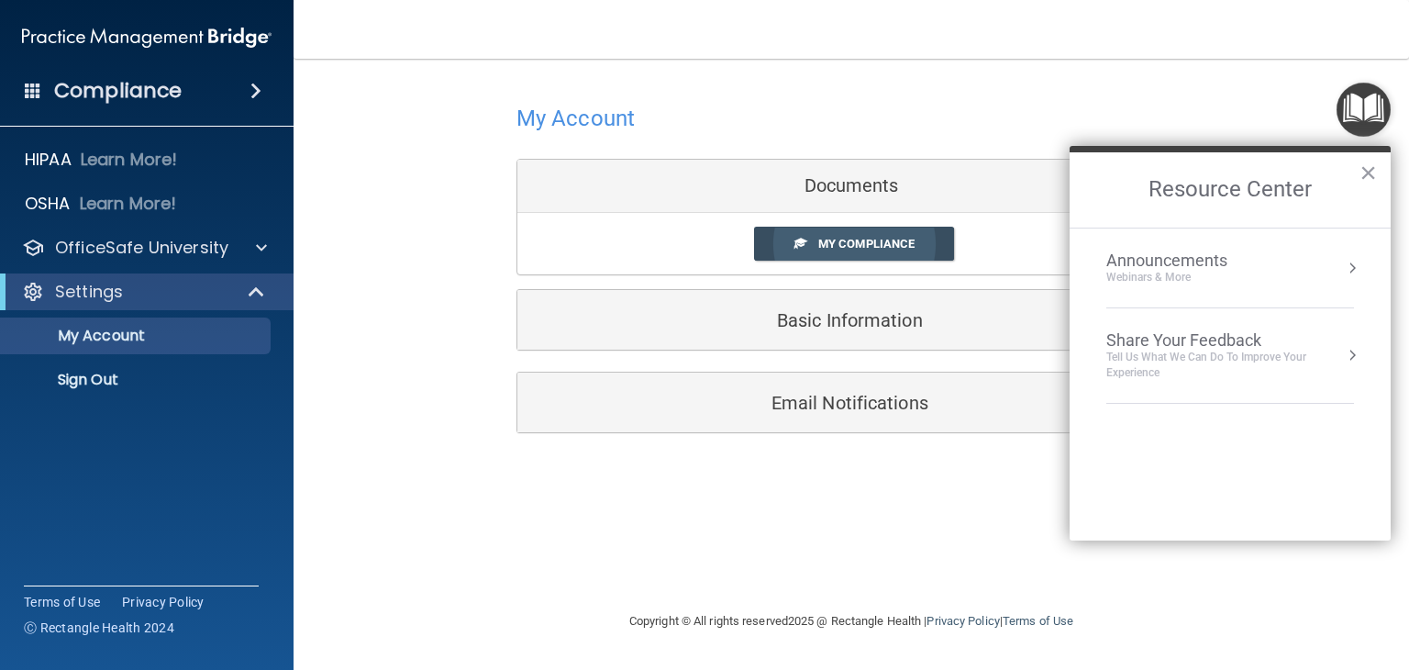
click at [778, 227] on link "My Compliance" at bounding box center [854, 244] width 201 height 34
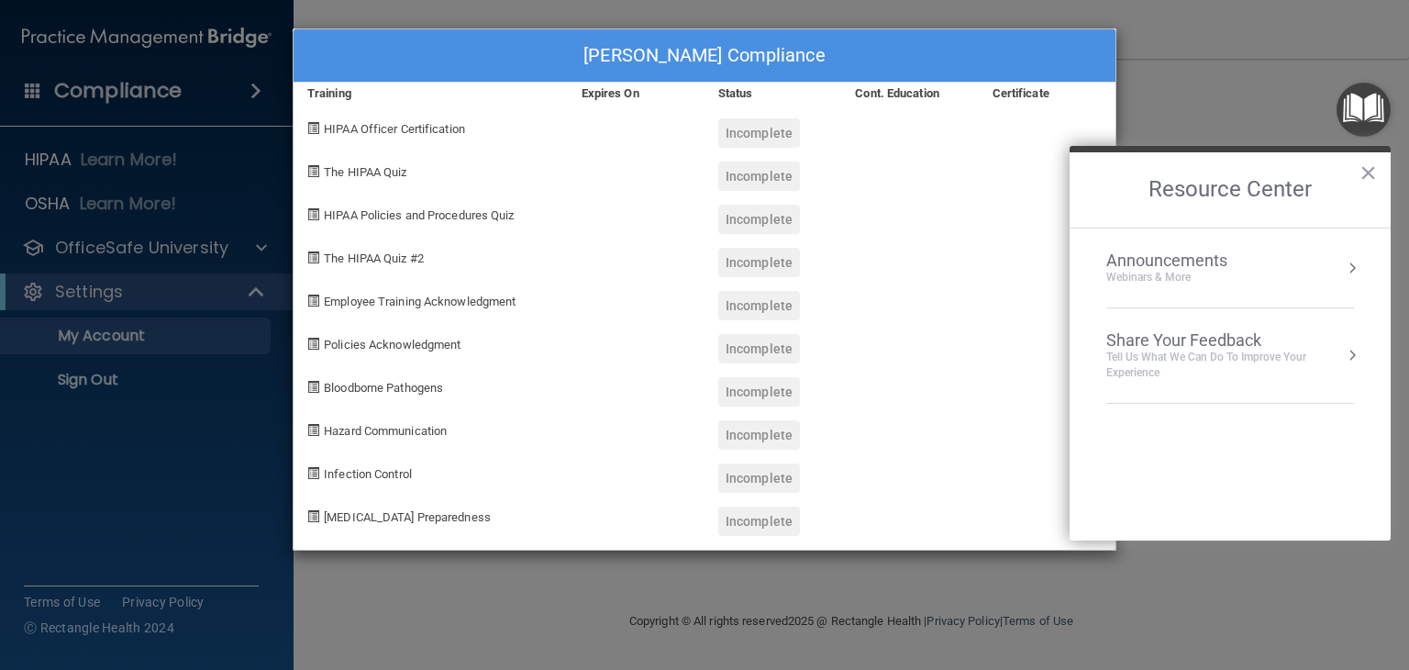
click at [359, 127] on span "HIPAA Officer Certification" at bounding box center [394, 129] width 141 height 14
click at [1218, 274] on div "Webinars & More" at bounding box center [1185, 278] width 158 height 16
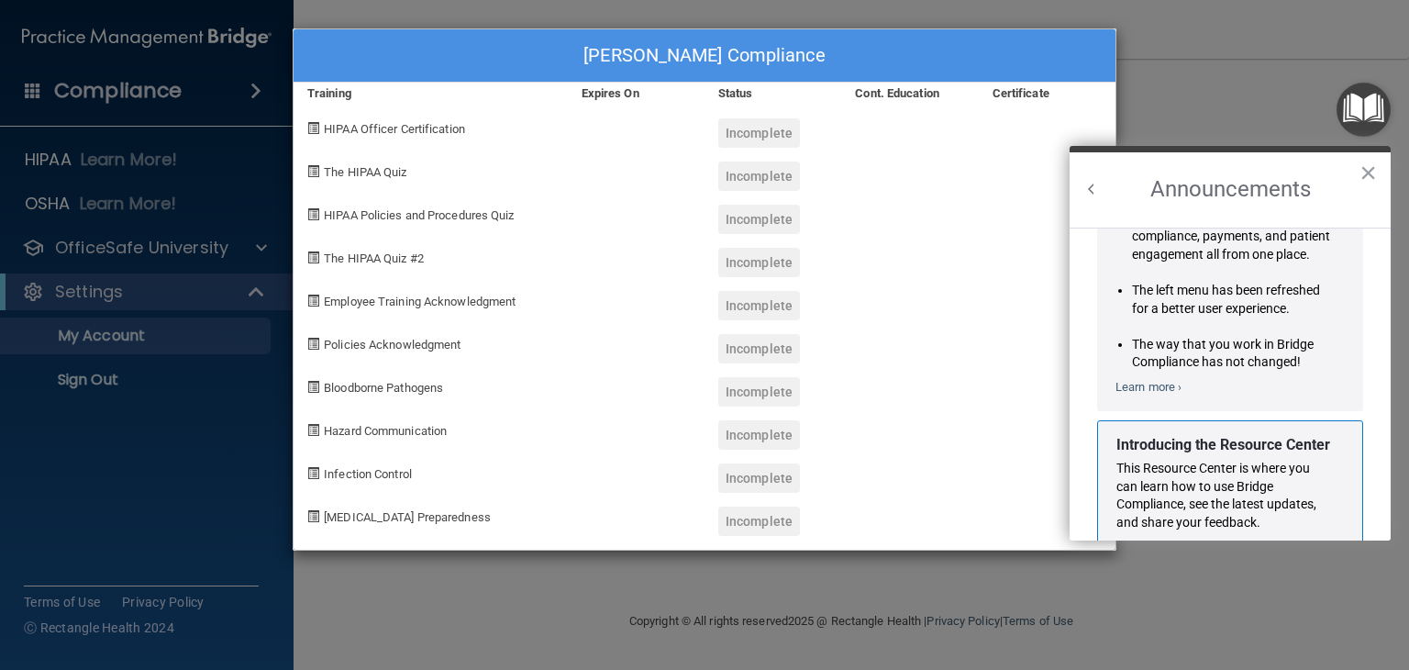
scroll to position [300, 0]
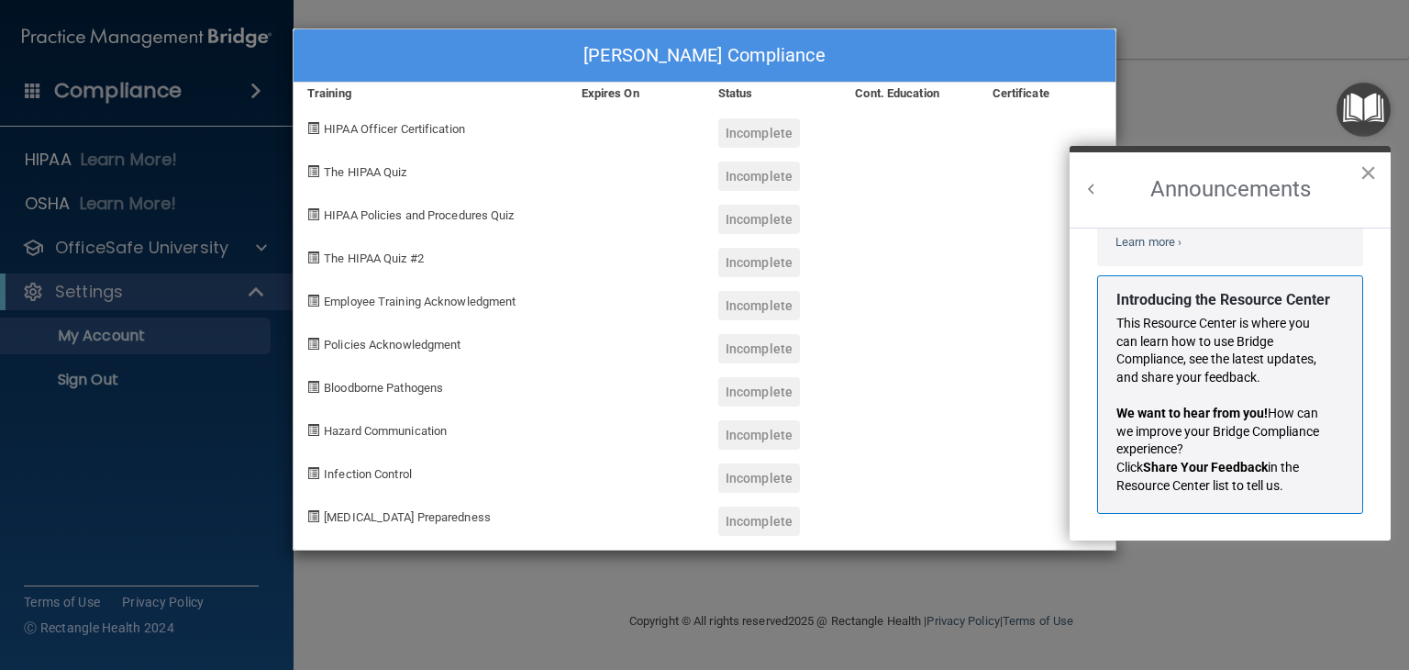
click at [1372, 171] on button "×" at bounding box center [1367, 172] width 17 height 29
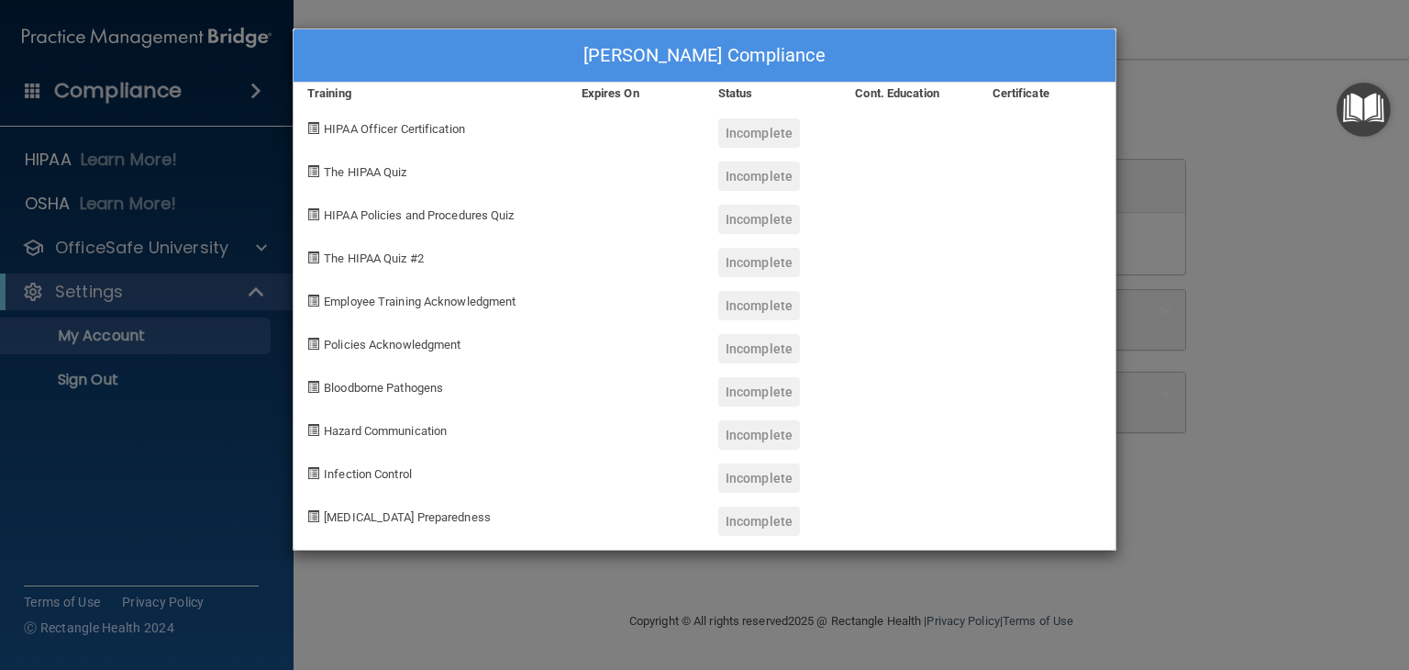
click at [147, 241] on div "Sarah Al Karawi's Compliance Training Expires On Status Cont. Education Certifi…" at bounding box center [704, 335] width 1409 height 670
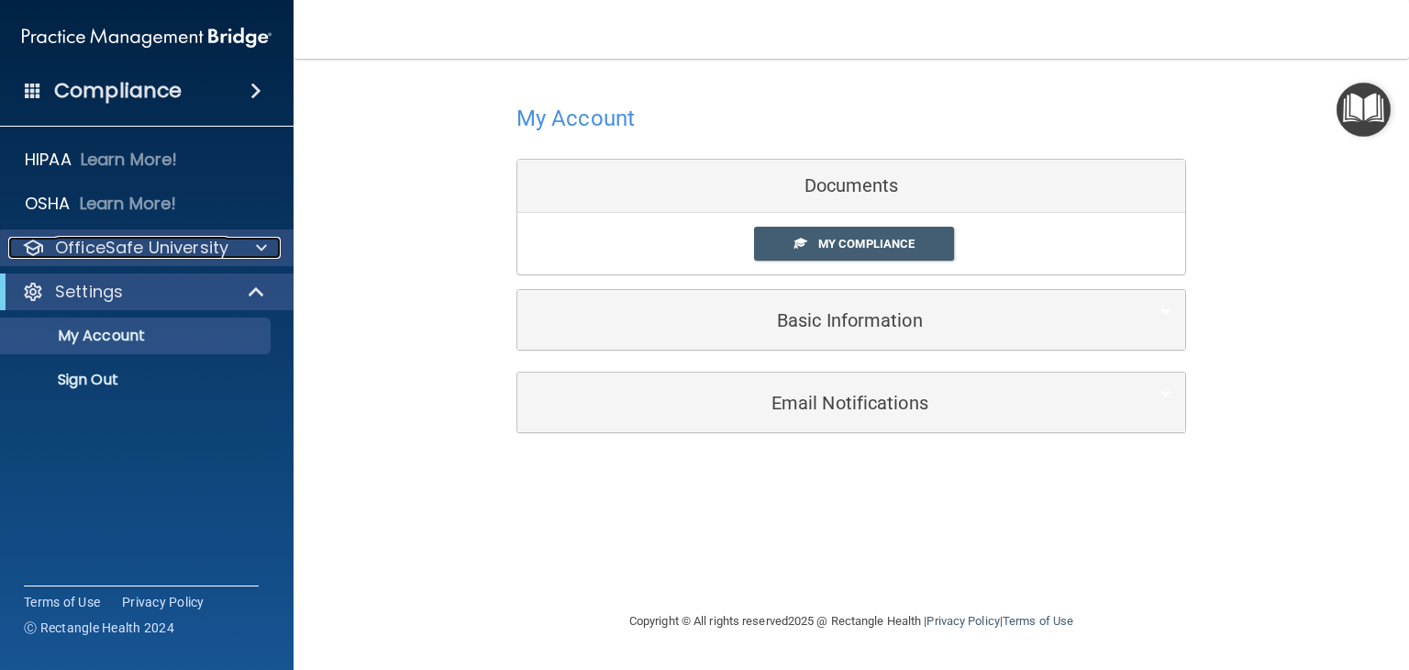
click at [97, 243] on p "OfficeSafe University" at bounding box center [141, 248] width 173 height 22
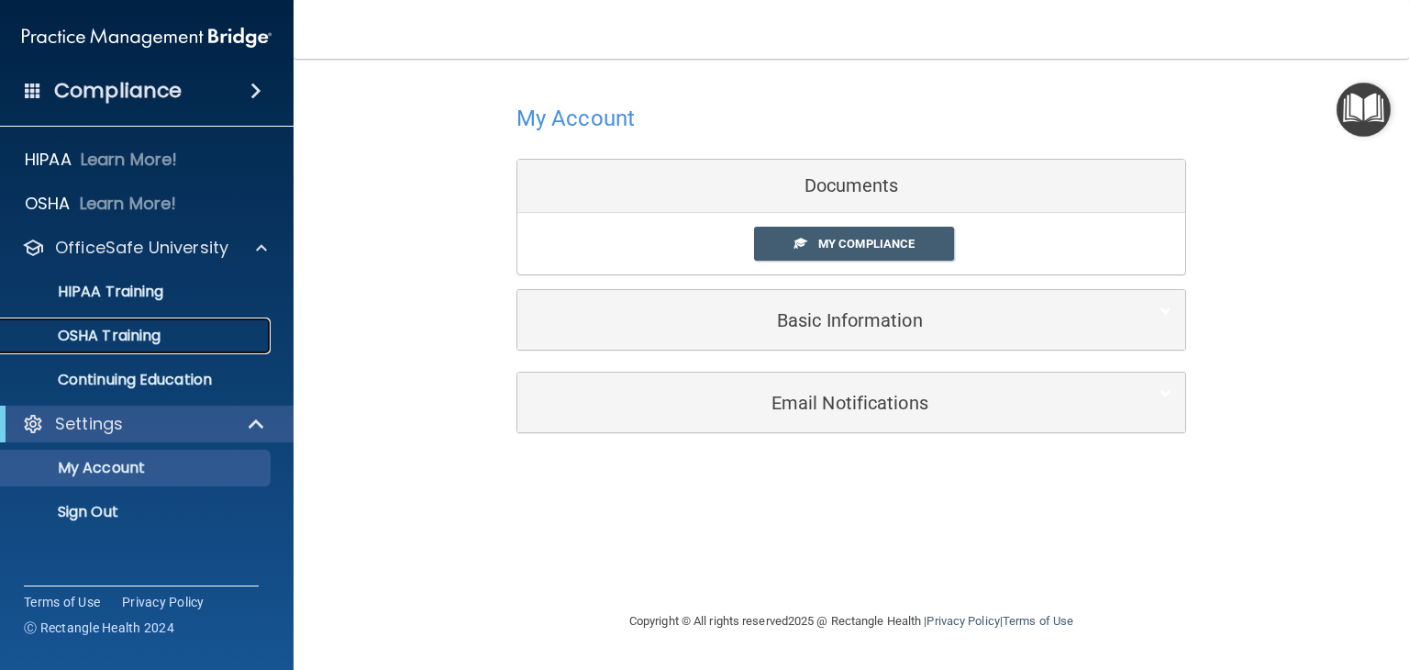
click at [92, 342] on p "OSHA Training" at bounding box center [86, 335] width 149 height 18
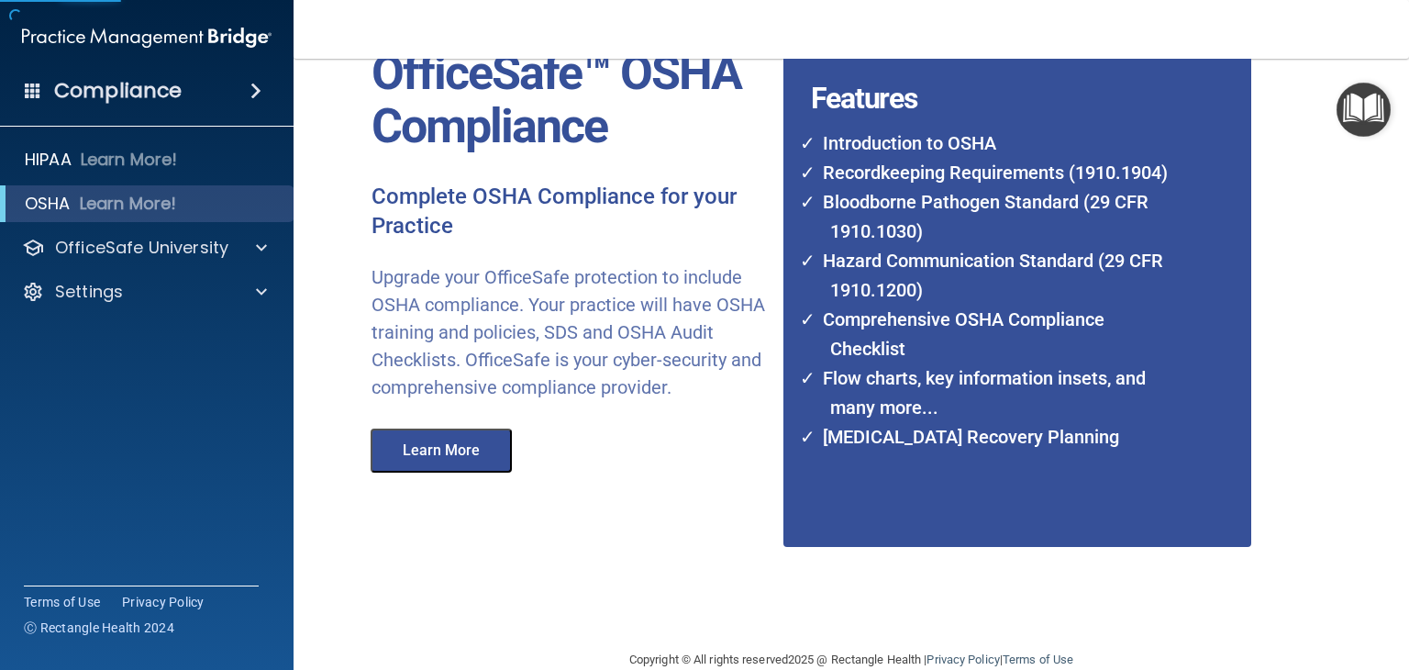
scroll to position [149, 0]
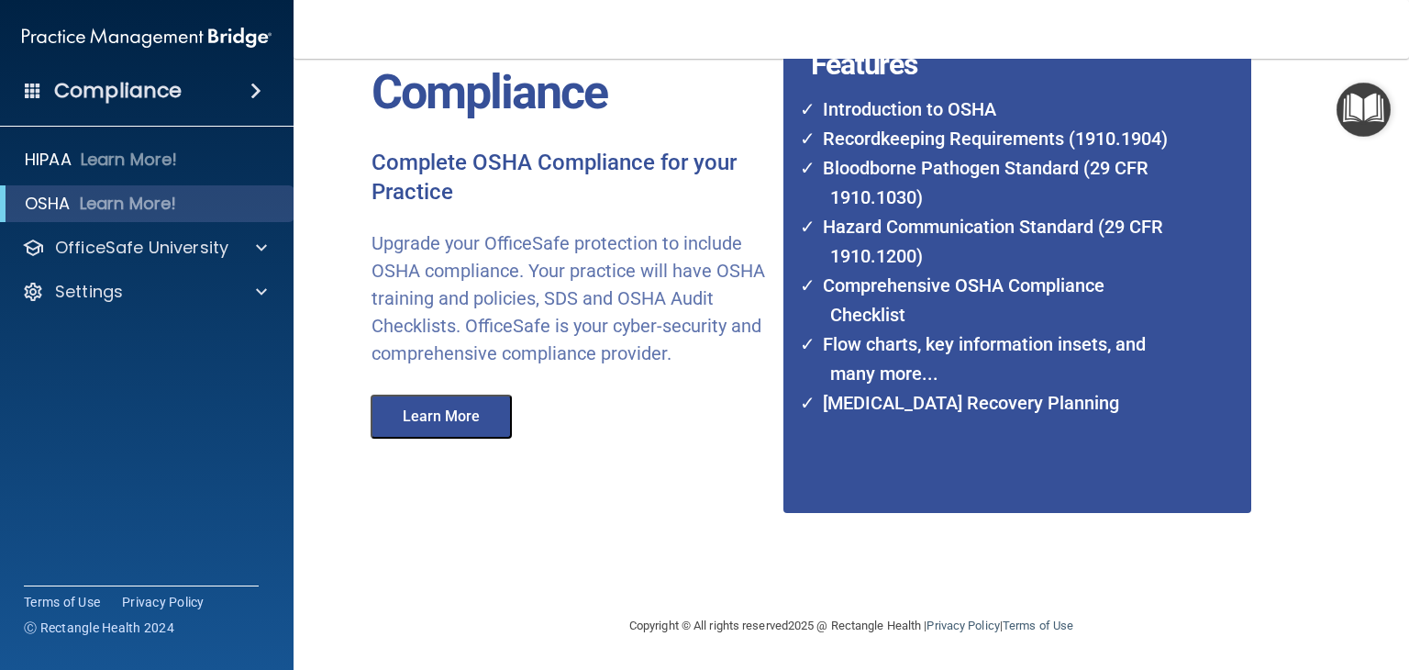
click at [454, 481] on div "OfficeSafe™ OSHA Compliance Complete OSHA Compliance for your Practice Upgrade …" at bounding box center [810, 262] width 933 height 668
click at [455, 438] on button "Learn More" at bounding box center [441, 416] width 141 height 44
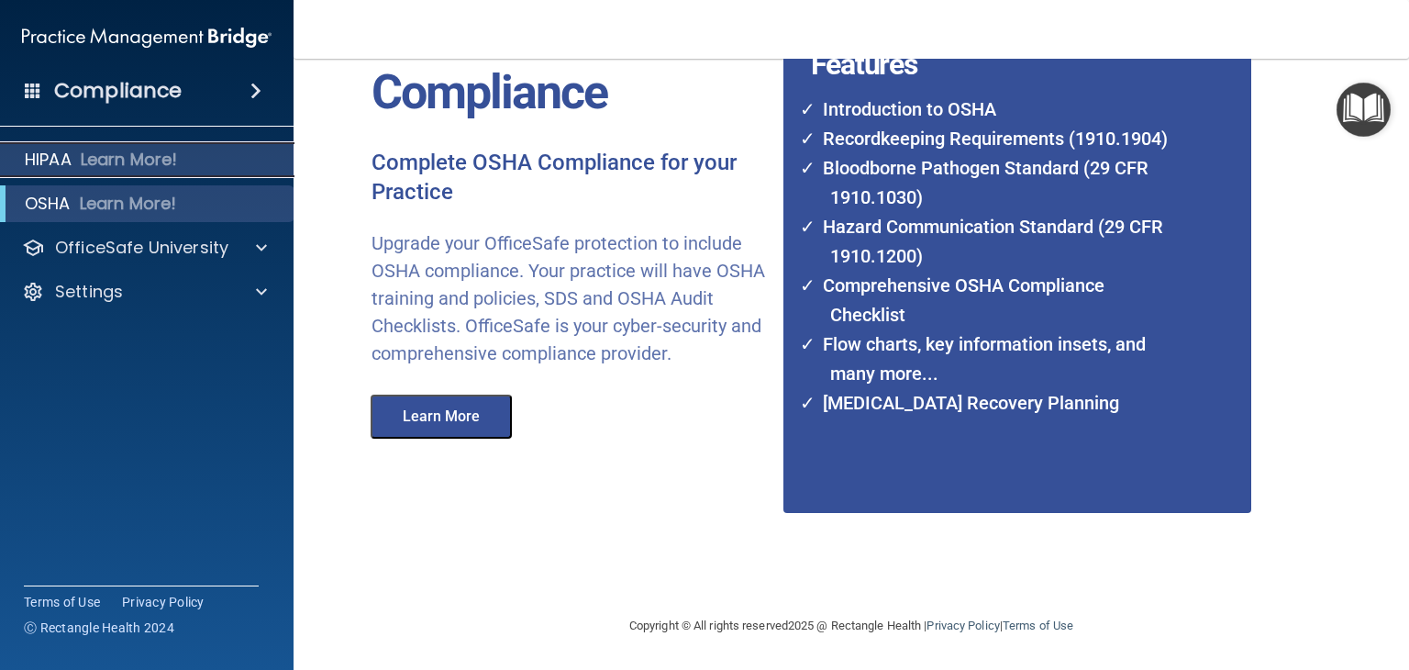
click at [118, 169] on p "Learn More!" at bounding box center [129, 160] width 97 height 22
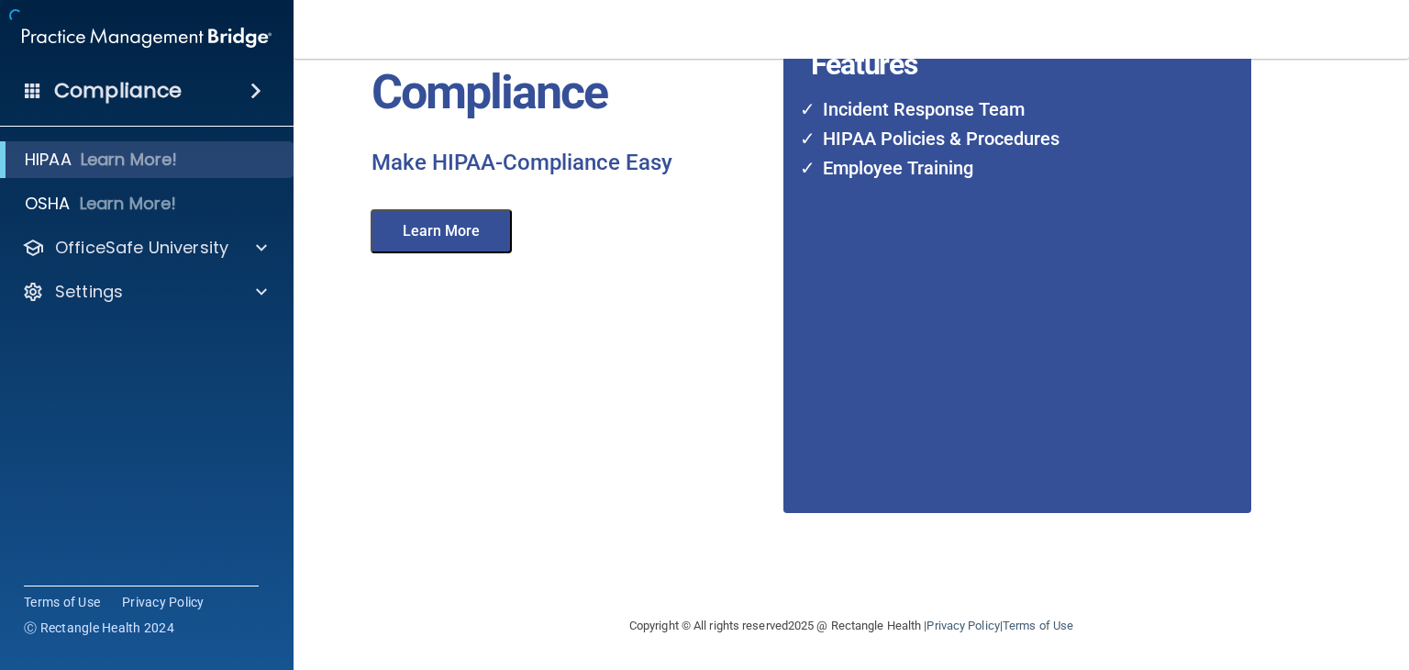
click at [220, 104] on div "Compliance" at bounding box center [146, 91] width 293 height 40
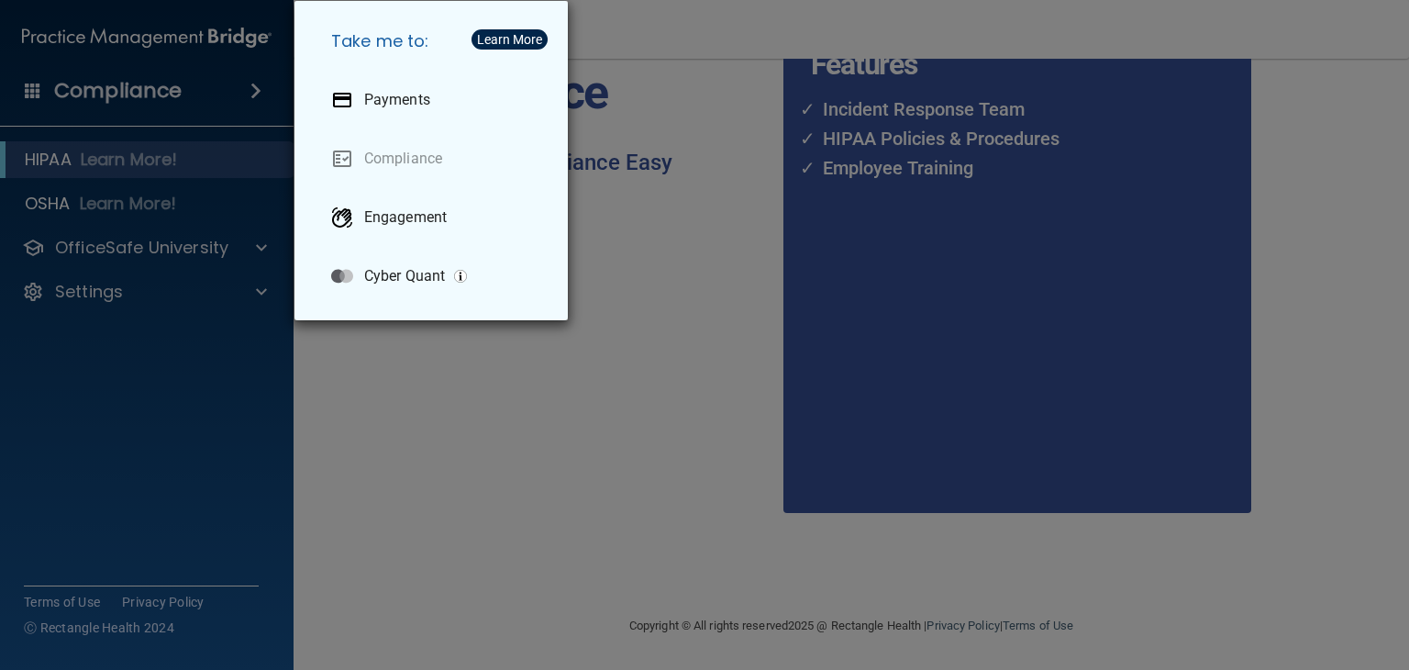
click at [529, 39] on div "Learn More" at bounding box center [509, 39] width 65 height 13
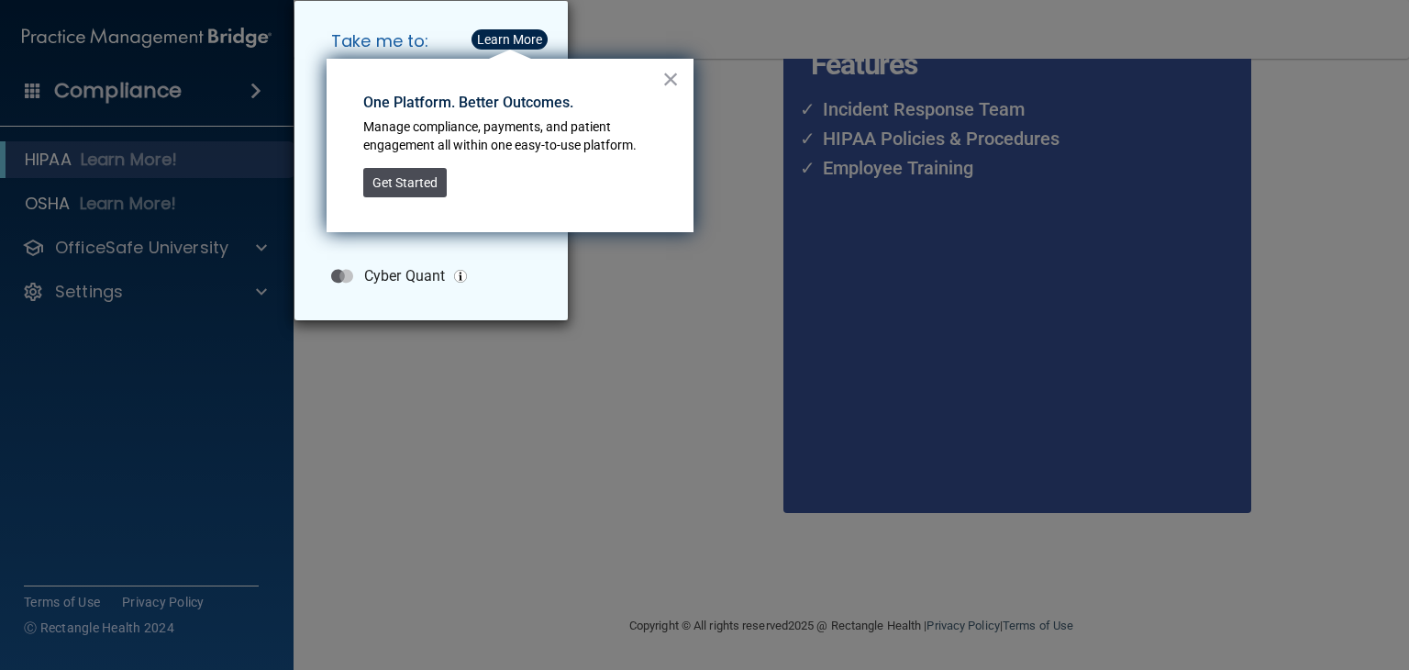
click at [404, 188] on button "Get Started" at bounding box center [404, 182] width 83 height 29
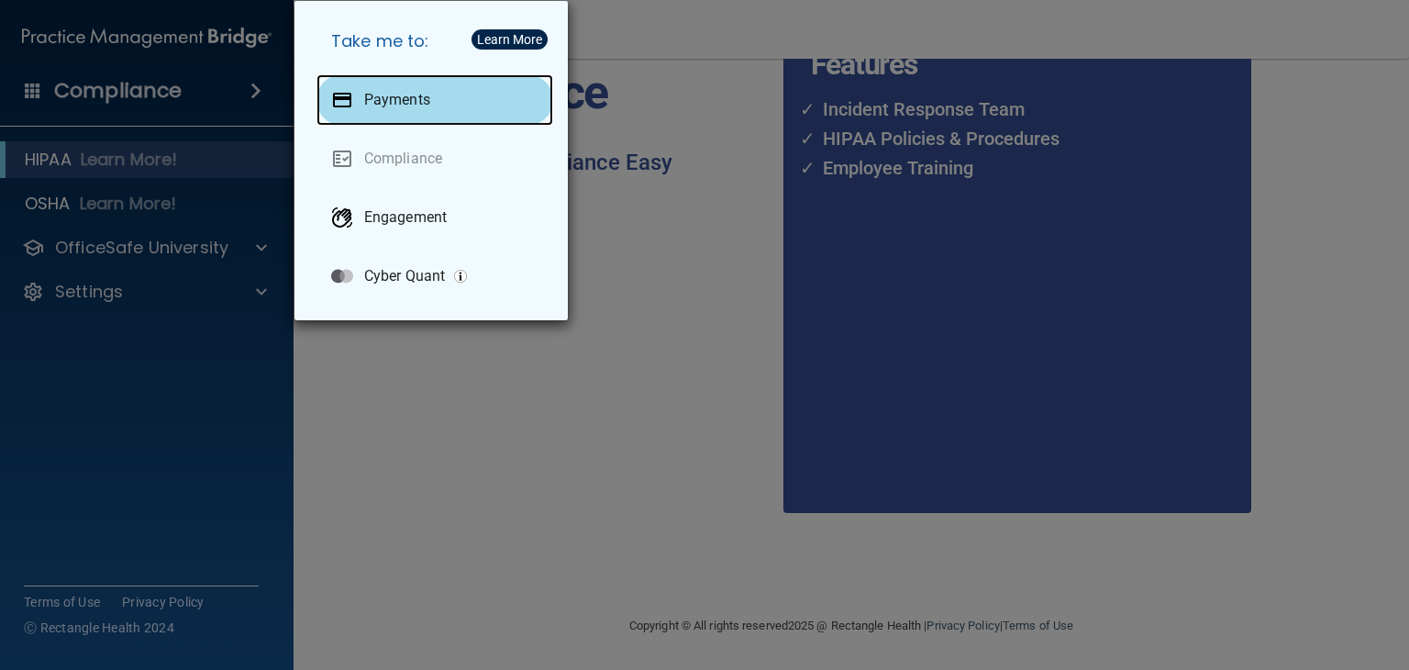
click at [406, 84] on div "Payments" at bounding box center [434, 99] width 237 height 51
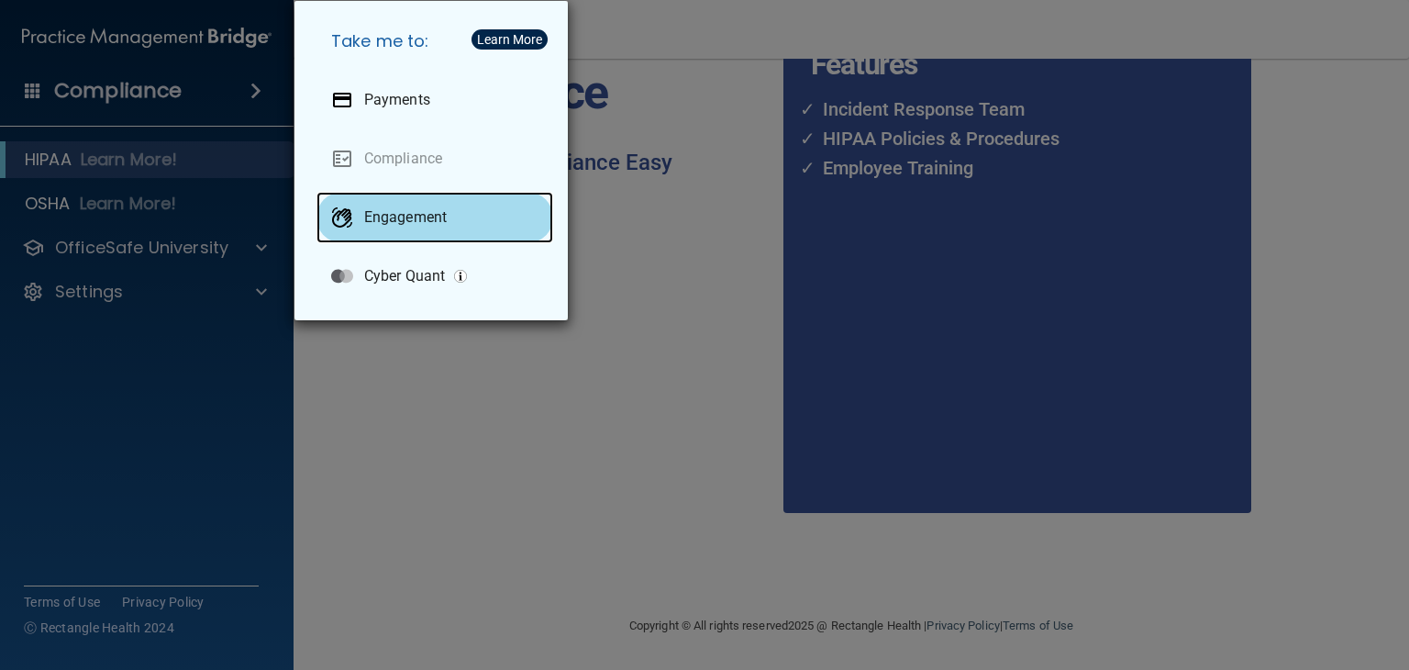
click at [423, 225] on p "Engagement" at bounding box center [405, 217] width 83 height 18
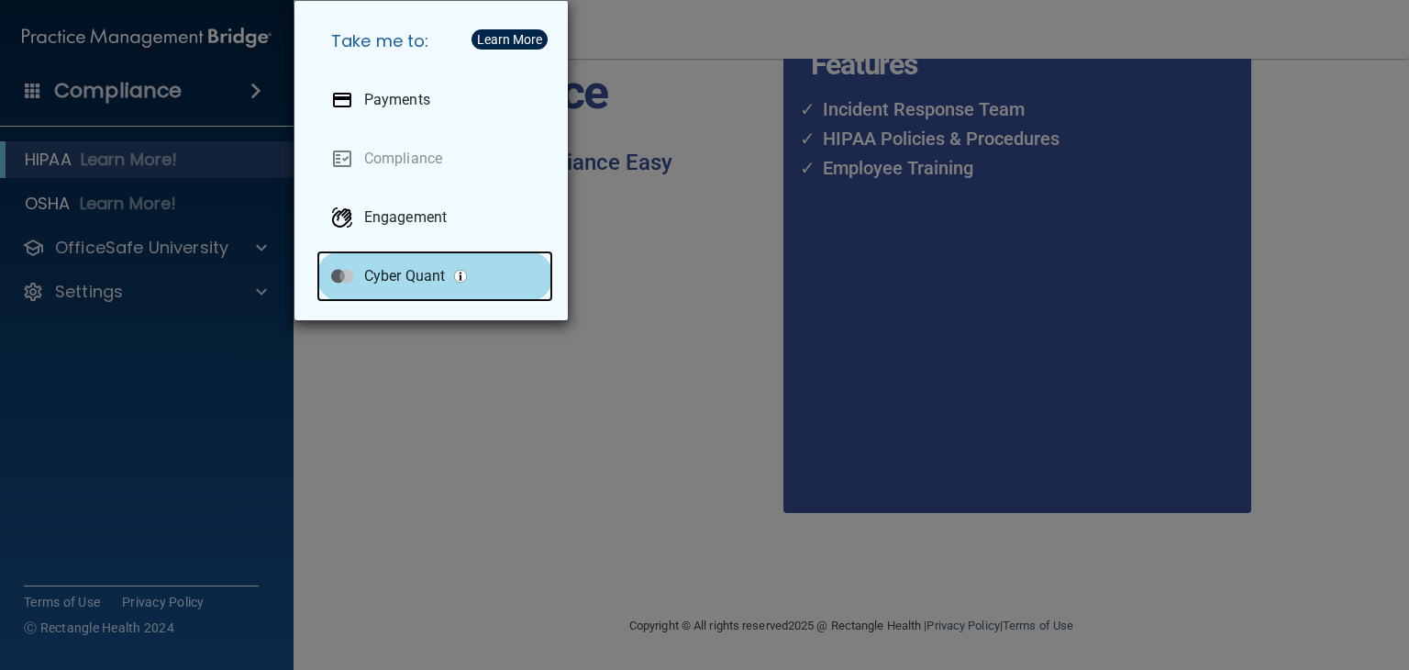
click at [413, 269] on p "Cyber Quant" at bounding box center [404, 276] width 81 height 18
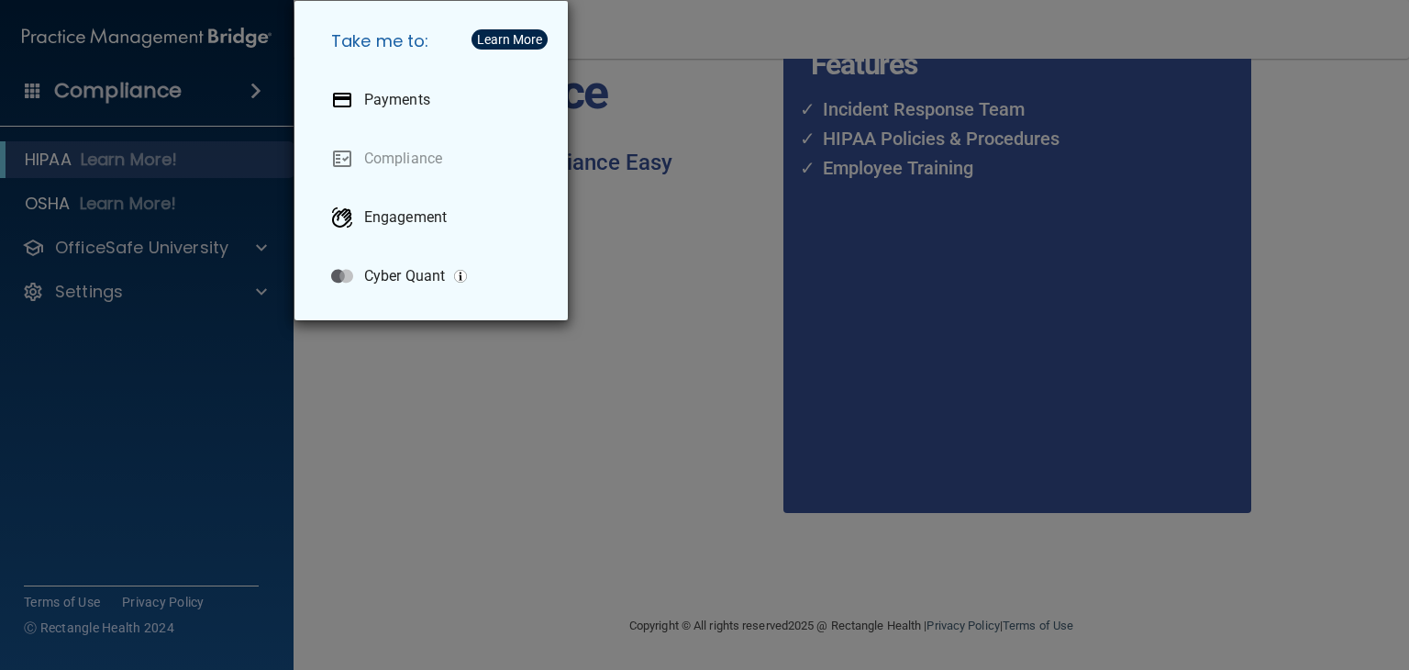
click at [235, 254] on div "Take me to: Payments Compliance Engagement Cyber Quant" at bounding box center [704, 335] width 1409 height 670
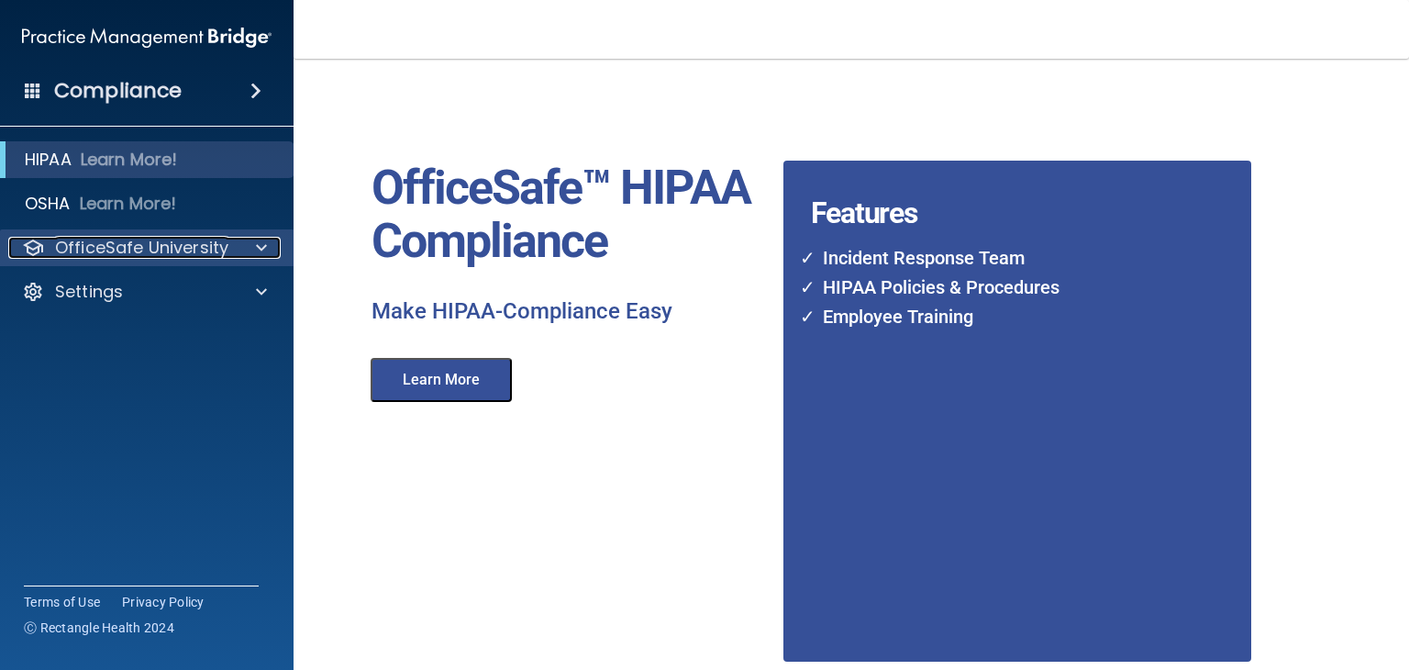
click at [206, 240] on p "OfficeSafe University" at bounding box center [141, 248] width 173 height 22
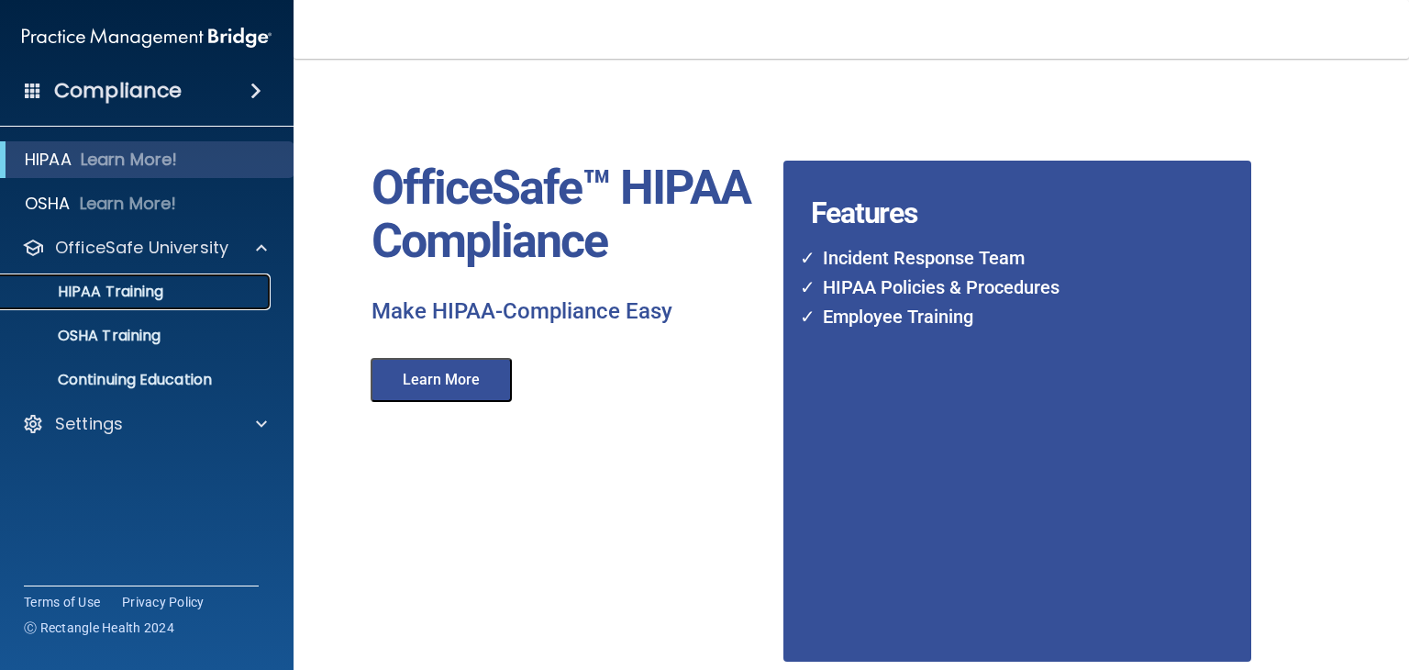
click at [102, 295] on p "HIPAA Training" at bounding box center [87, 291] width 151 height 18
click at [184, 350] on link "OSHA Training" at bounding box center [126, 335] width 289 height 37
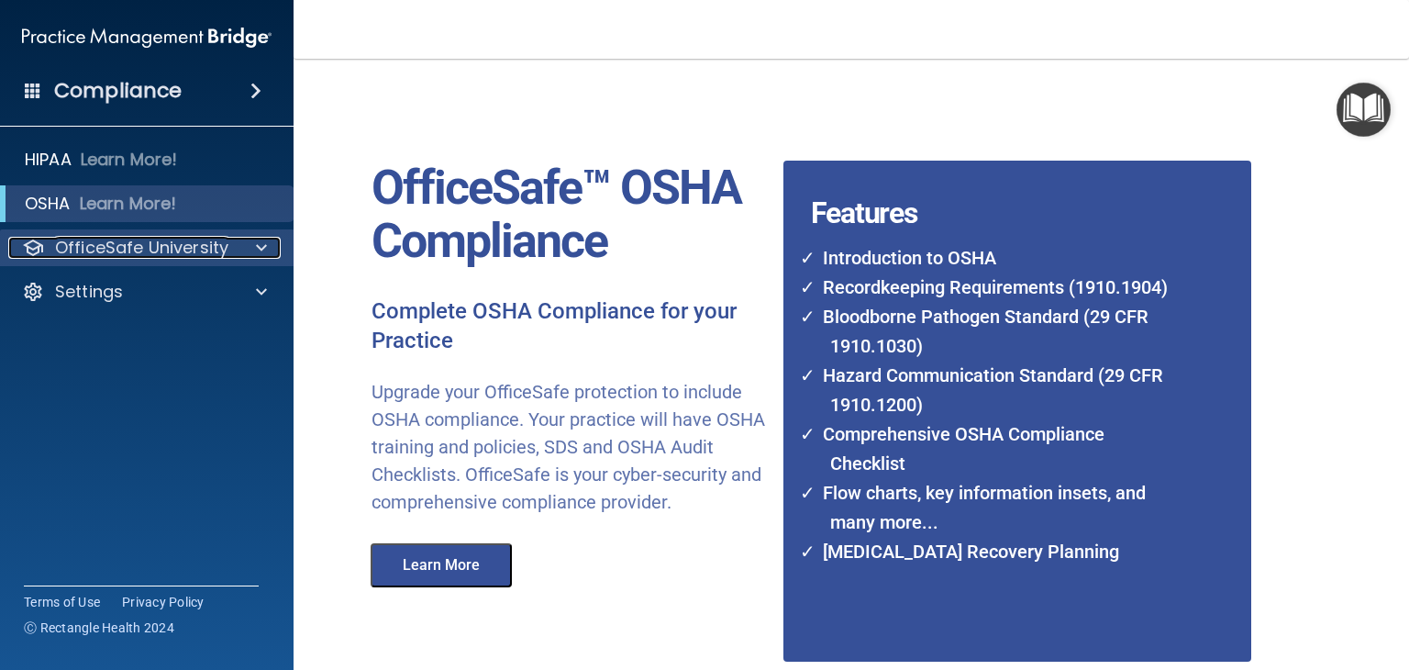
click at [218, 237] on p "OfficeSafe University" at bounding box center [141, 248] width 173 height 22
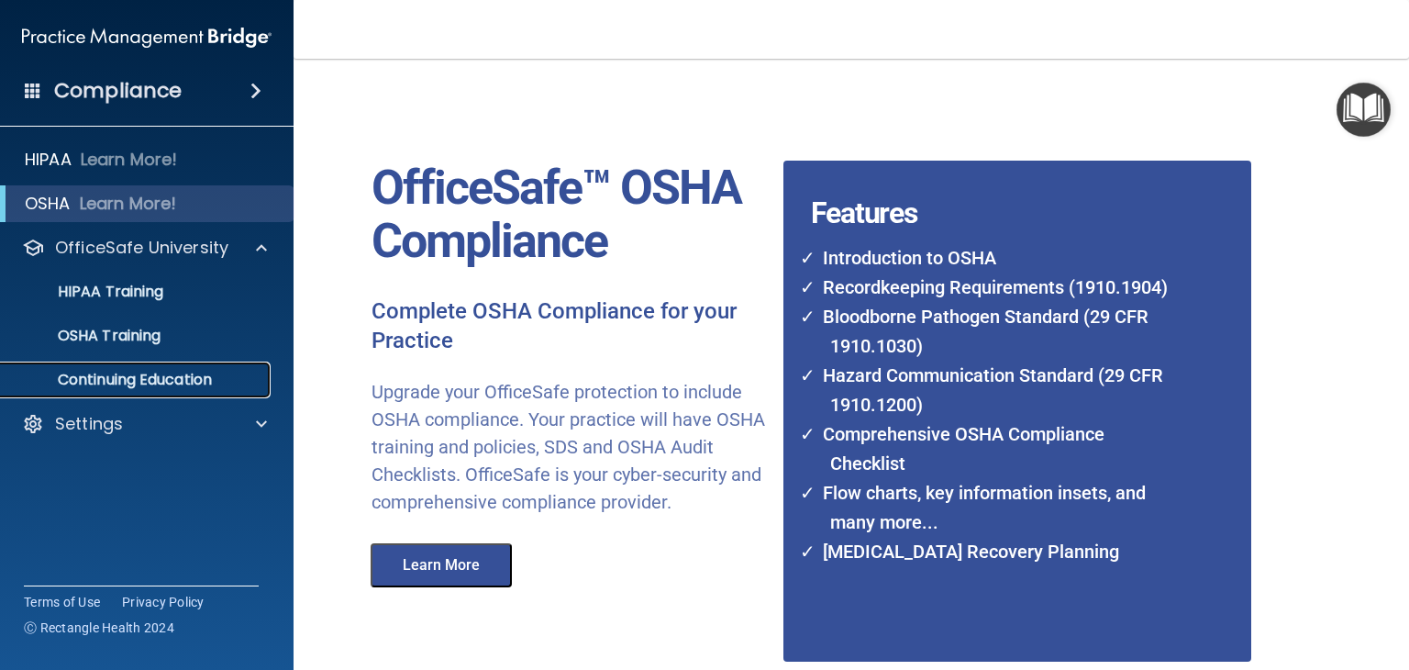
click at [144, 381] on p "Continuing Education" at bounding box center [137, 380] width 250 height 18
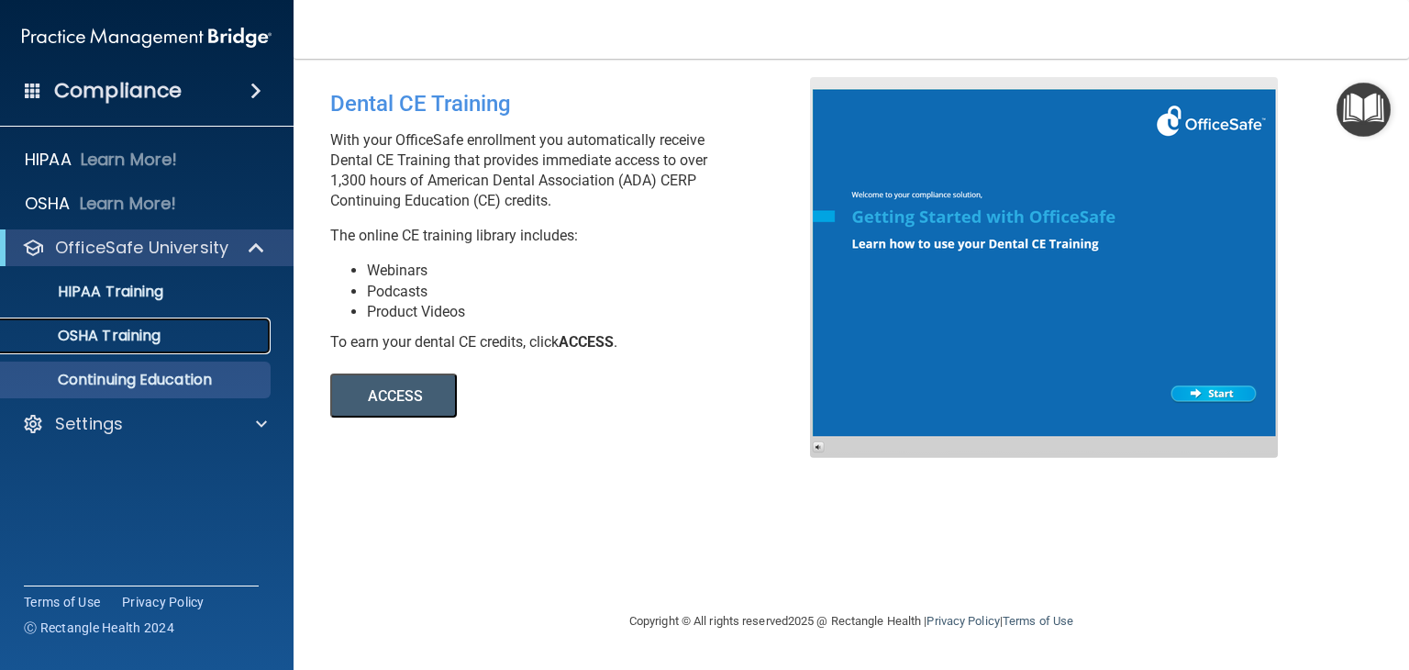
click at [89, 336] on p "OSHA Training" at bounding box center [86, 335] width 149 height 18
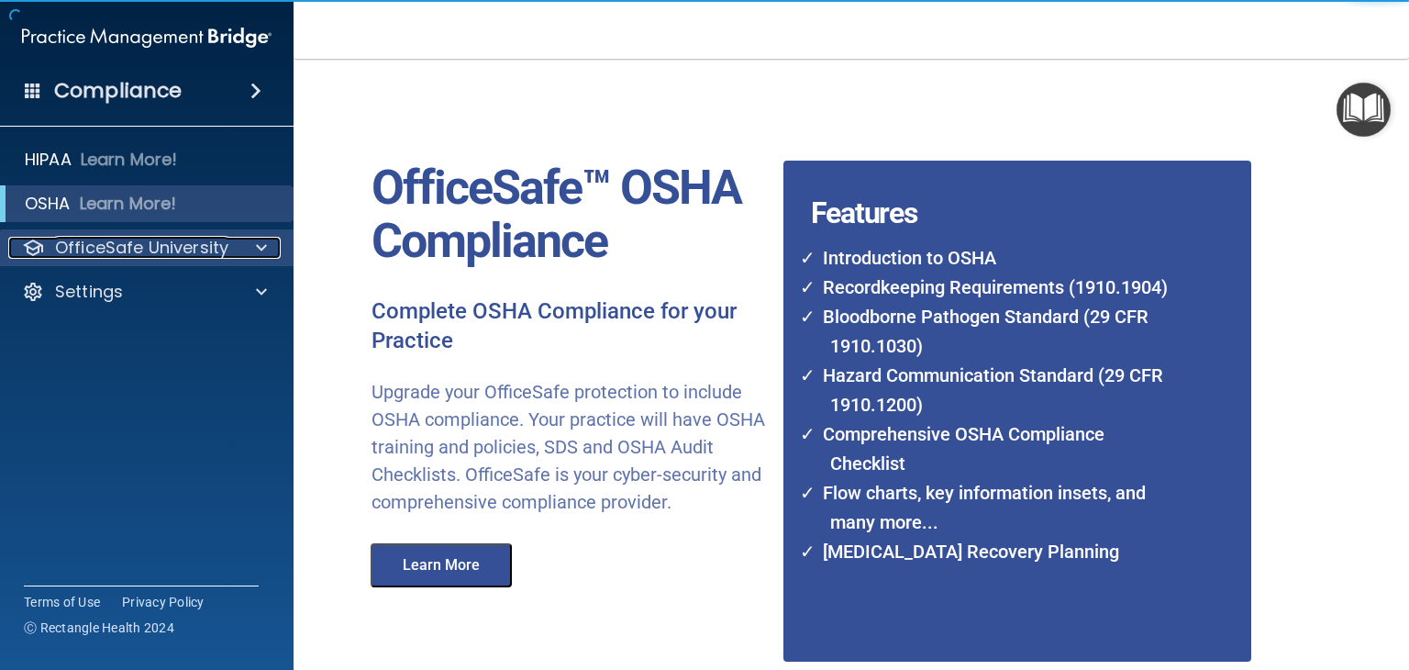
click at [116, 255] on p "OfficeSafe University" at bounding box center [141, 248] width 173 height 22
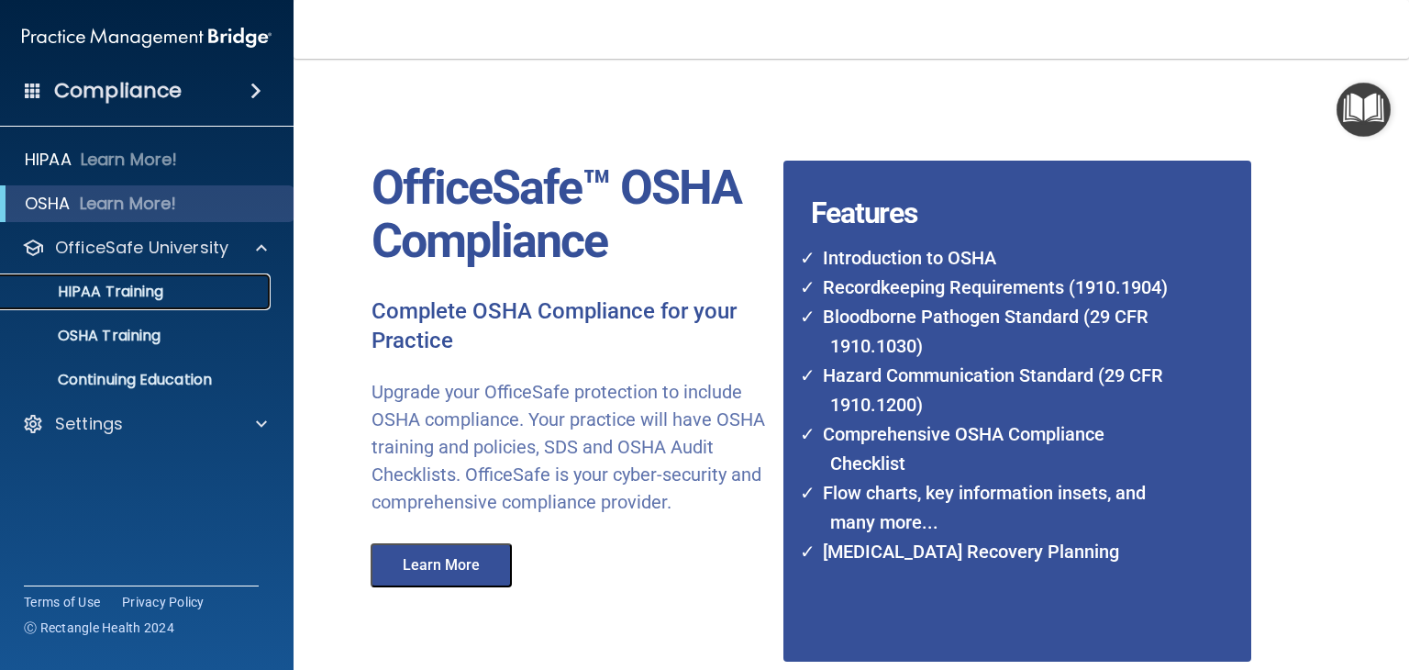
click at [113, 298] on p "HIPAA Training" at bounding box center [87, 291] width 151 height 18
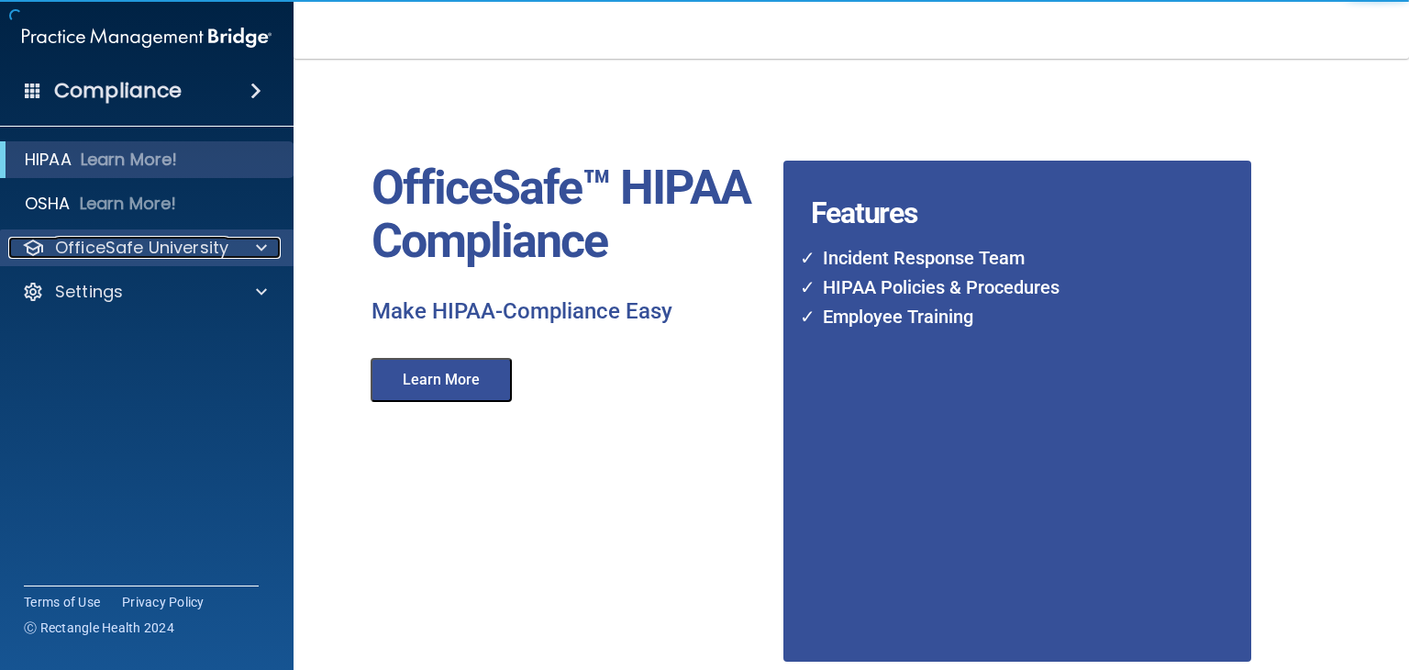
click at [128, 256] on p "OfficeSafe University" at bounding box center [141, 248] width 173 height 22
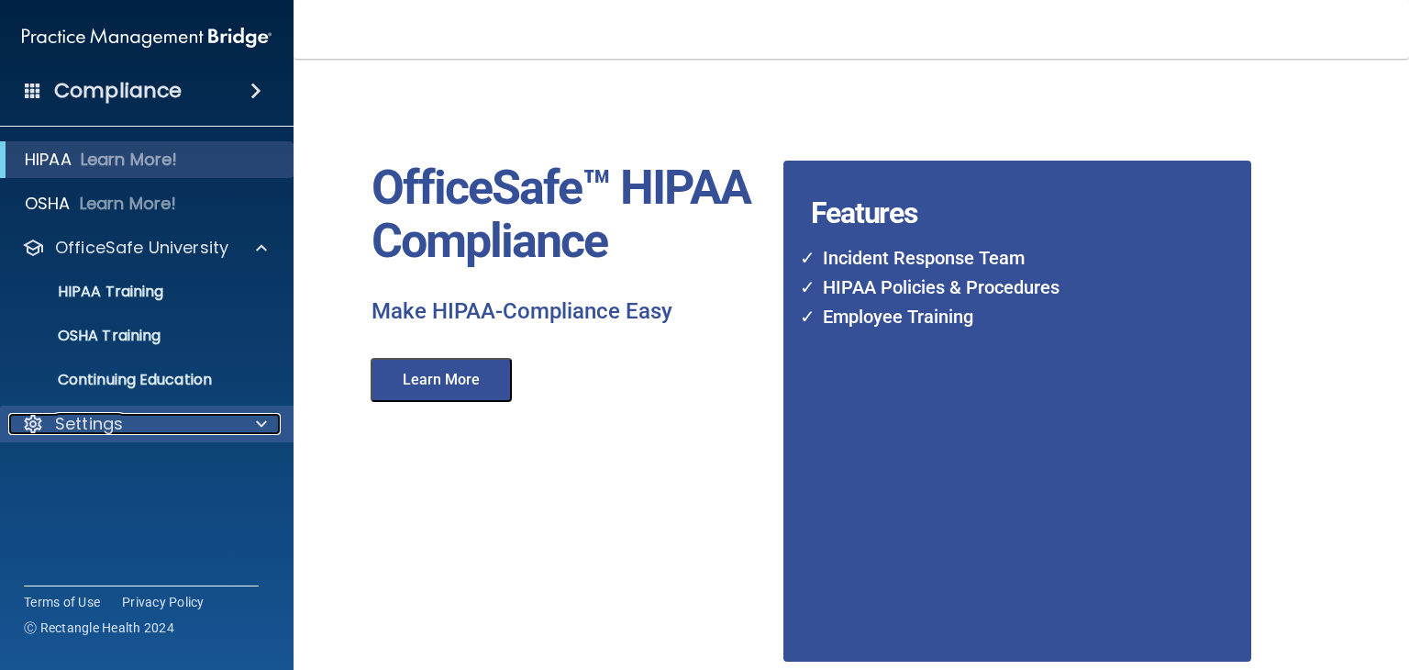
click at [172, 419] on div "Settings" at bounding box center [121, 424] width 227 height 22
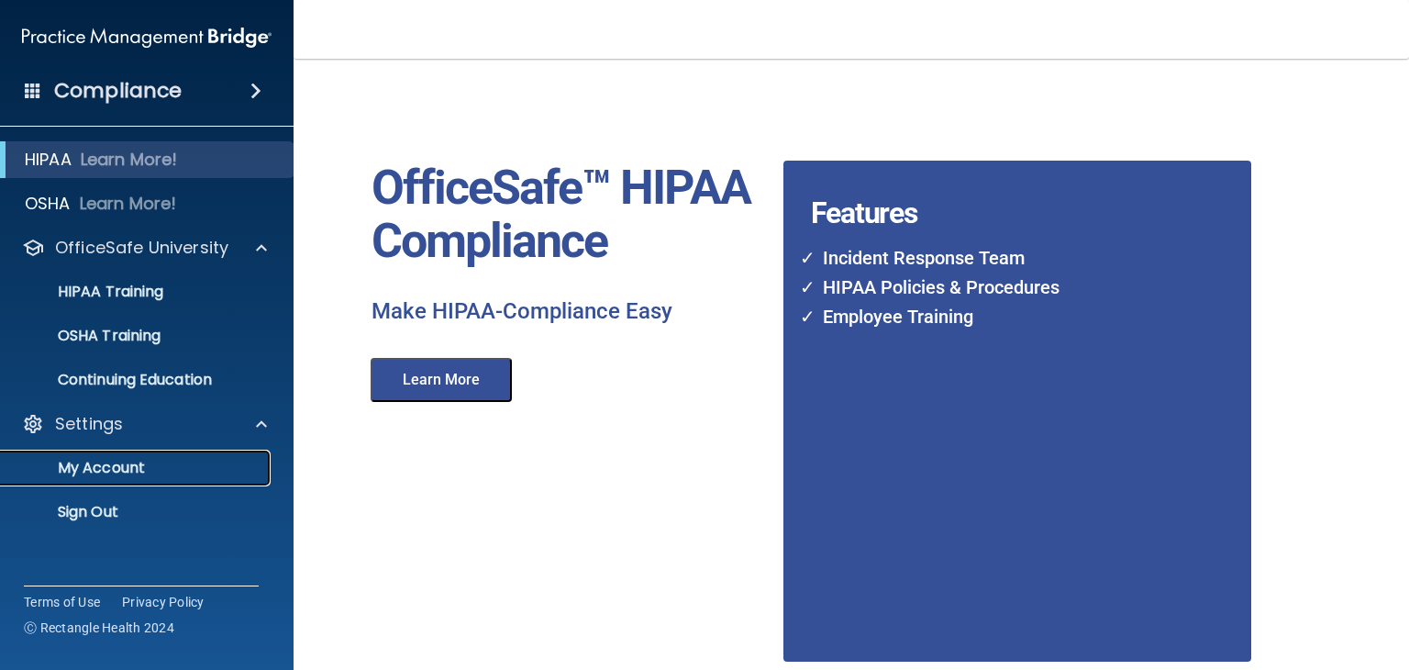
click at [131, 461] on p "My Account" at bounding box center [137, 468] width 250 height 18
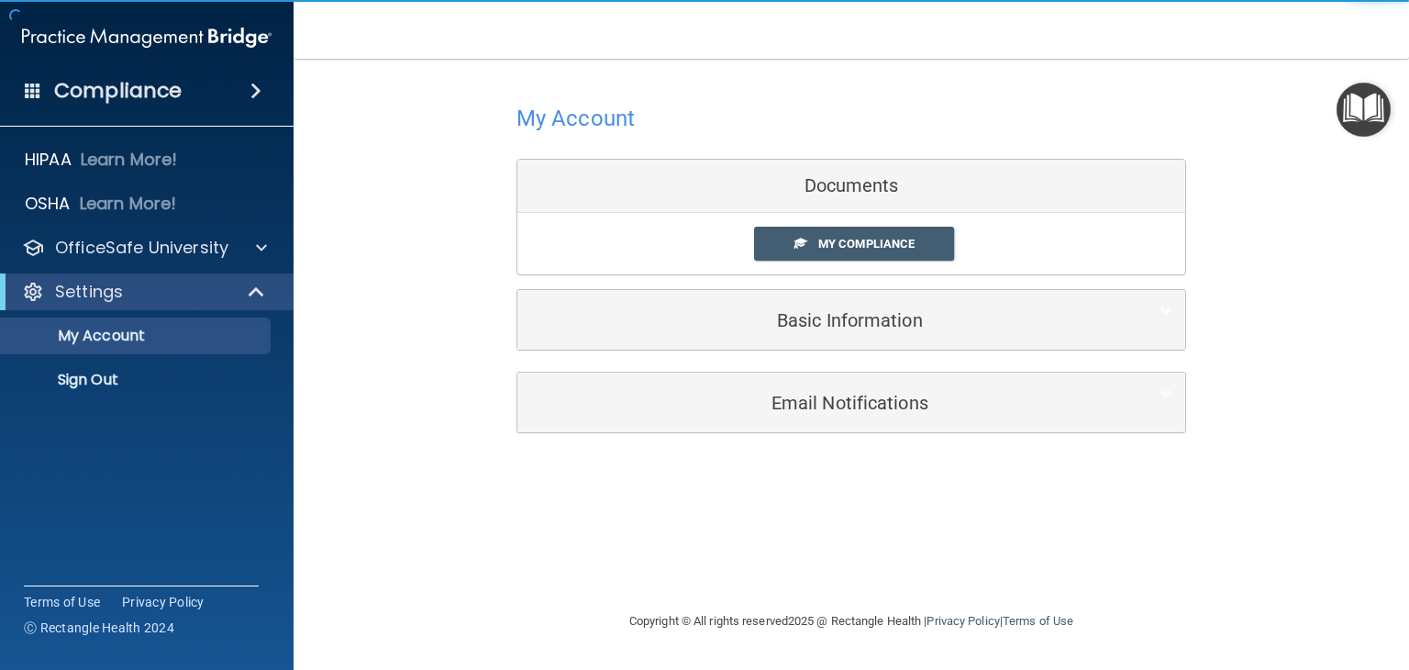
click at [913, 341] on div "Basic Information" at bounding box center [851, 320] width 668 height 60
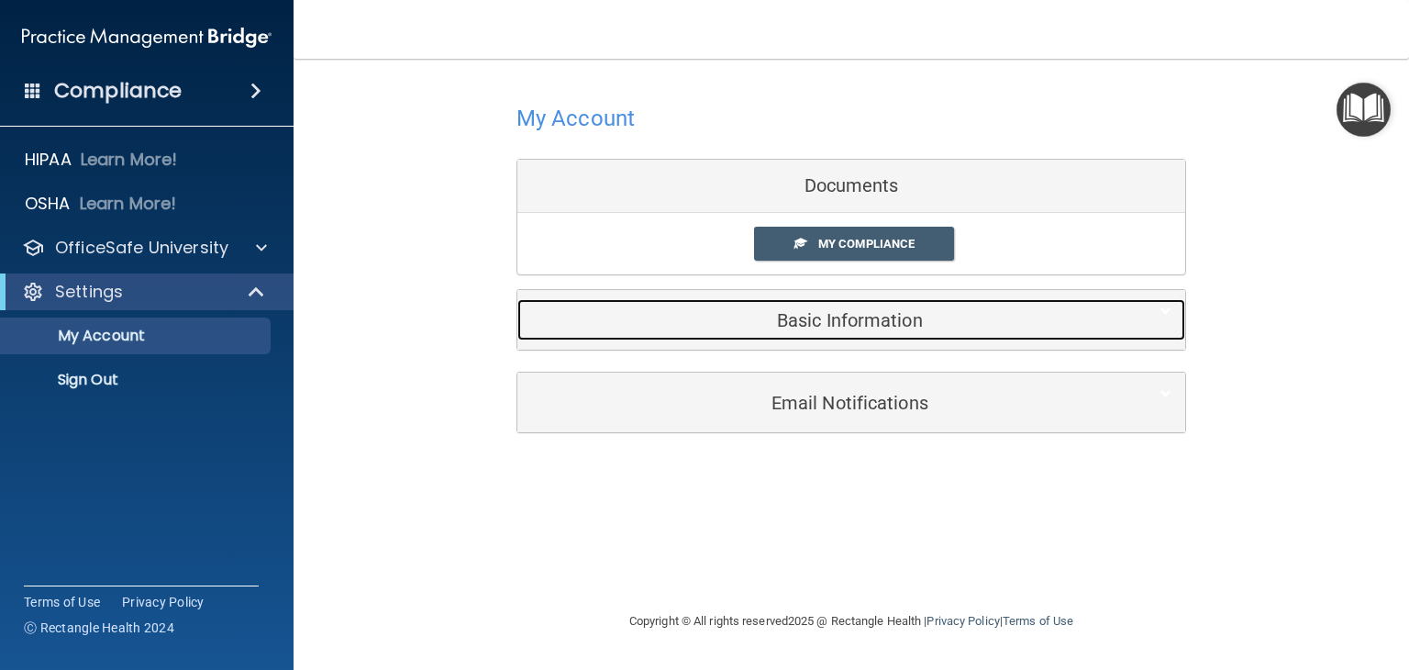
click at [913, 331] on div "Basic Information" at bounding box center [823, 319] width 612 height 41
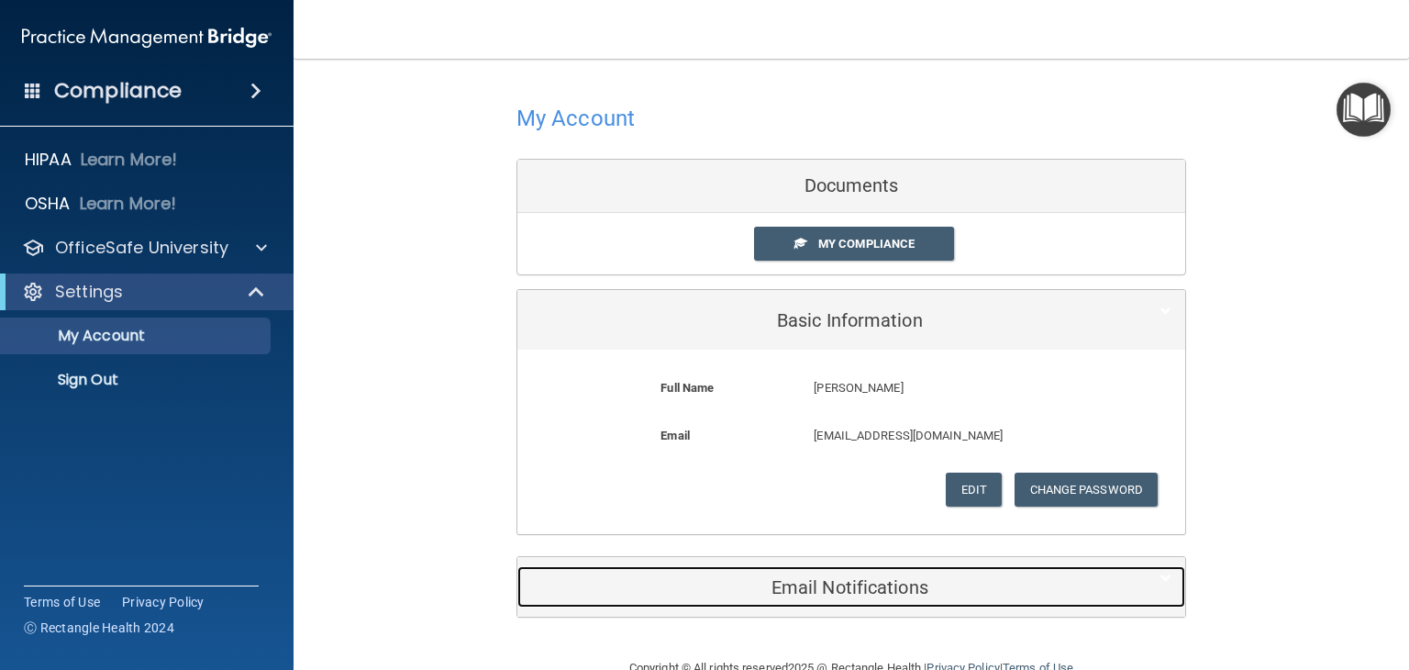
click at [884, 592] on h5 "Email Notifications" at bounding box center [823, 587] width 584 height 20
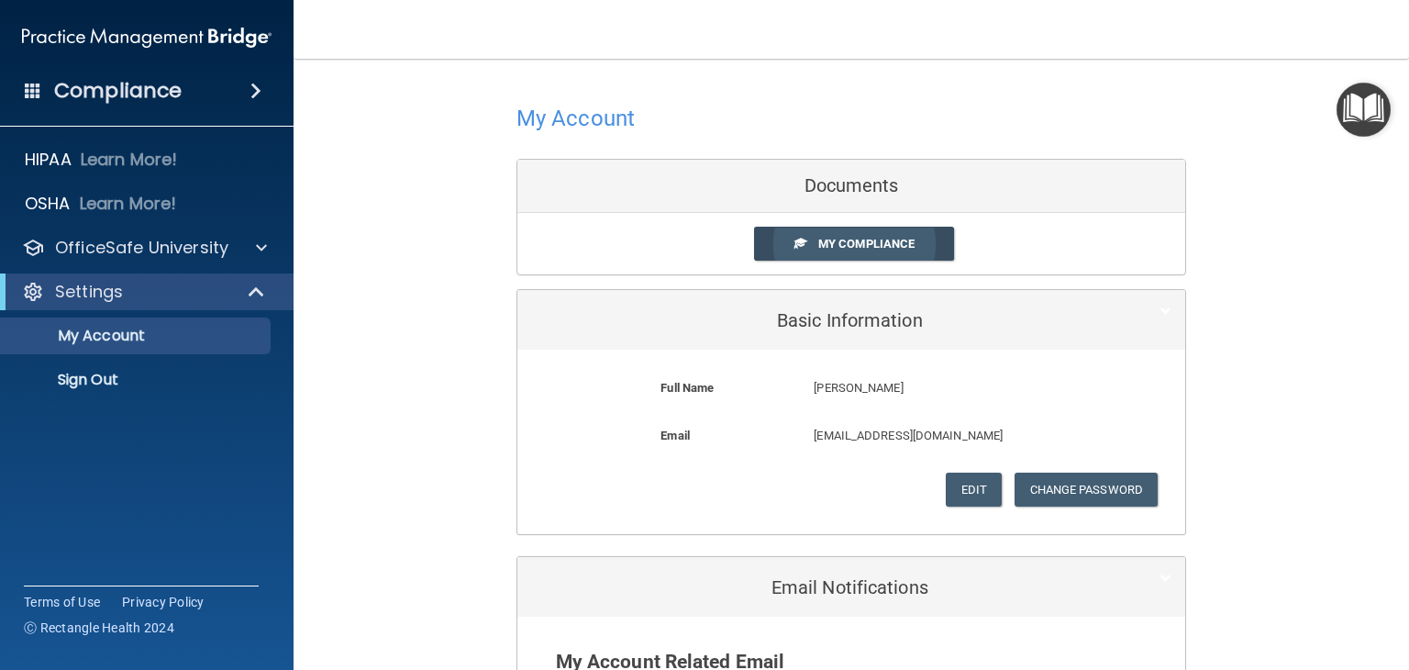
click at [836, 247] on span "My Compliance" at bounding box center [866, 244] width 96 height 14
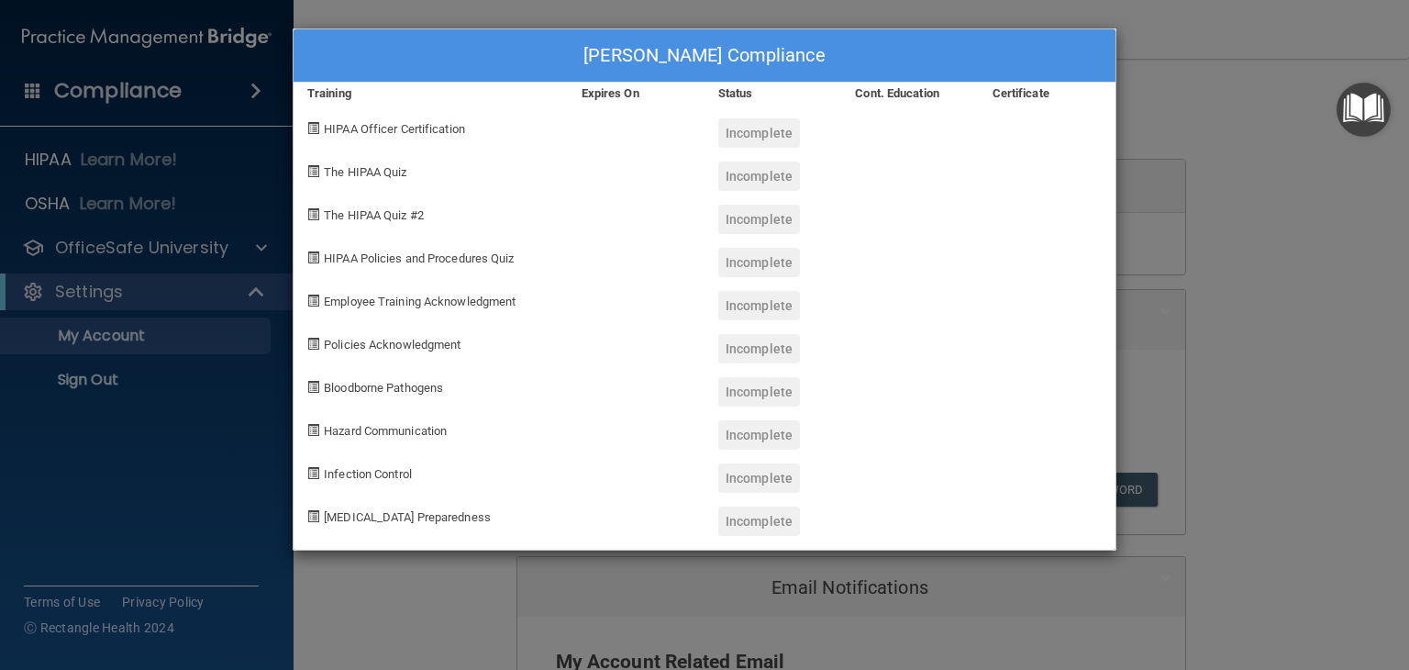
click at [772, 155] on div "Incomplete" at bounding box center [772, 169] width 137 height 43
click at [129, 468] on div "Sarah Al Karawi's Compliance Training Expires On Status Cont. Education Certifi…" at bounding box center [704, 335] width 1409 height 670
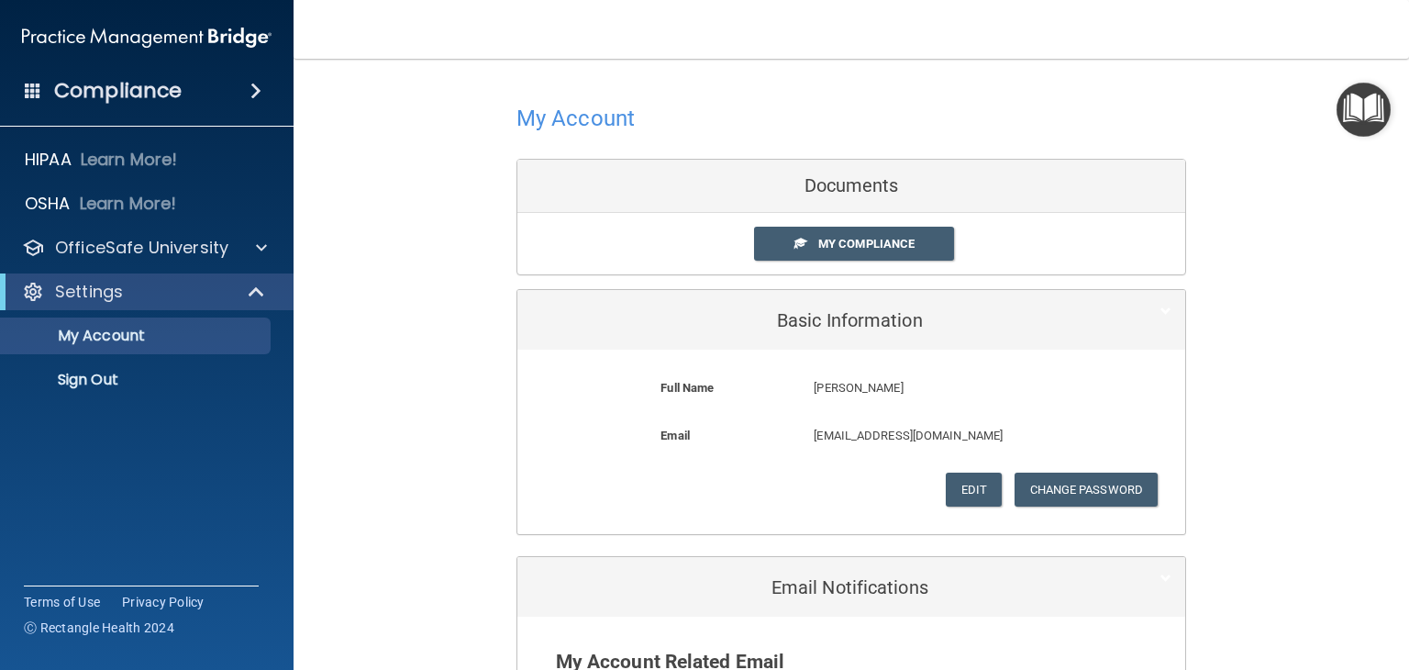
click at [44, 91] on div "Compliance" at bounding box center [146, 91] width 293 height 40
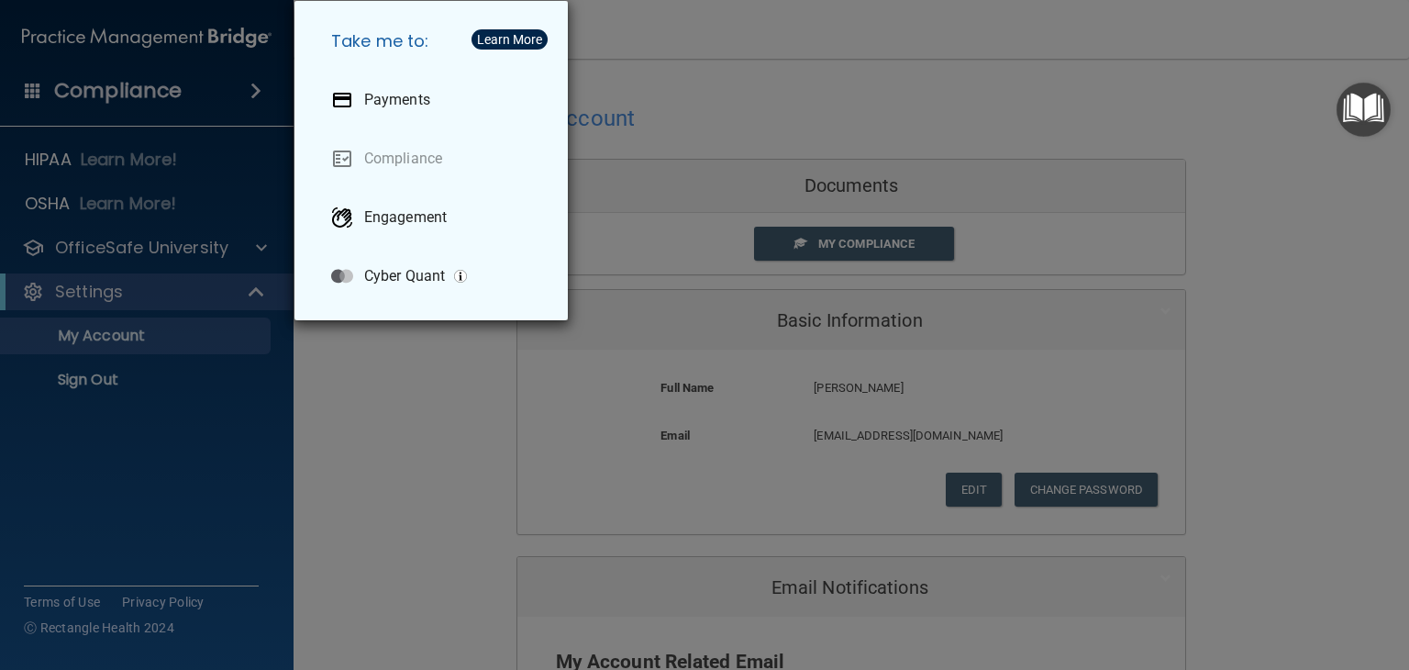
click at [505, 38] on div "Learn More" at bounding box center [509, 39] width 65 height 13
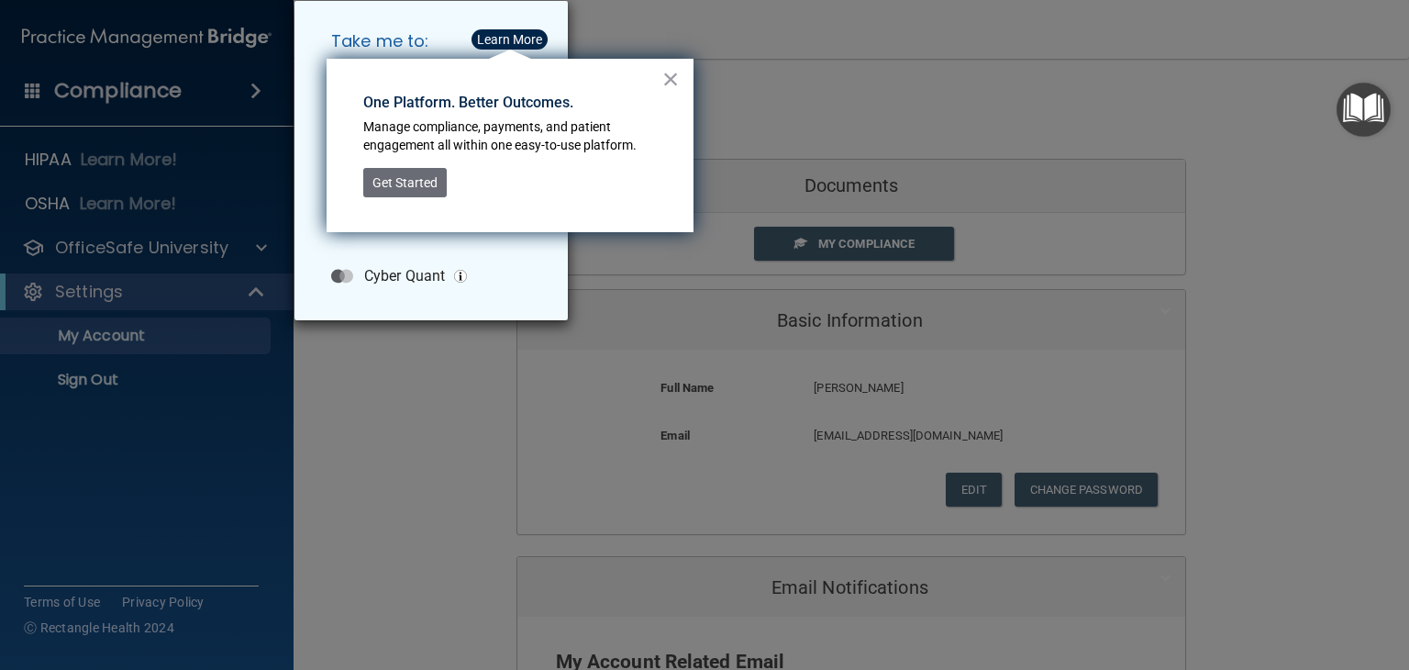
click at [770, 72] on div "Take me to: Payments Compliance Engagement Cyber Quant" at bounding box center [704, 335] width 1409 height 670
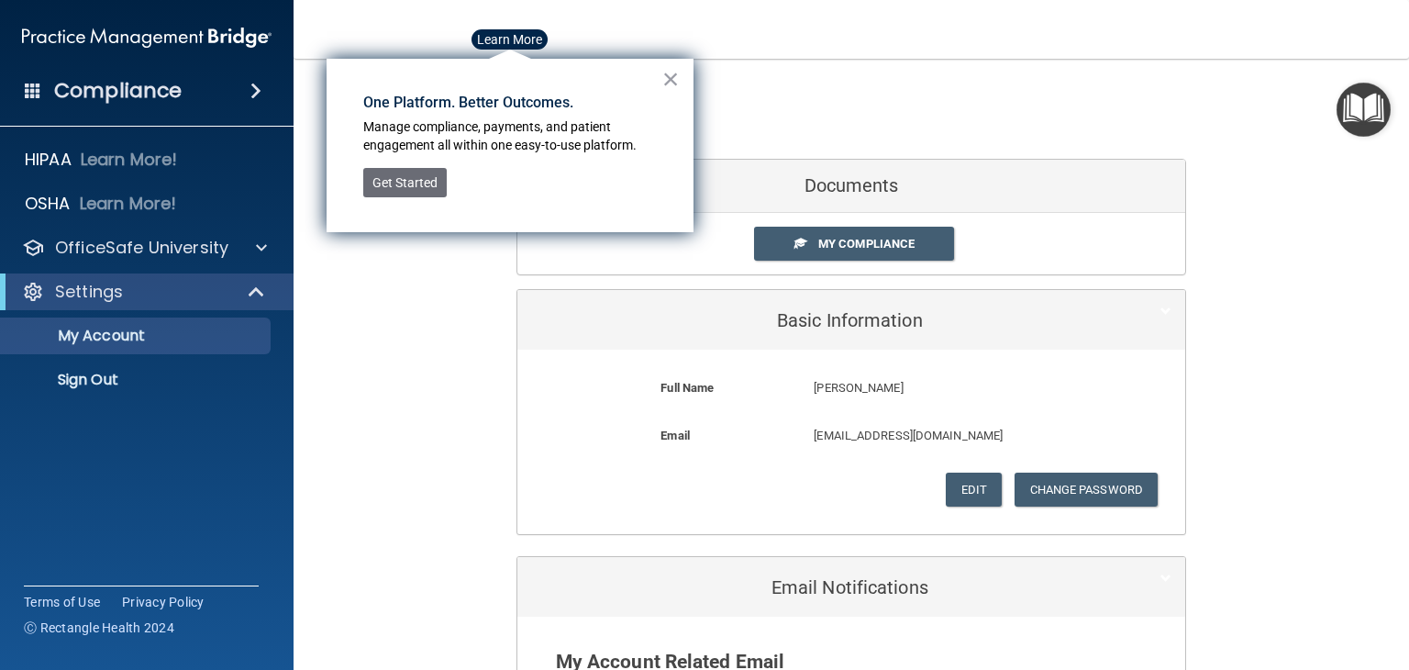
click at [680, 82] on div "× One Platform. Better Outcomes. Manage compliance, payments, and patient engag…" at bounding box center [509, 145] width 367 height 173
click at [669, 76] on button "×" at bounding box center [670, 78] width 17 height 29
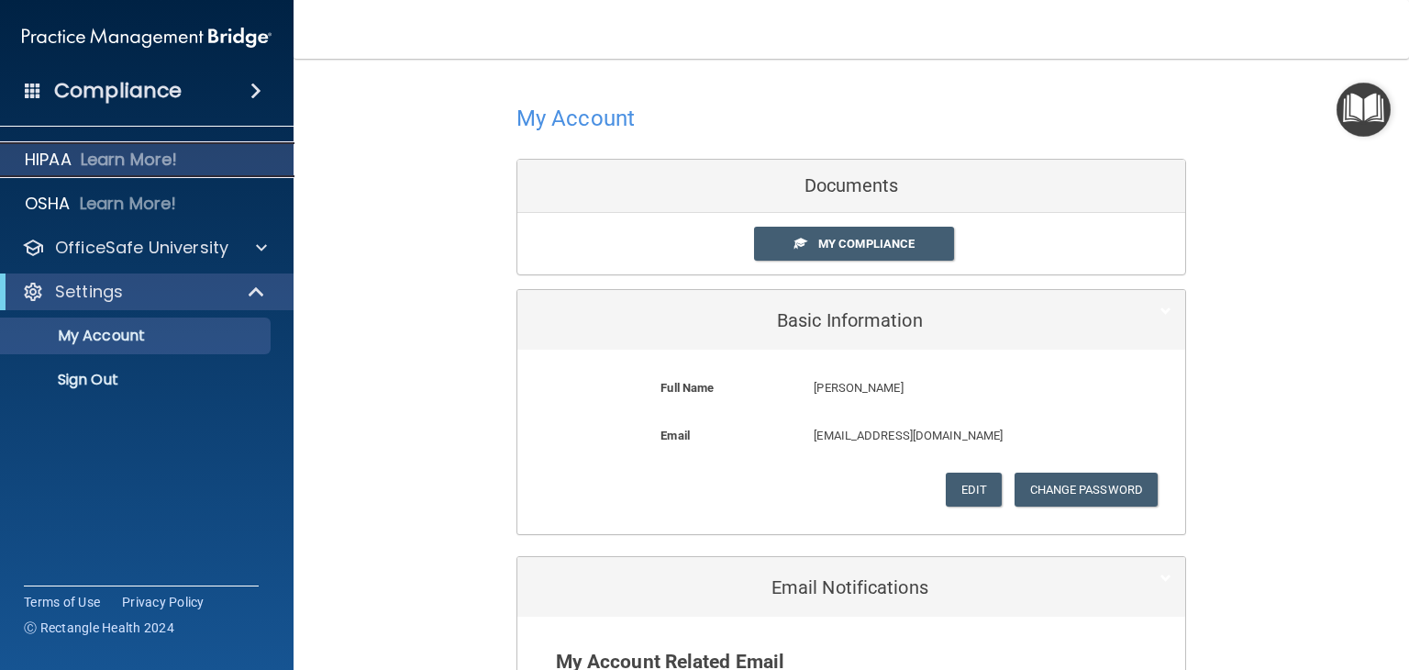
click at [131, 153] on p "Learn More!" at bounding box center [129, 160] width 97 height 22
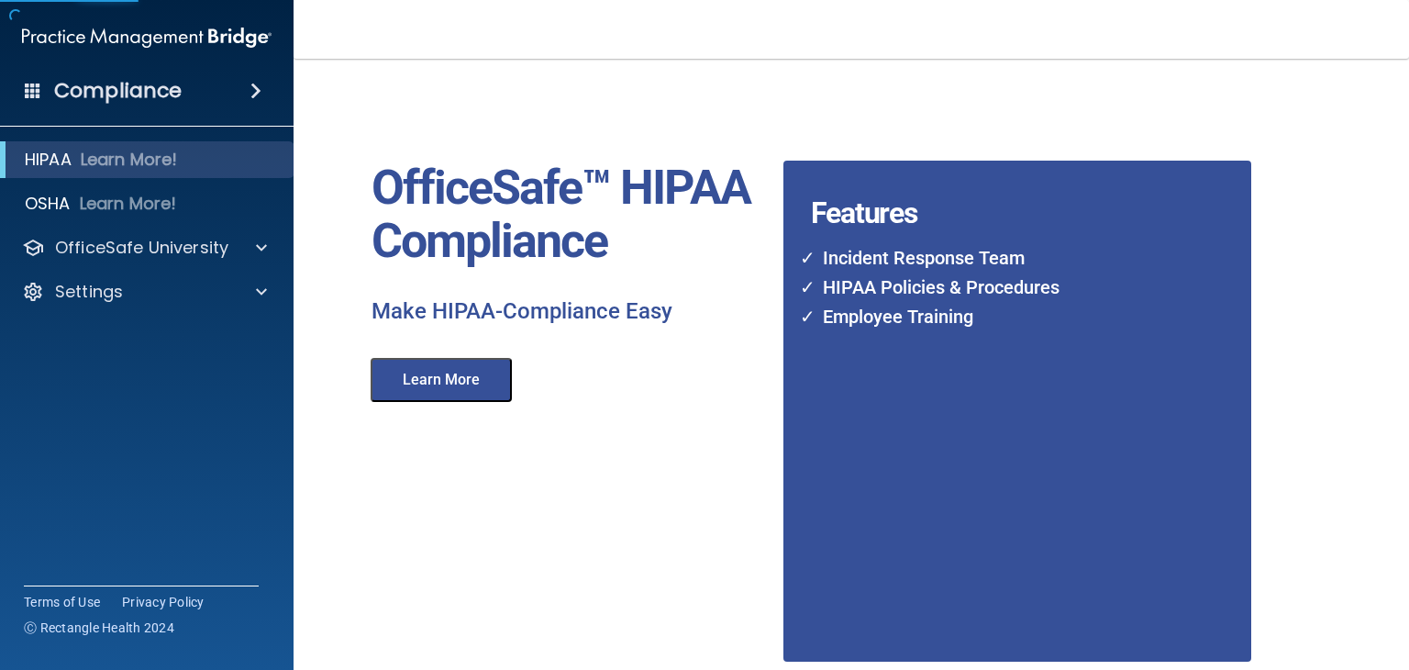
click at [476, 386] on button "Learn More" at bounding box center [441, 380] width 141 height 44
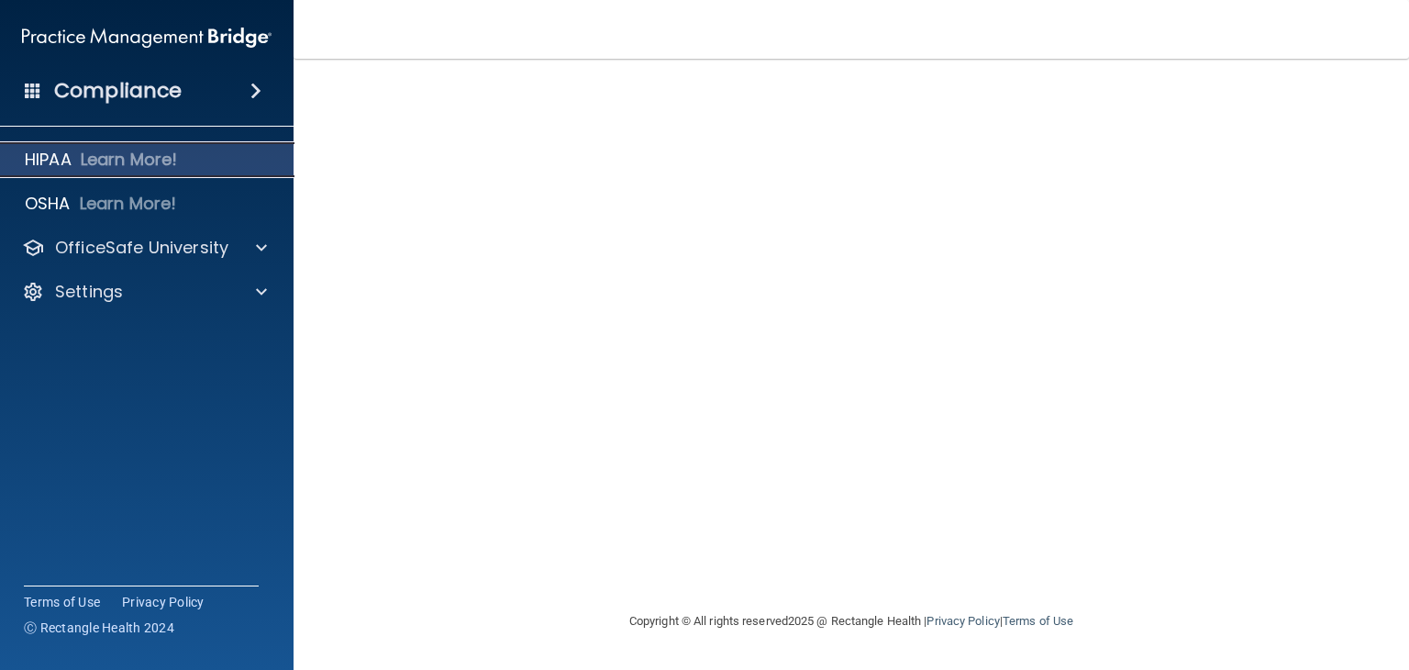
click at [150, 159] on p "Learn More!" at bounding box center [129, 160] width 97 height 22
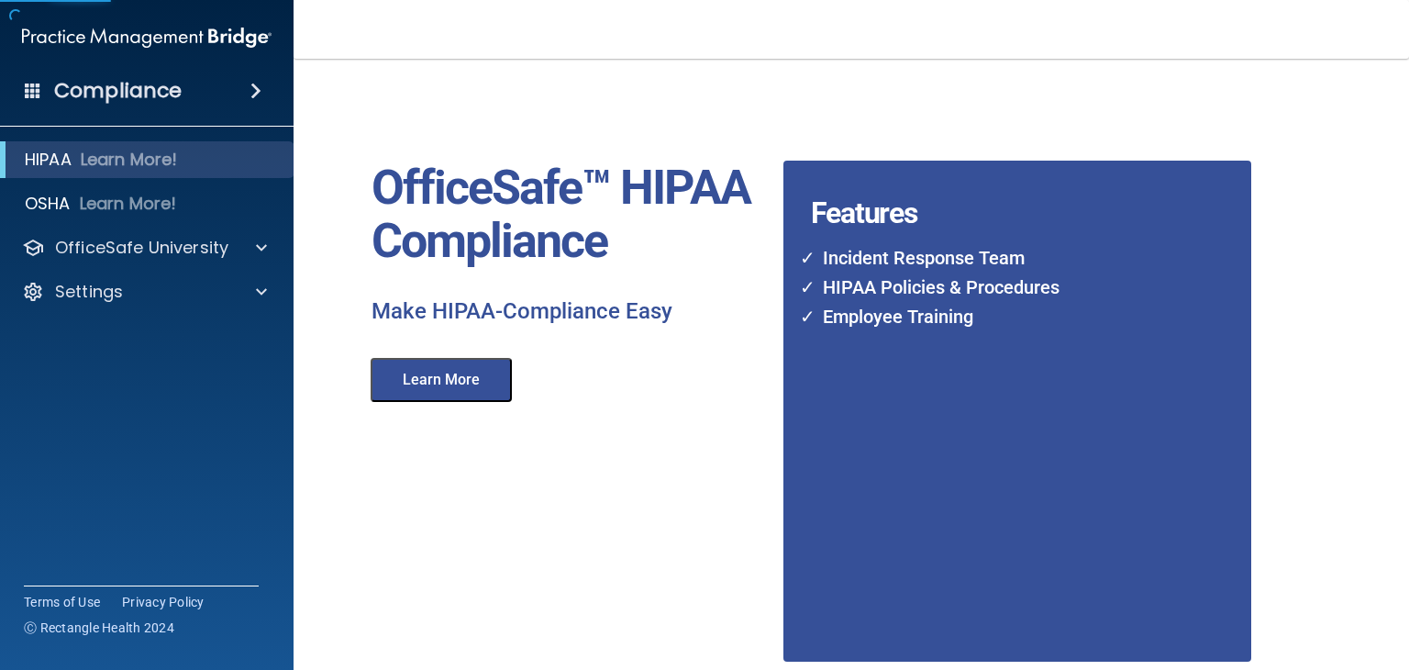
click at [465, 393] on button "Learn More" at bounding box center [441, 380] width 141 height 44
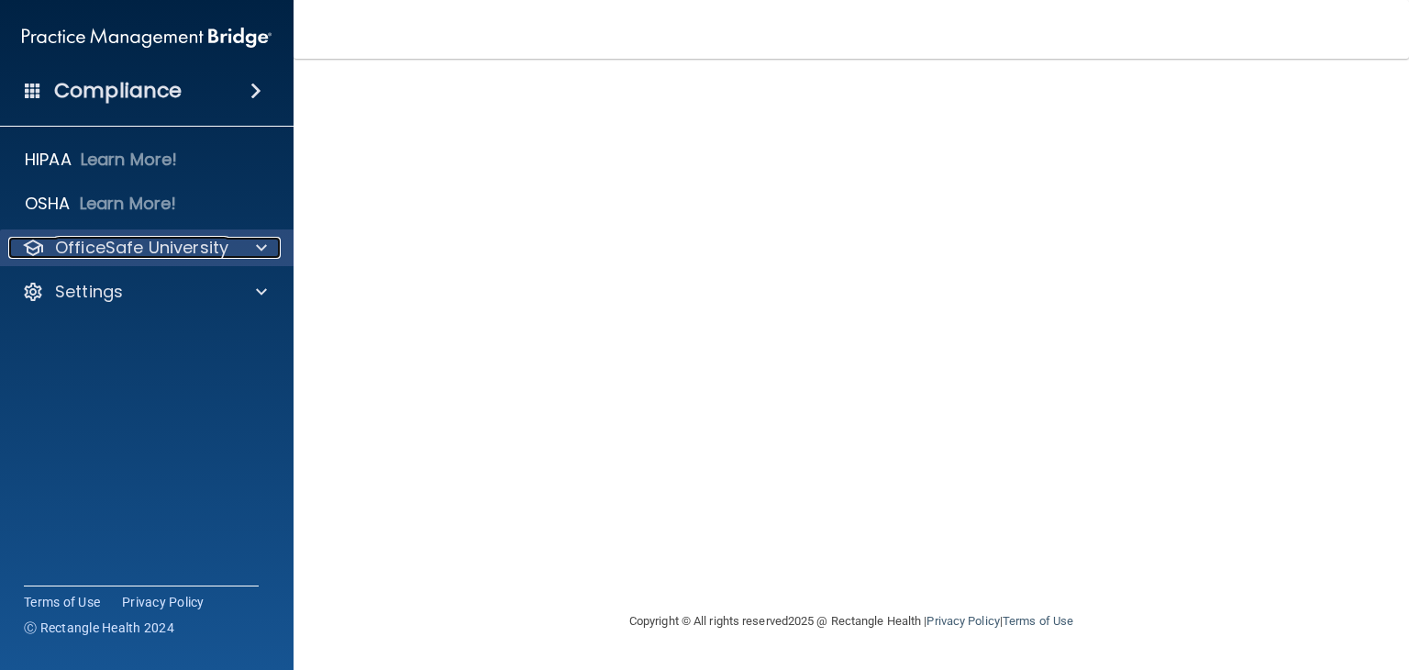
click at [124, 249] on p "OfficeSafe University" at bounding box center [141, 248] width 173 height 22
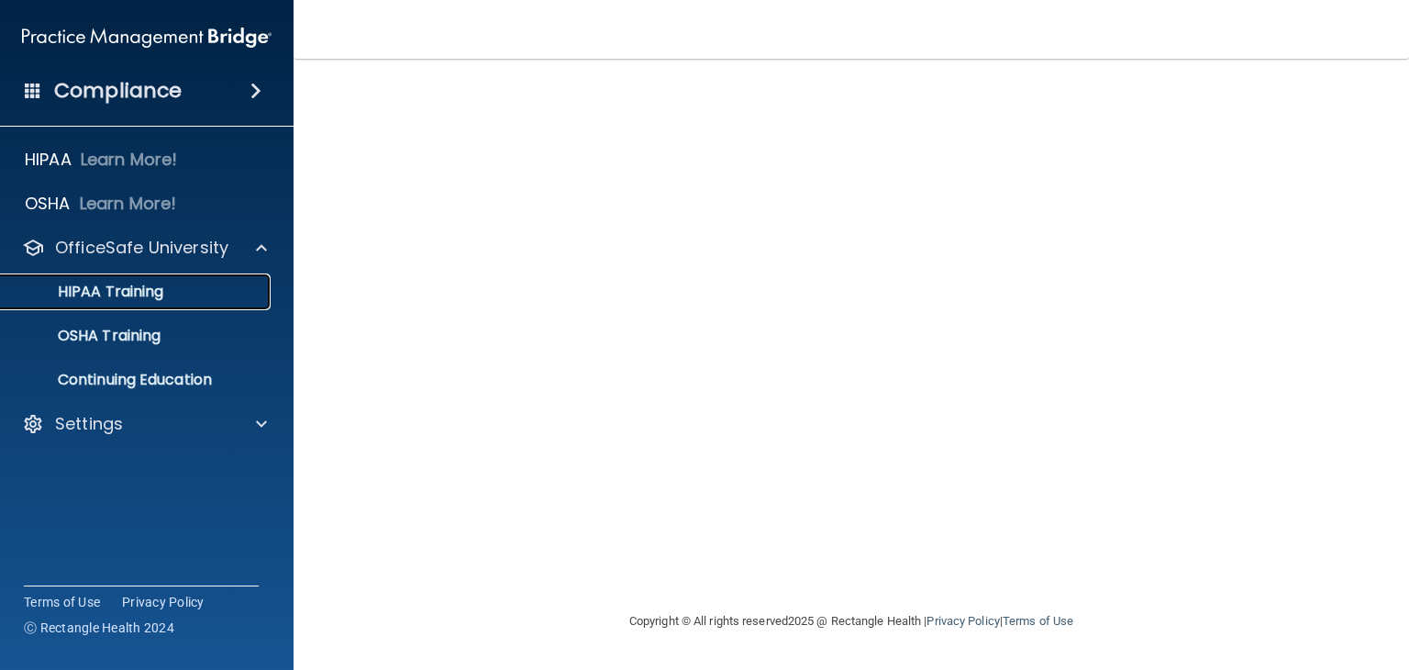
click at [117, 305] on link "HIPAA Training" at bounding box center [126, 291] width 289 height 37
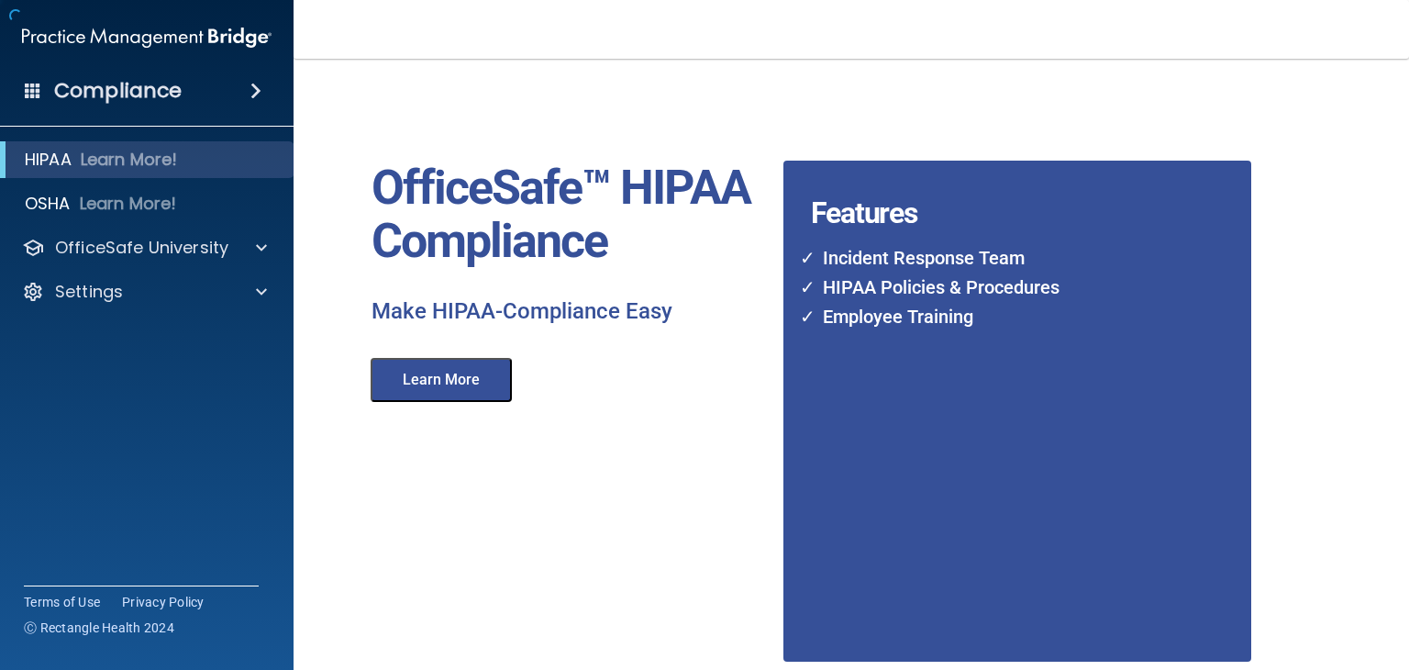
click at [407, 385] on button "Learn More" at bounding box center [441, 380] width 141 height 44
